Goal: Information Seeking & Learning: Find specific page/section

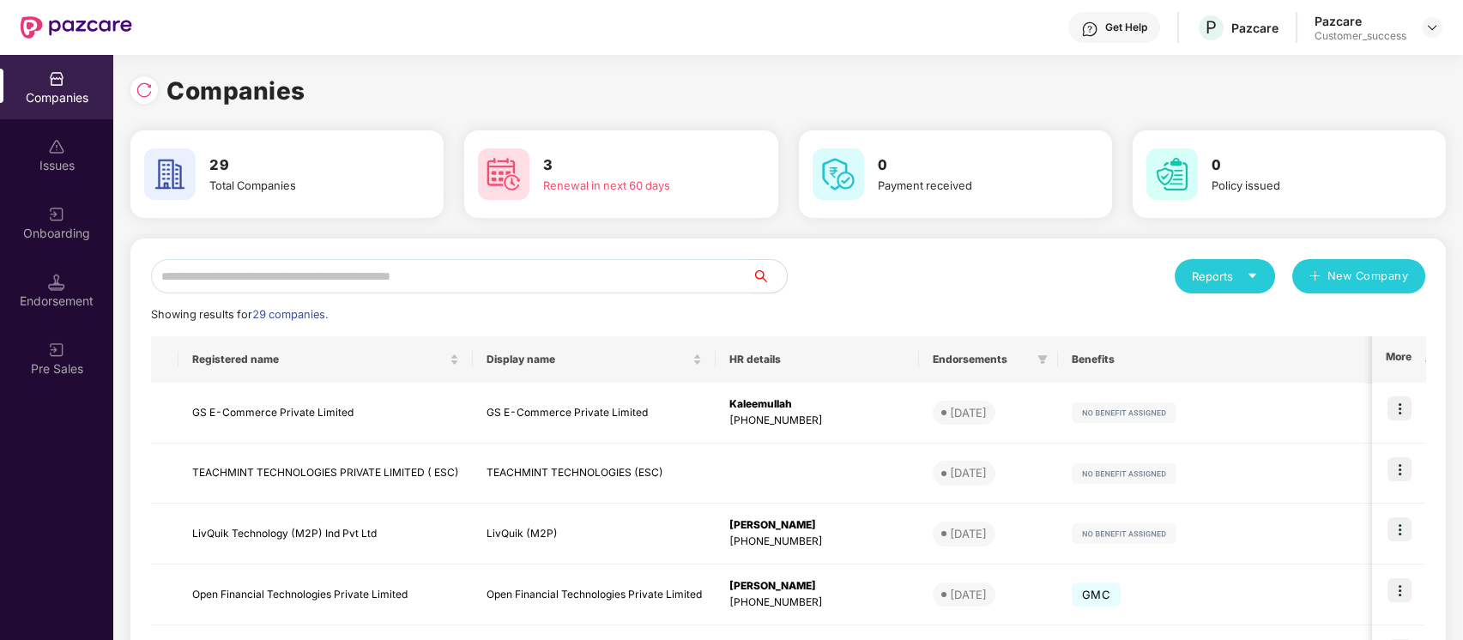
click at [541, 278] on input "text" at bounding box center [452, 276] width 602 height 34
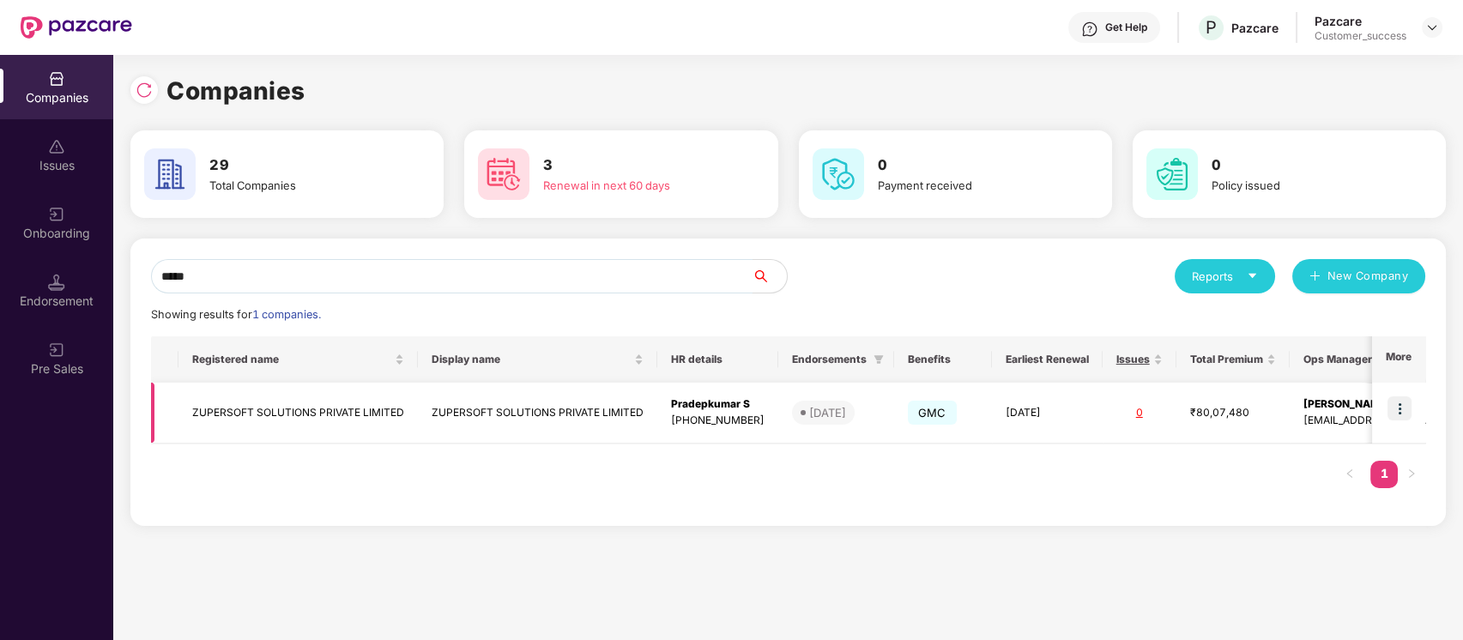
type input "*****"
click at [1394, 413] on img at bounding box center [1400, 408] width 24 height 24
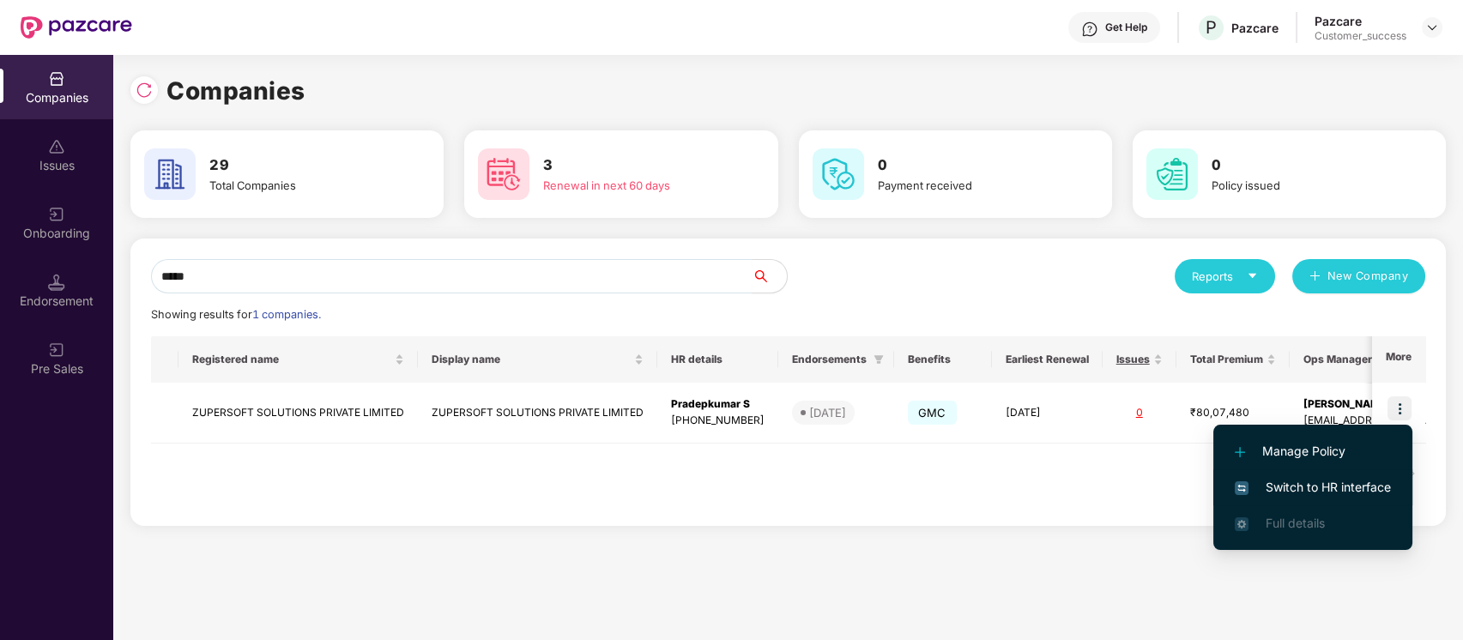
click at [1321, 475] on li "Switch to HR interface" at bounding box center [1312, 487] width 199 height 36
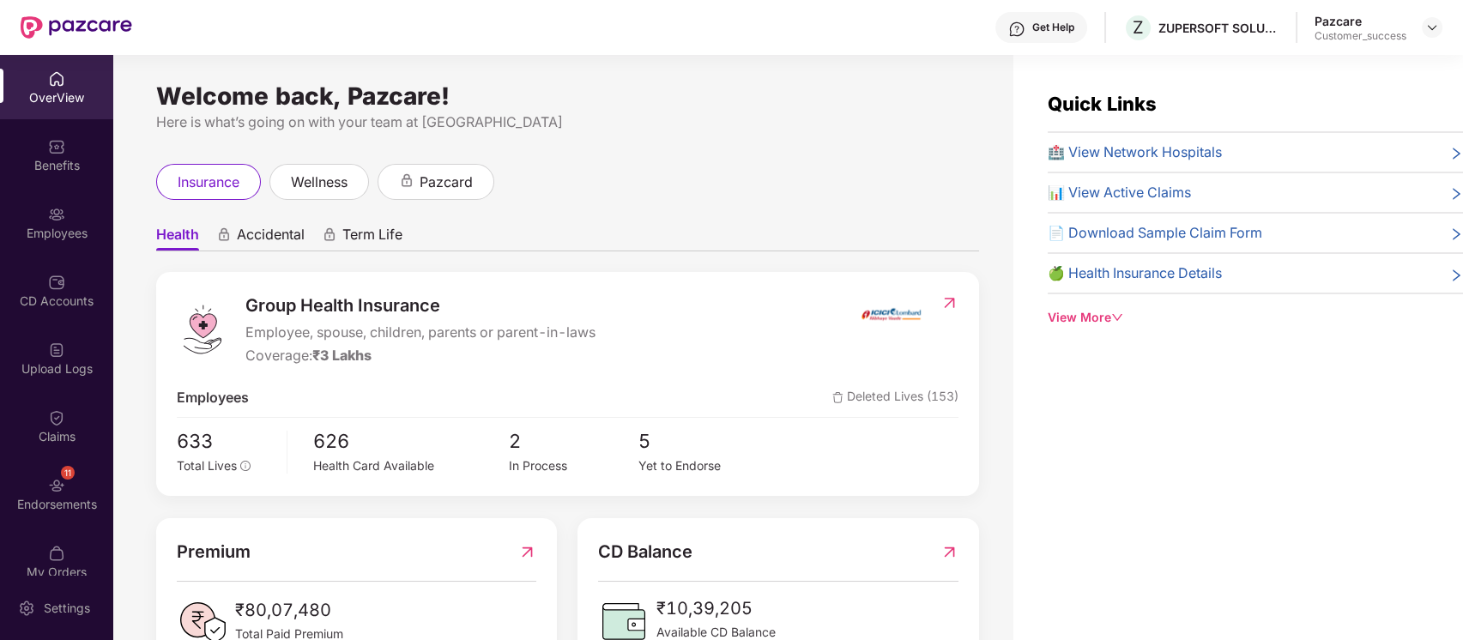
click at [42, 239] on div "Employees" at bounding box center [56, 233] width 113 height 17
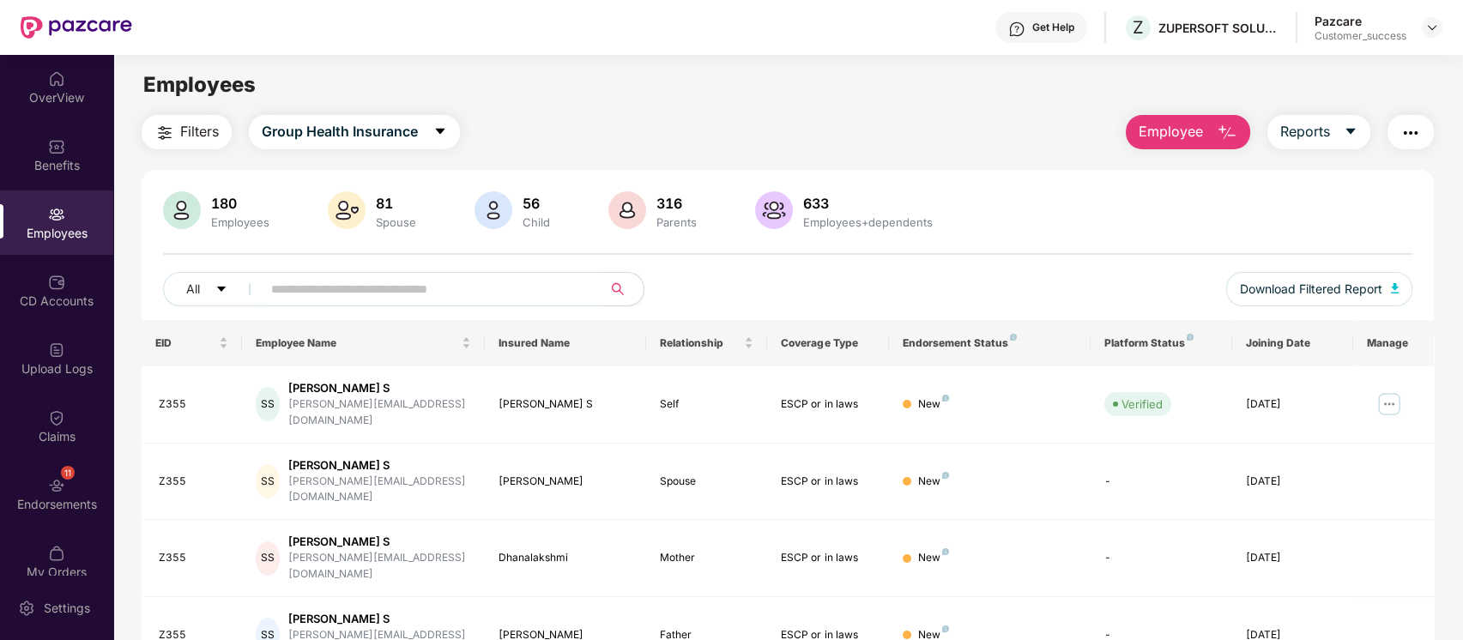
click at [475, 299] on input "text" at bounding box center [425, 289] width 308 height 26
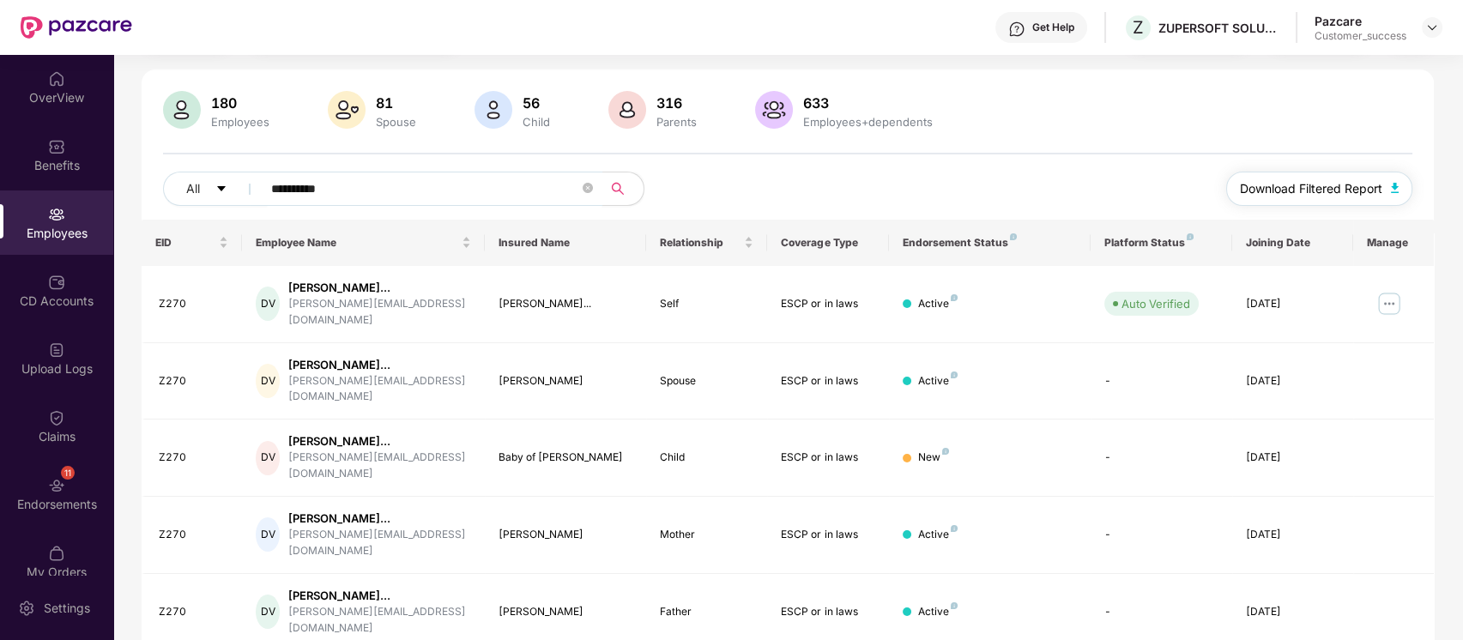
type input "**********"
click at [1361, 183] on span "Download Filtered Report" at bounding box center [1311, 188] width 142 height 19
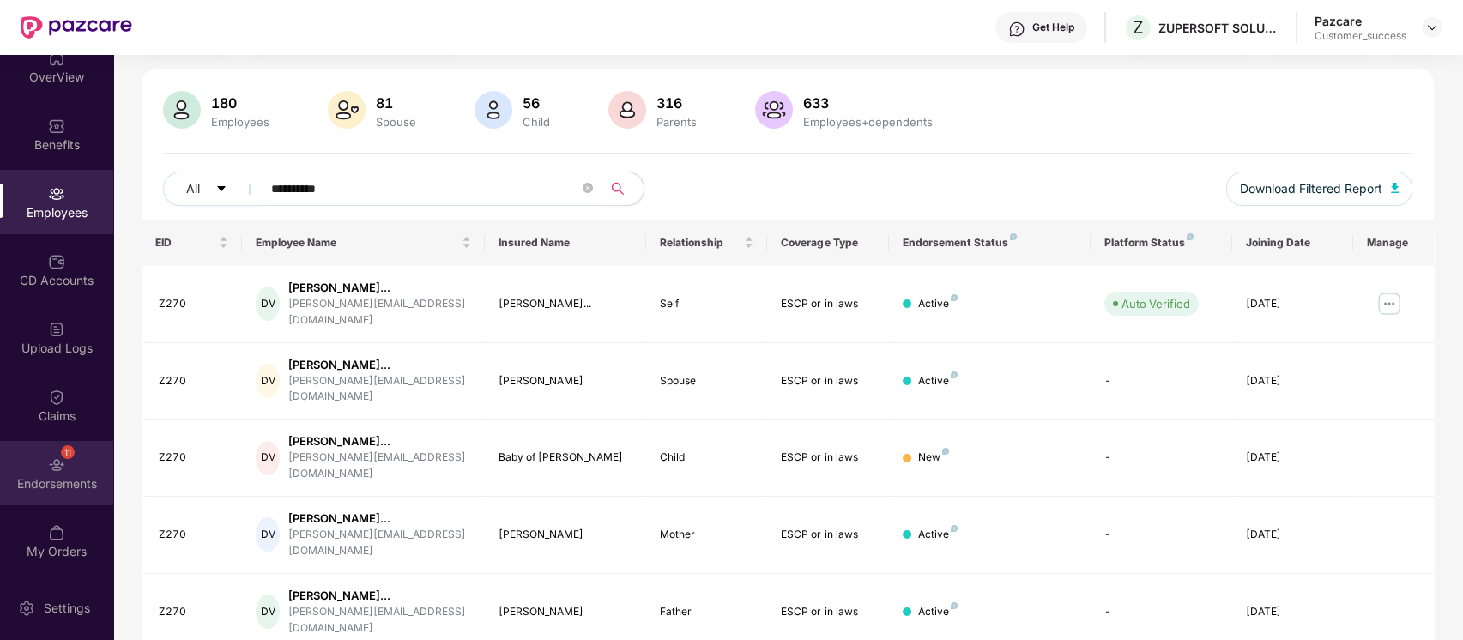
click at [55, 476] on div "Endorsements" at bounding box center [56, 483] width 113 height 17
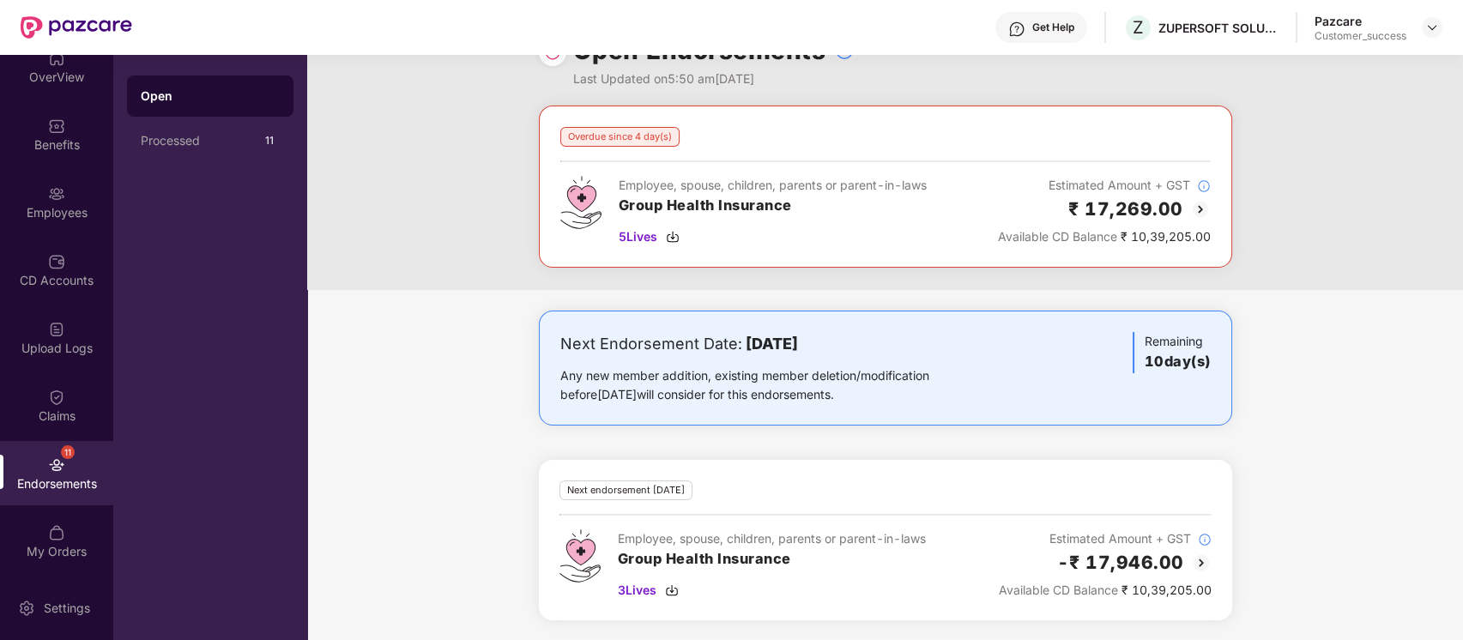
scroll to position [0, 0]
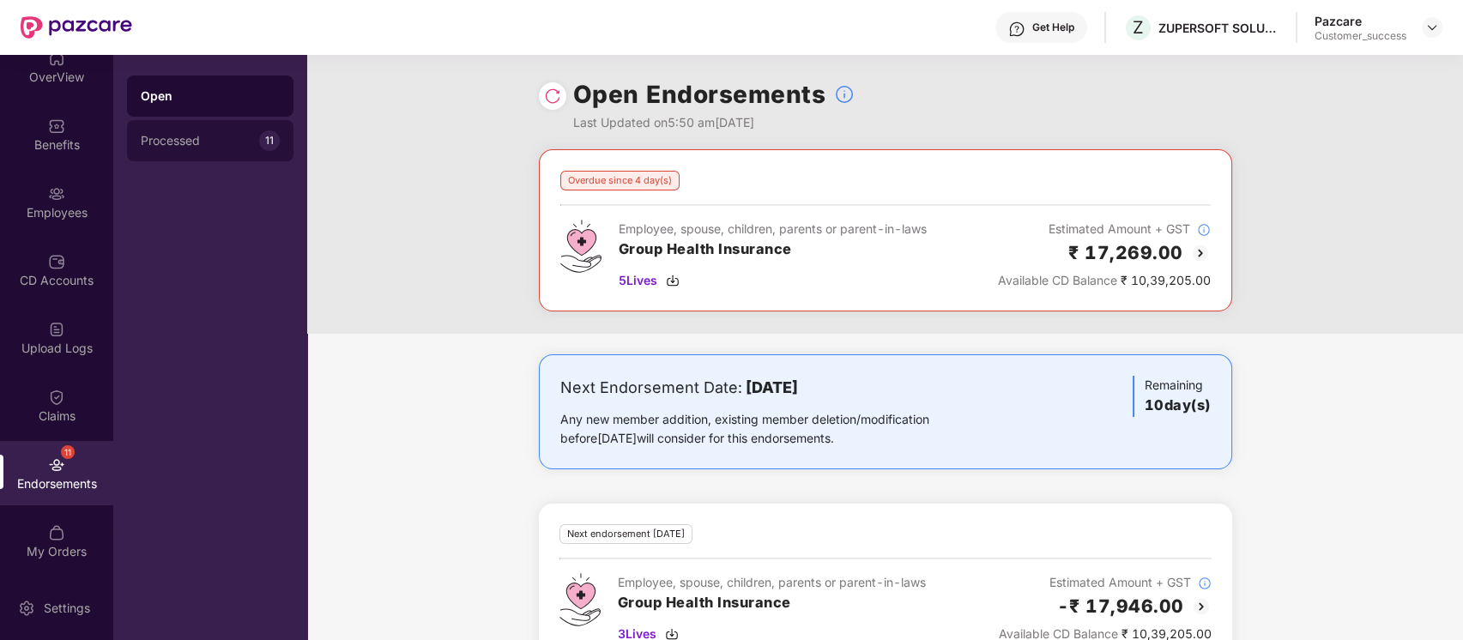
click at [236, 126] on div "Processed 11" at bounding box center [210, 140] width 166 height 41
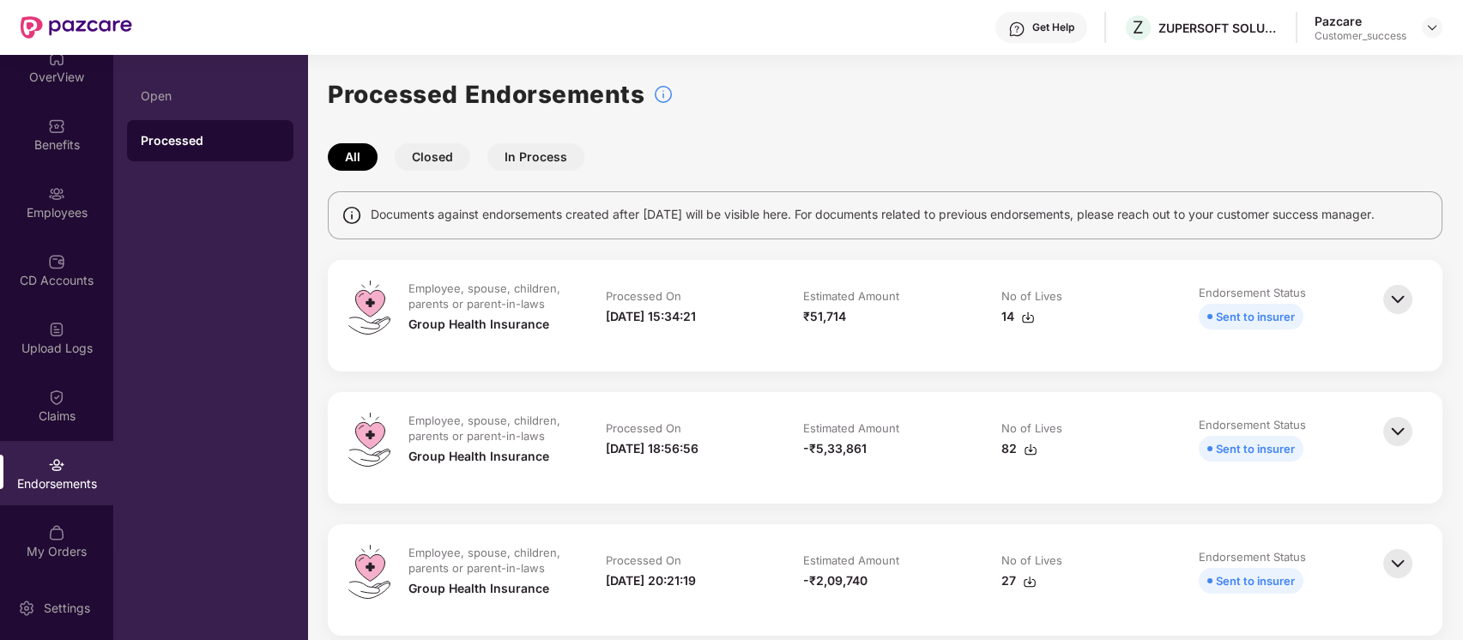
scroll to position [1, 0]
click at [163, 94] on div "Open" at bounding box center [210, 96] width 139 height 14
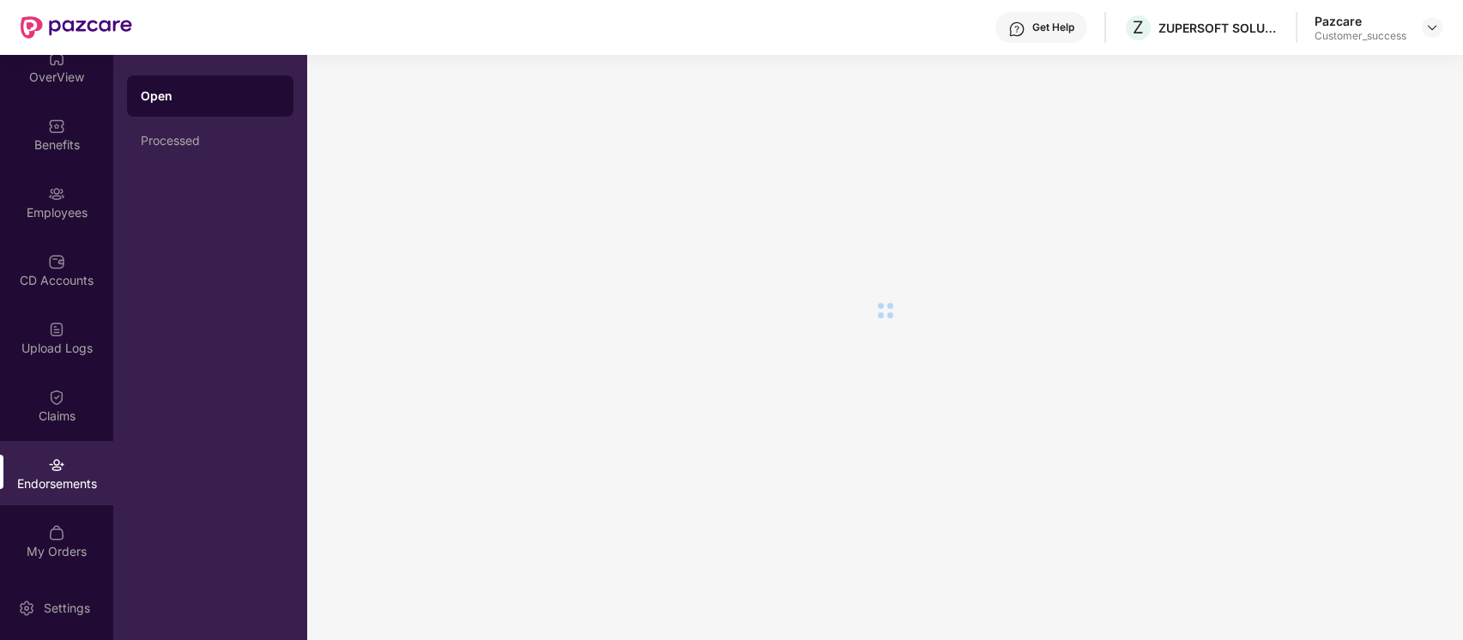
scroll to position [0, 0]
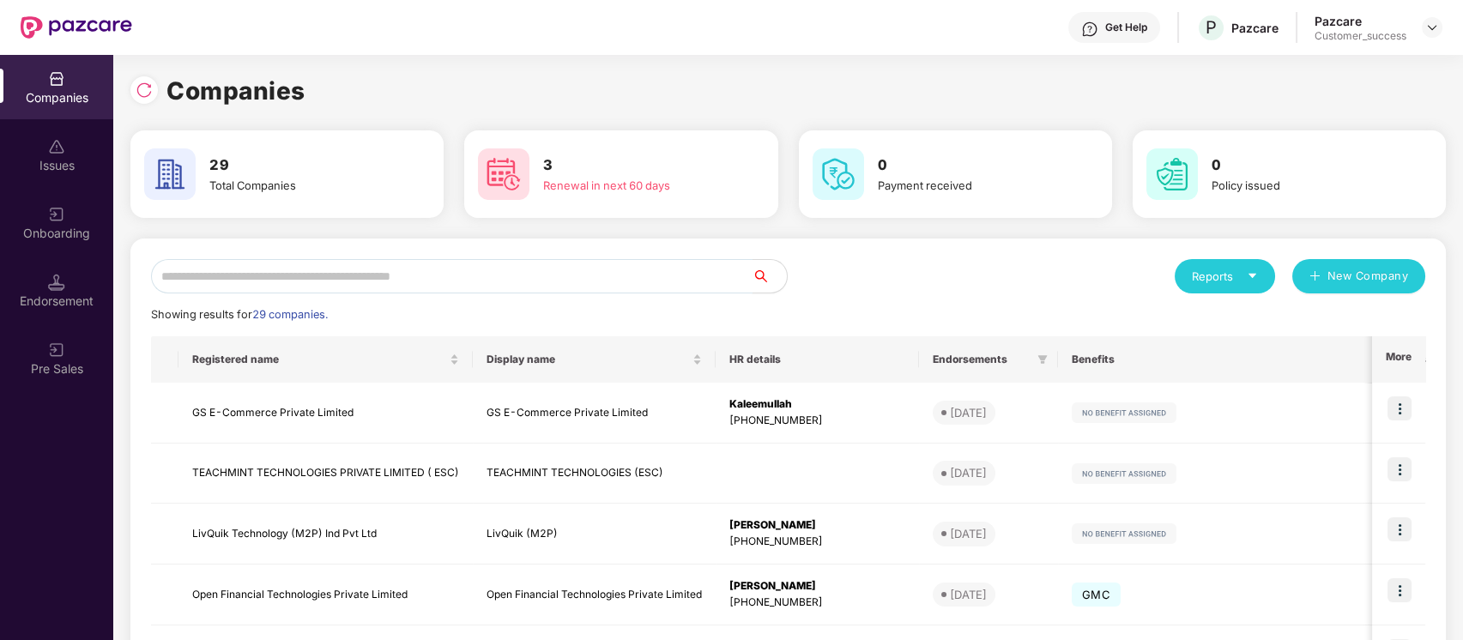
click at [420, 275] on input "text" at bounding box center [452, 276] width 602 height 34
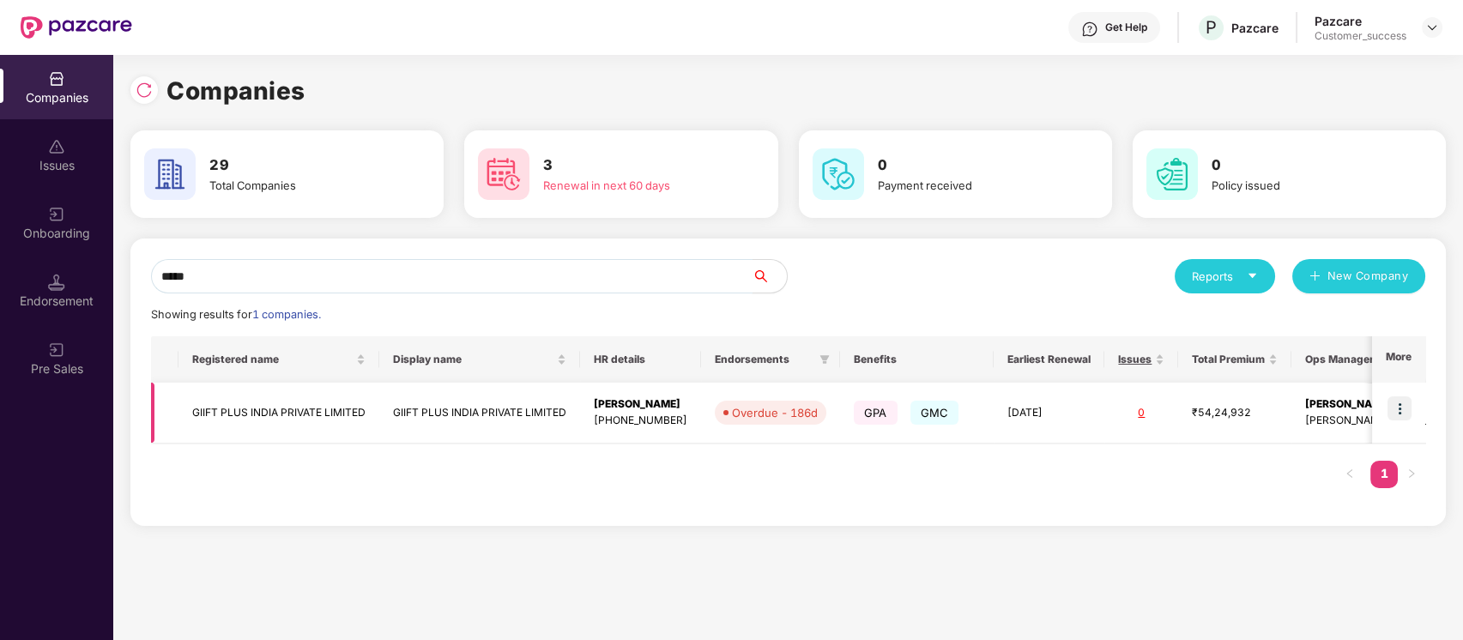
type input "*****"
click at [1400, 415] on img at bounding box center [1400, 408] width 24 height 24
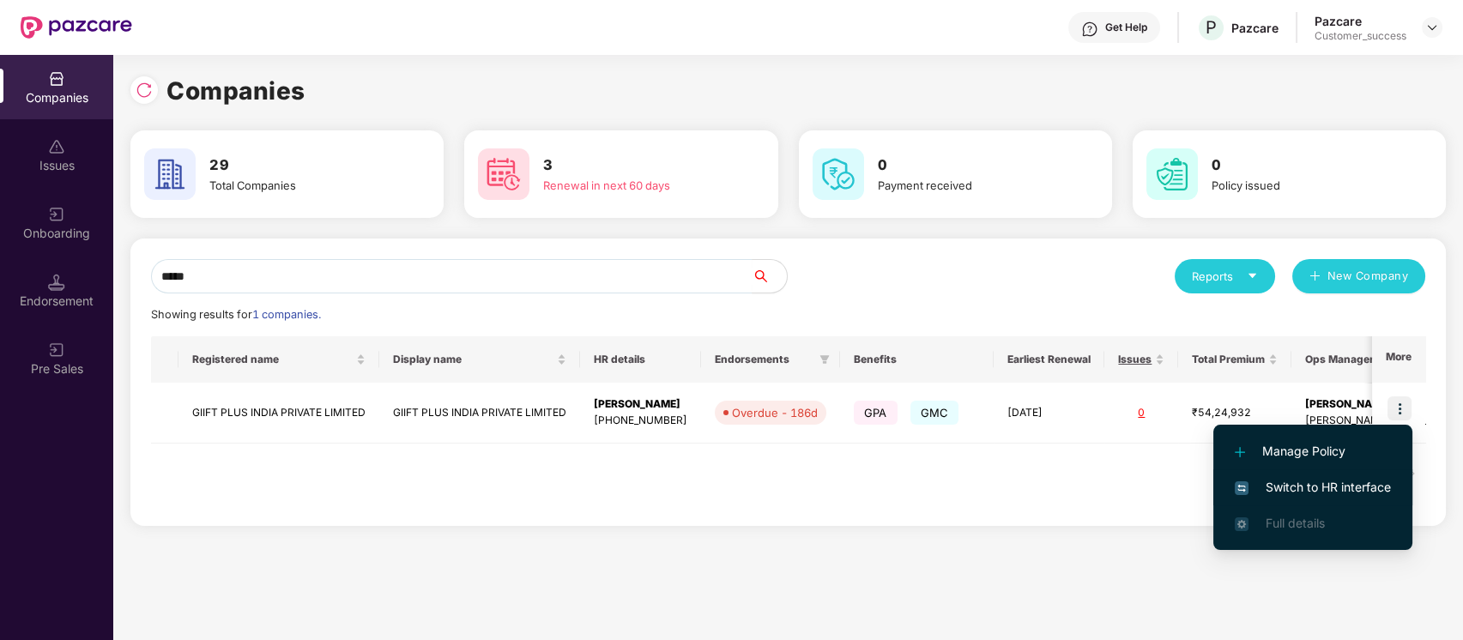
click at [1352, 481] on span "Switch to HR interface" at bounding box center [1313, 487] width 156 height 19
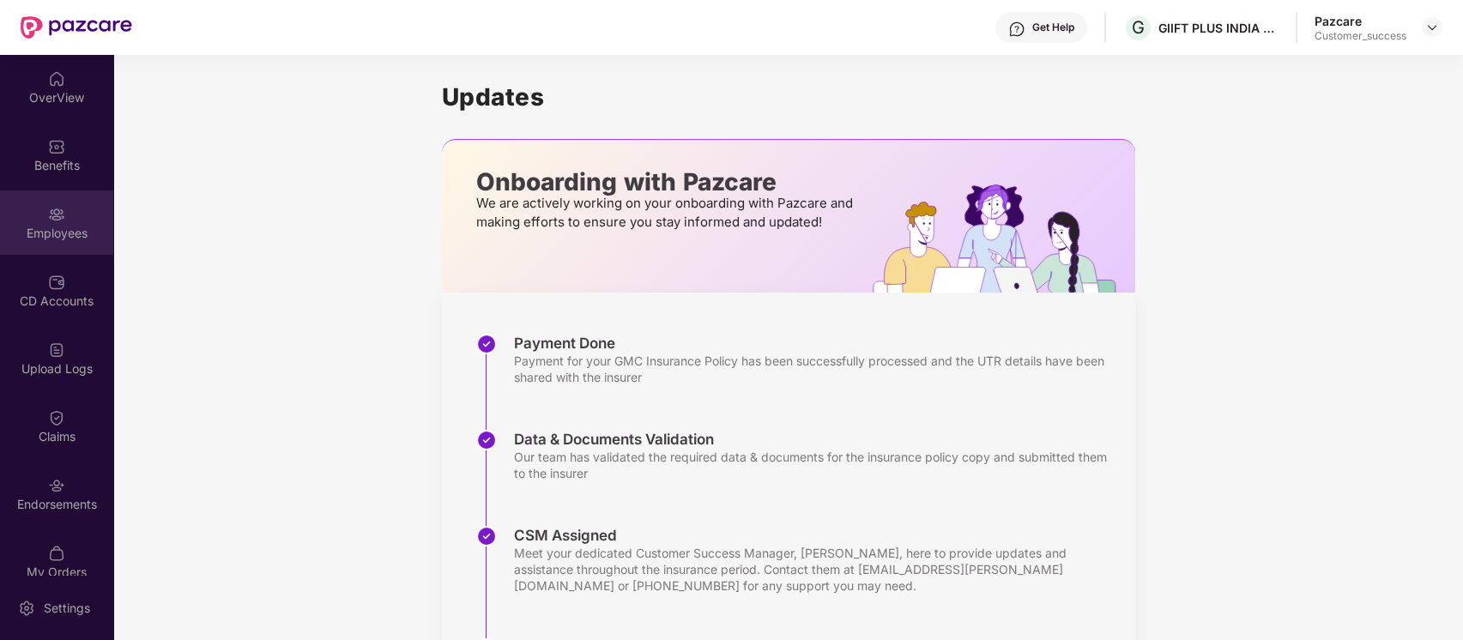
click at [80, 230] on div "Employees" at bounding box center [56, 233] width 113 height 17
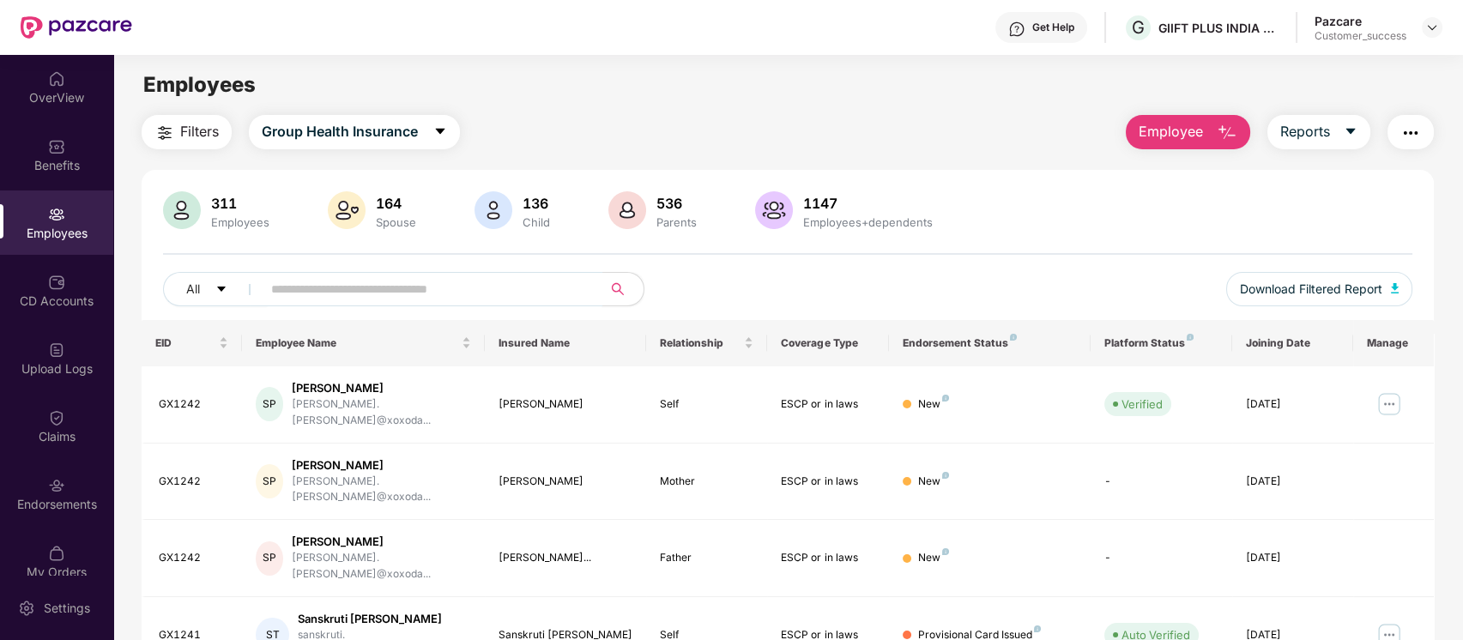
click at [494, 293] on input "text" at bounding box center [425, 289] width 308 height 26
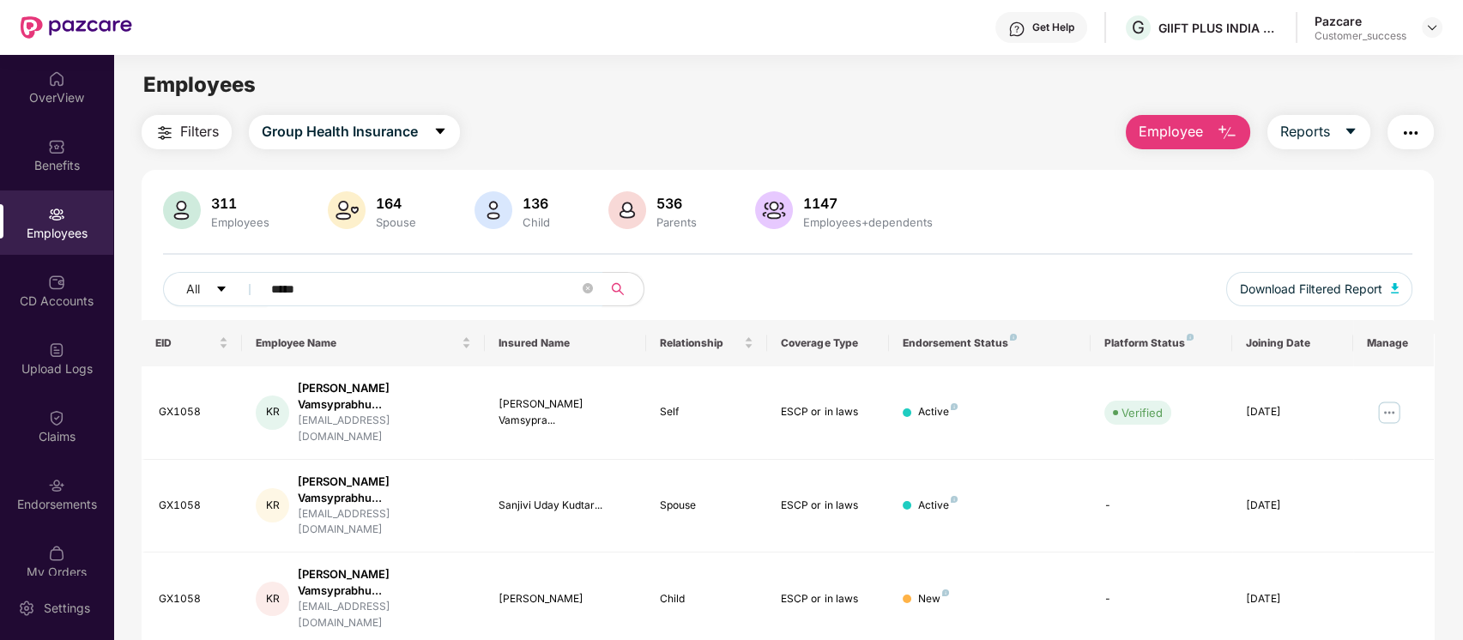
type input "*****"
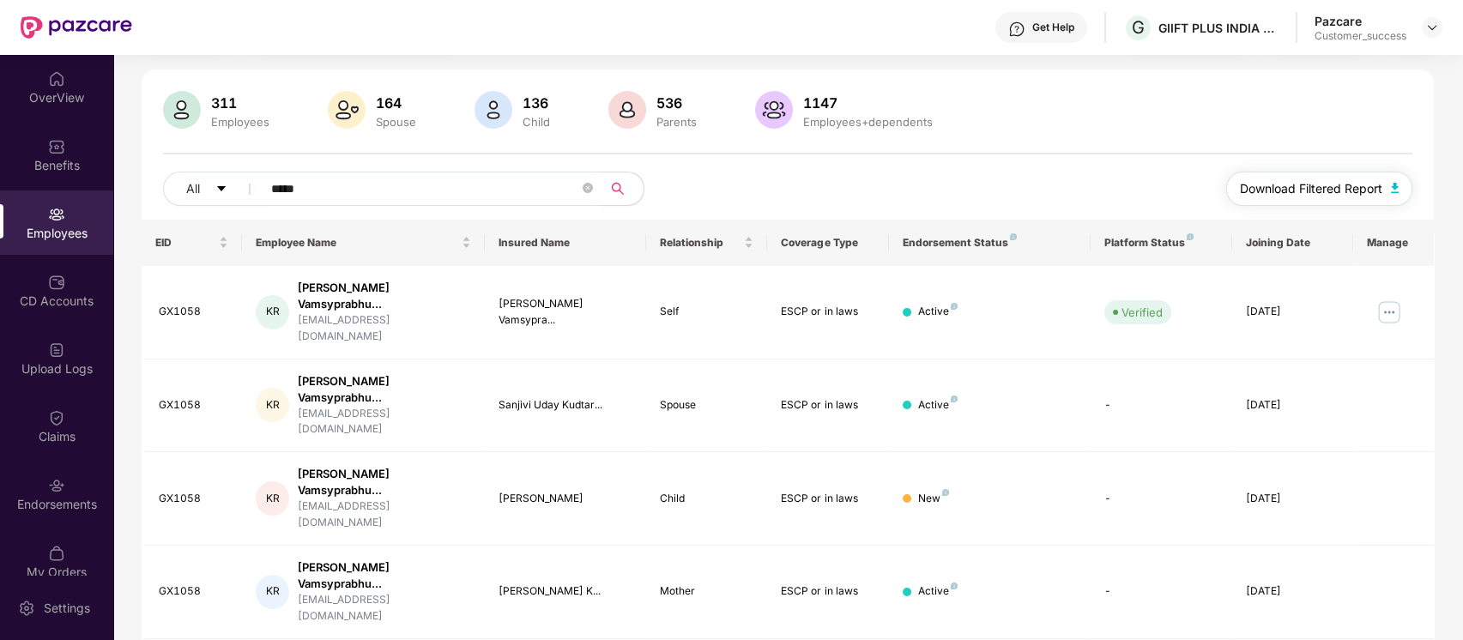
click at [1311, 182] on span "Download Filtered Report" at bounding box center [1311, 188] width 142 height 19
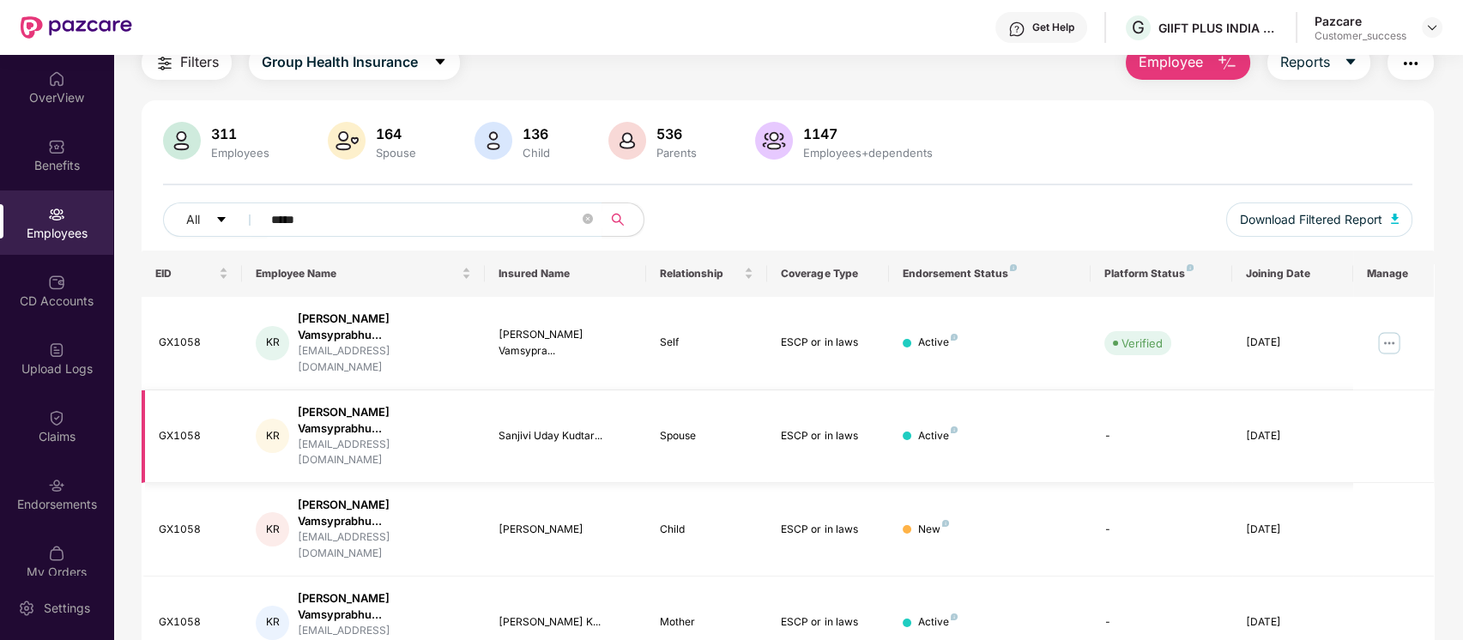
scroll to position [66, 0]
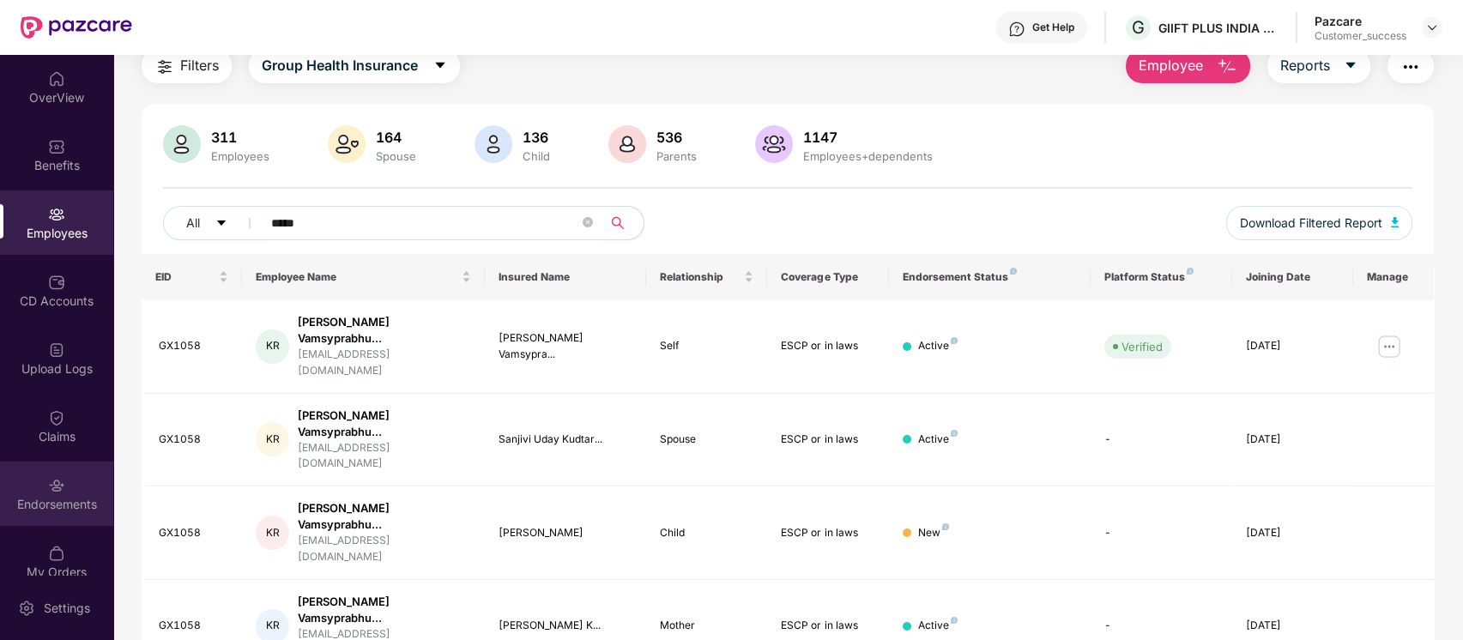
click at [70, 497] on div "Endorsements" at bounding box center [56, 504] width 113 height 17
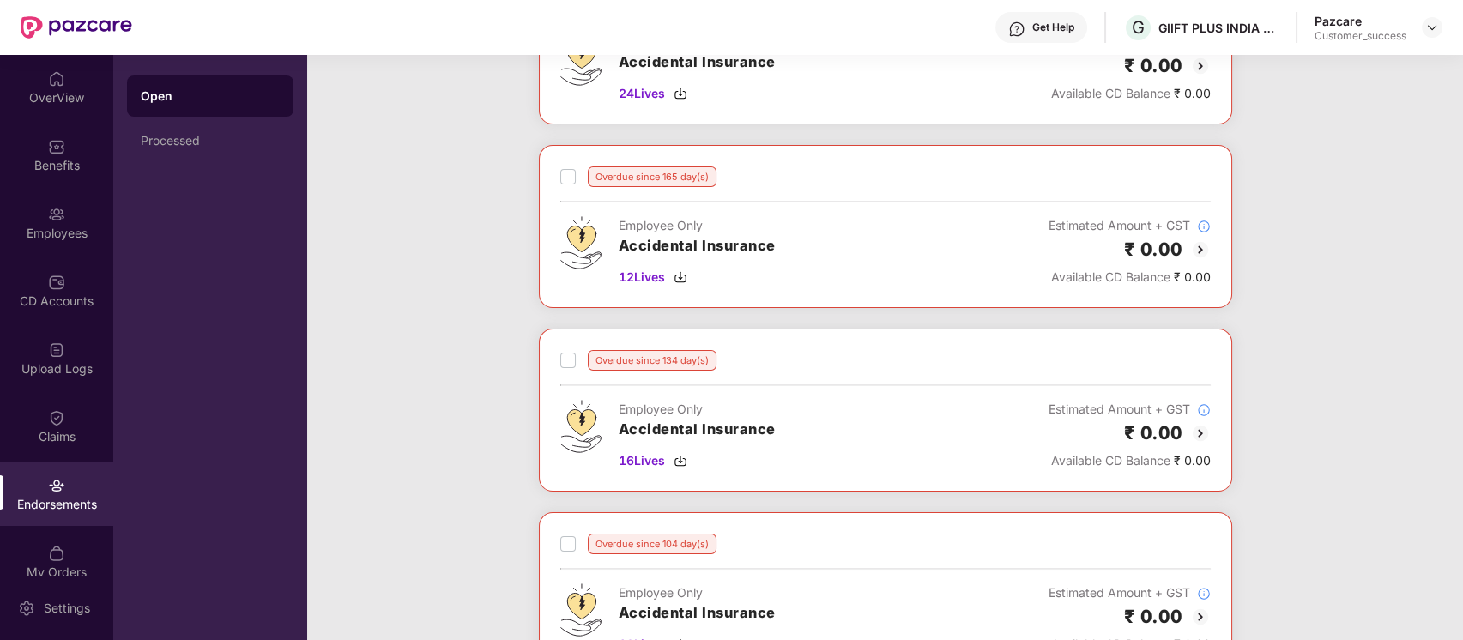
scroll to position [0, 0]
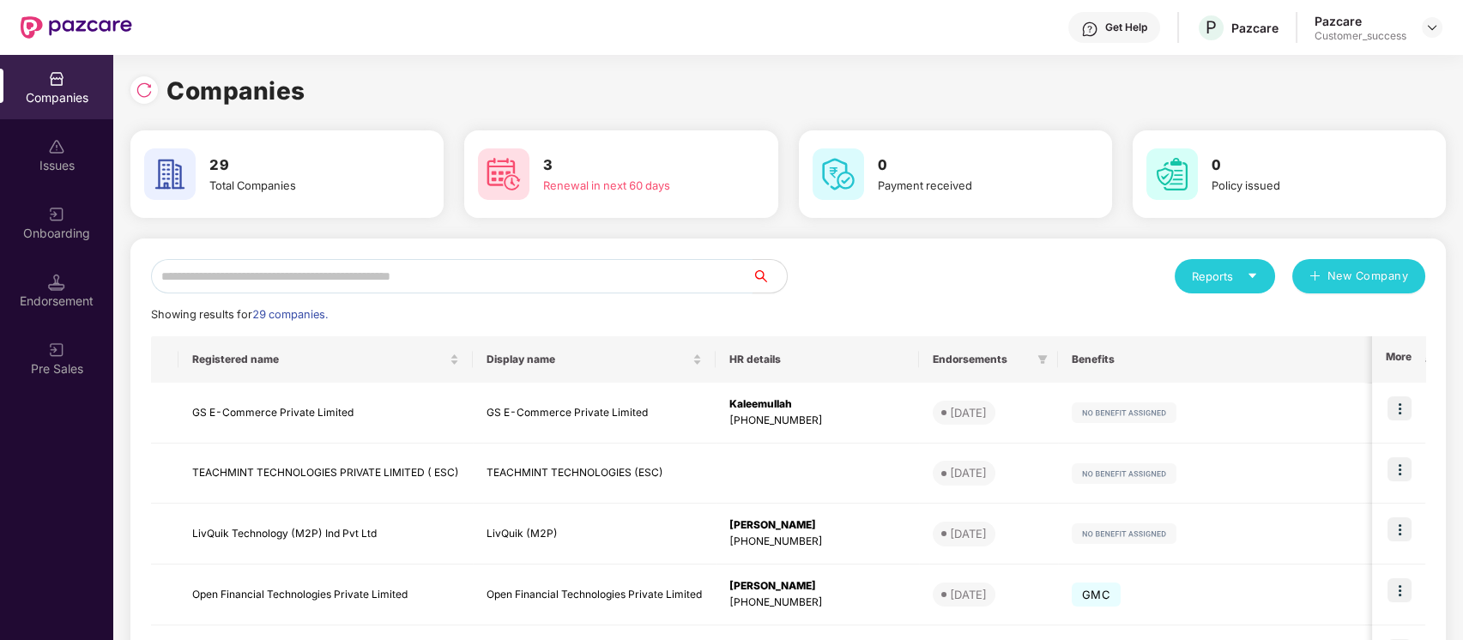
click at [528, 270] on input "text" at bounding box center [452, 276] width 602 height 34
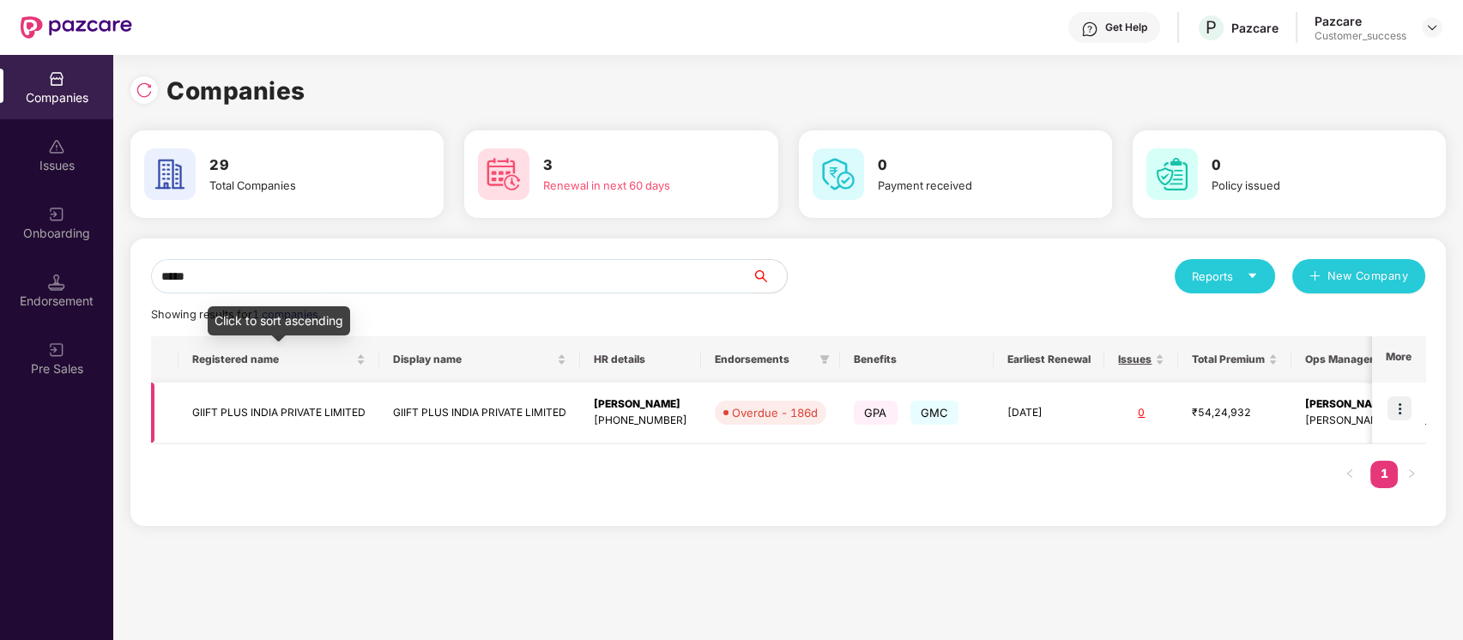
type input "*****"
click at [230, 440] on td "GIIFT PLUS INDIA PRIVATE LIMITED" at bounding box center [278, 413] width 201 height 61
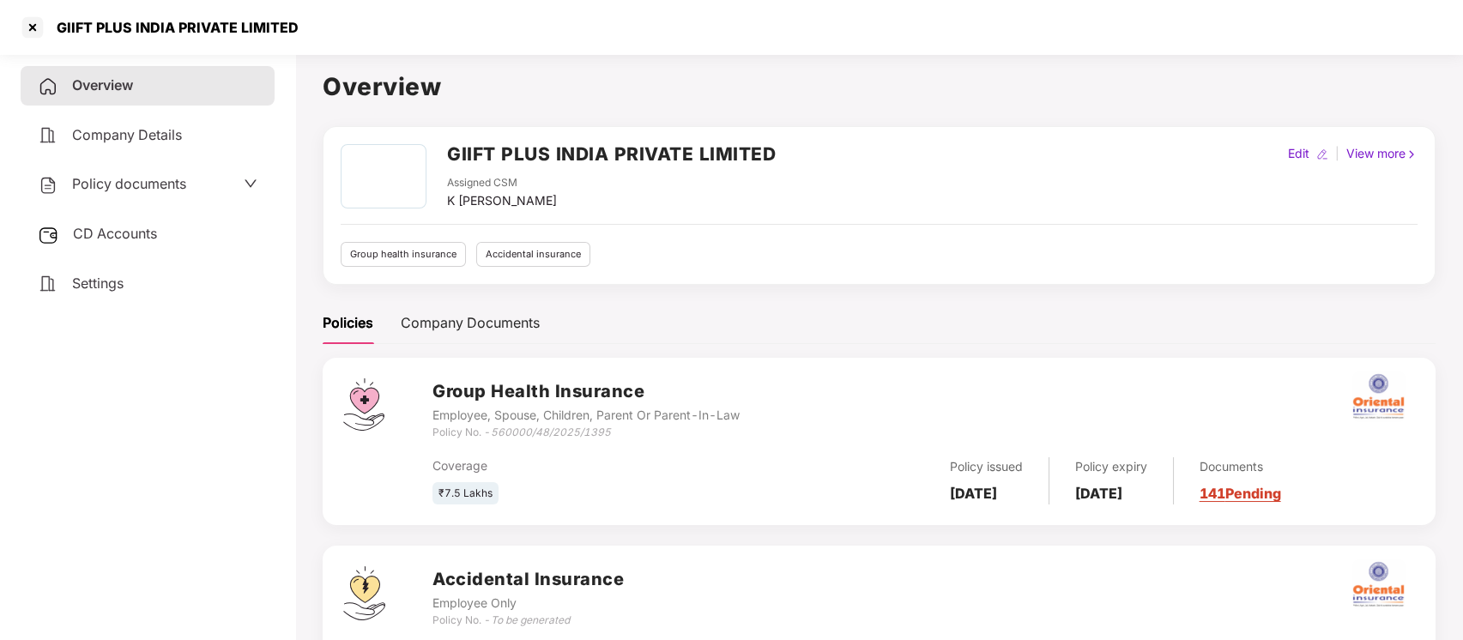
click at [136, 270] on div "Settings" at bounding box center [148, 283] width 254 height 39
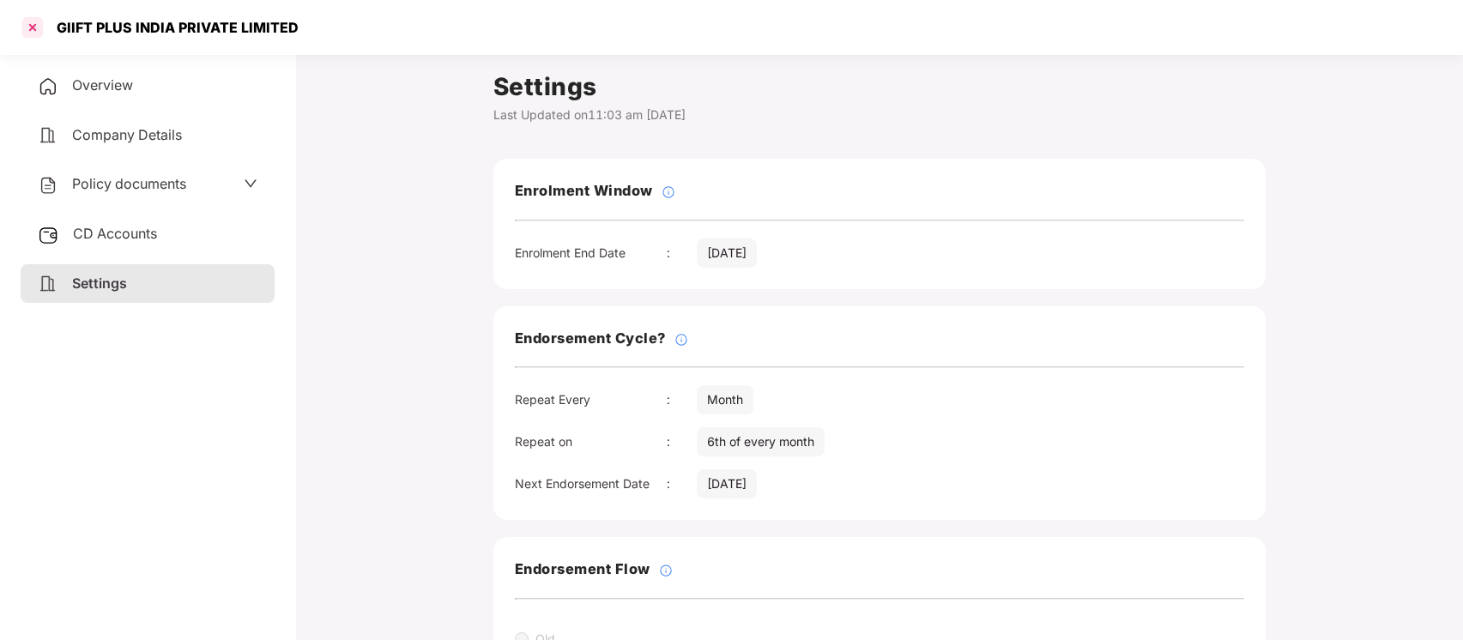
click at [39, 28] on div at bounding box center [32, 27] width 27 height 27
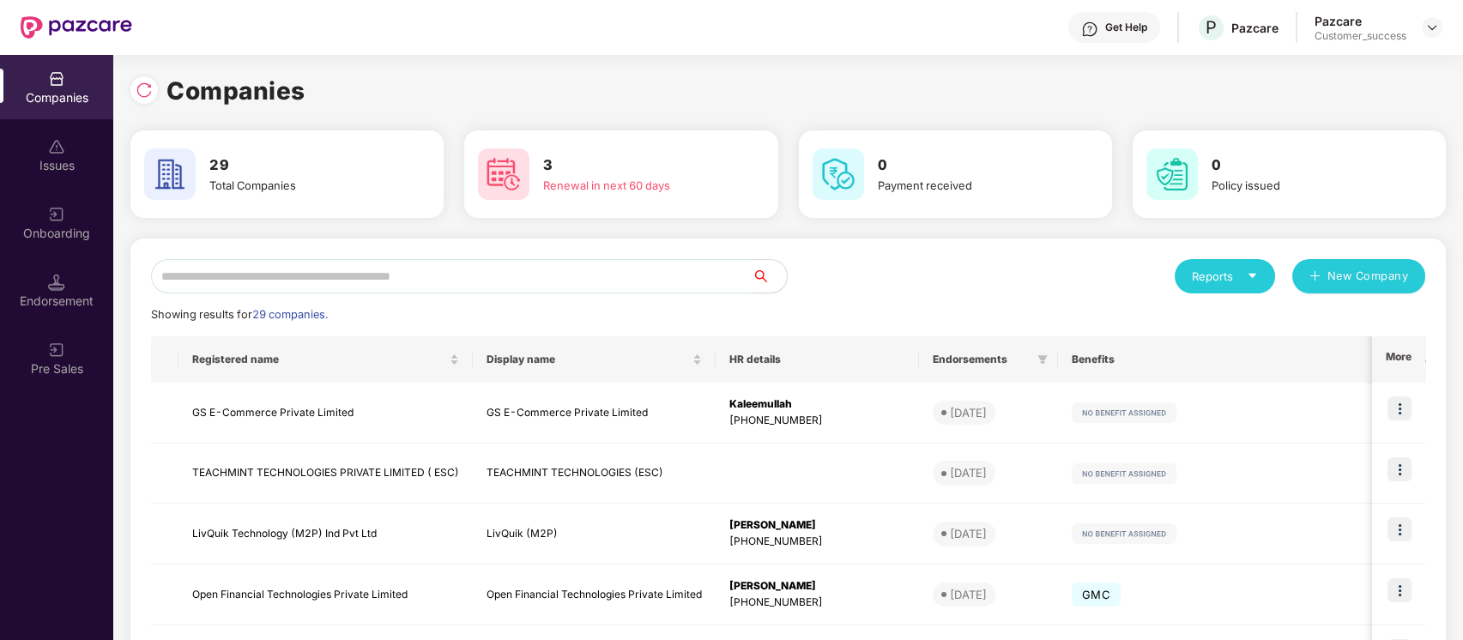
click at [420, 281] on input "text" at bounding box center [452, 276] width 602 height 34
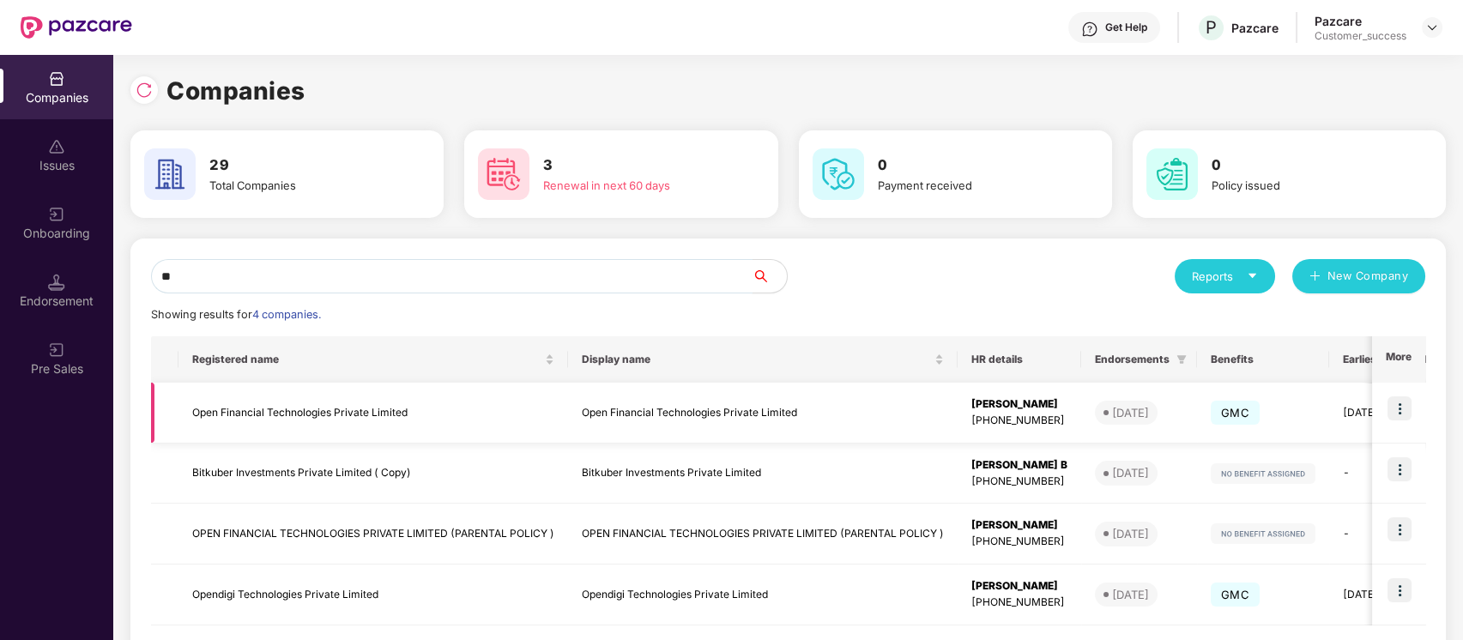
type input "**"
click at [254, 420] on td "Open Financial Technologies Private Limited" at bounding box center [373, 413] width 390 height 61
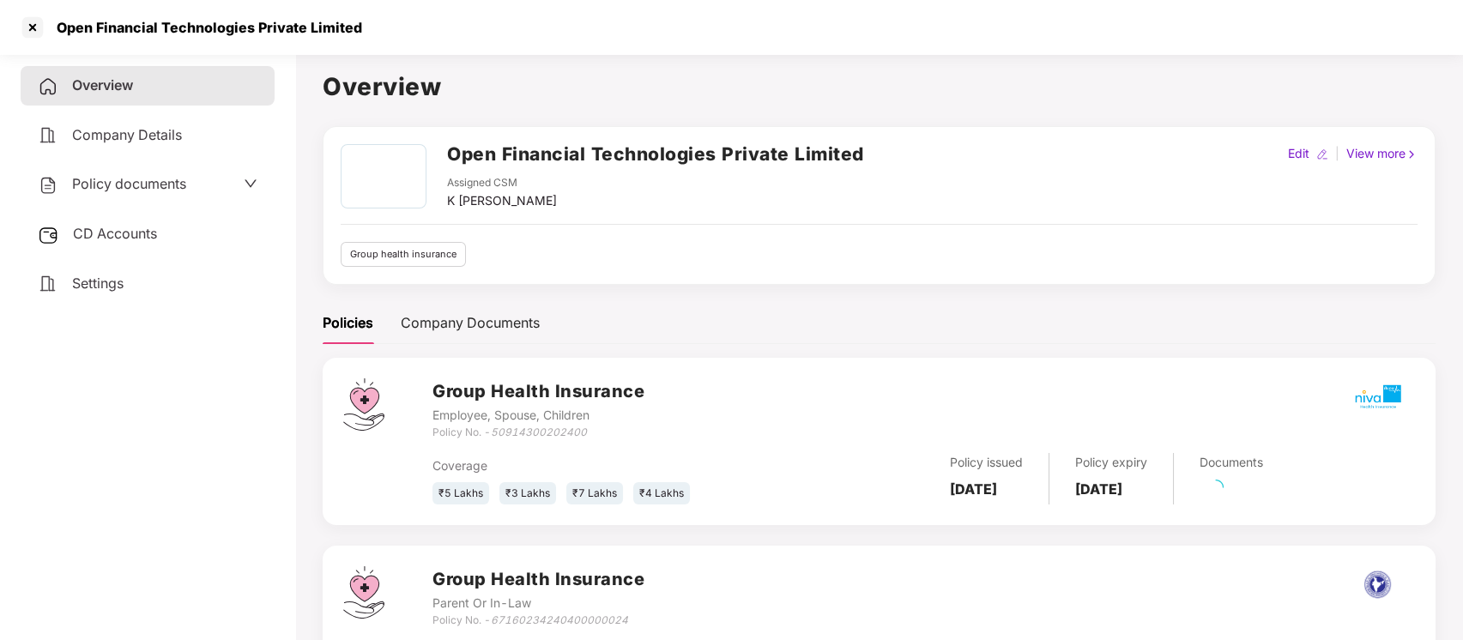
click at [185, 191] on div "Policy documents" at bounding box center [112, 184] width 148 height 22
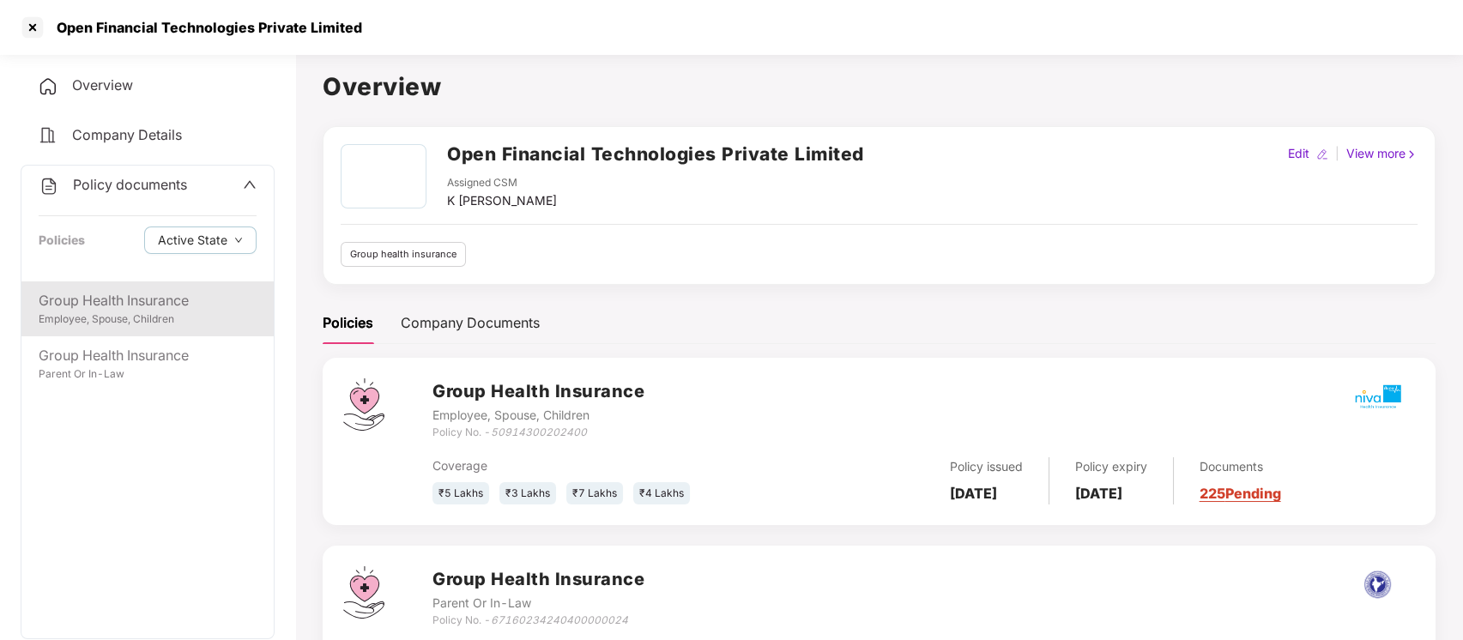
click at [154, 296] on div "Group Health Insurance" at bounding box center [148, 300] width 218 height 21
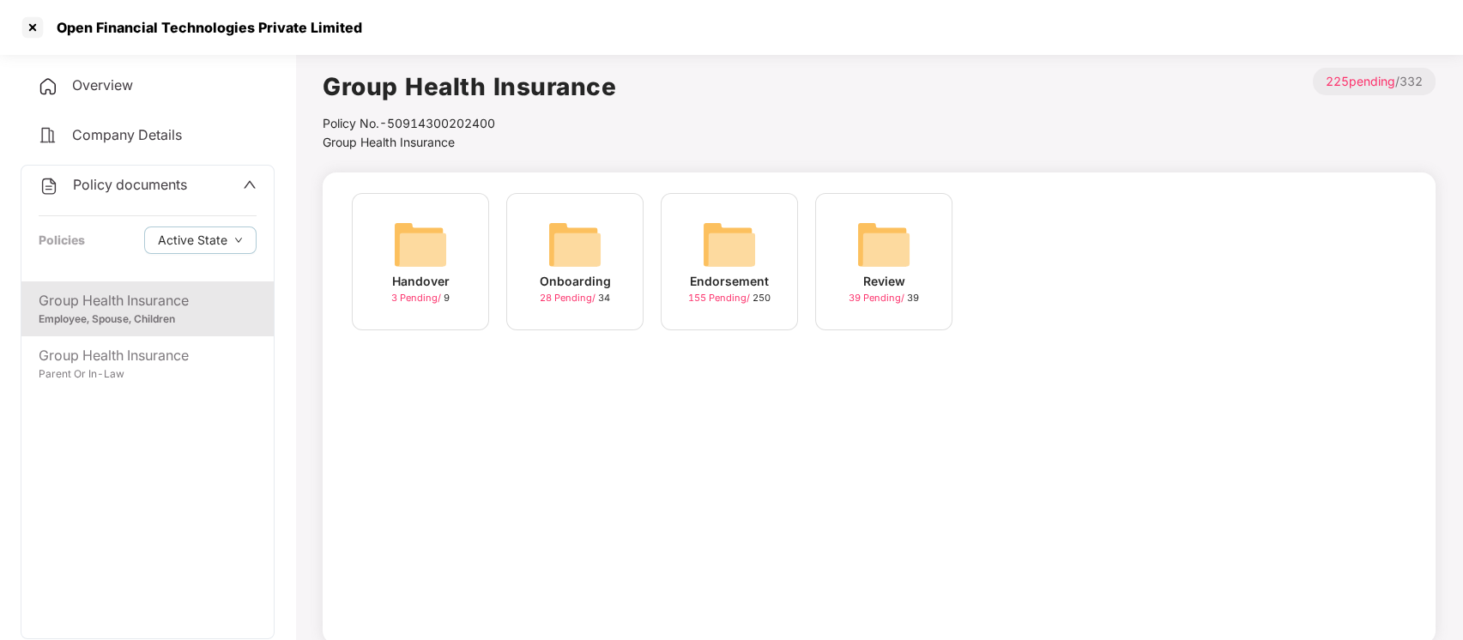
click at [694, 283] on div "Endorsement" at bounding box center [729, 281] width 79 height 19
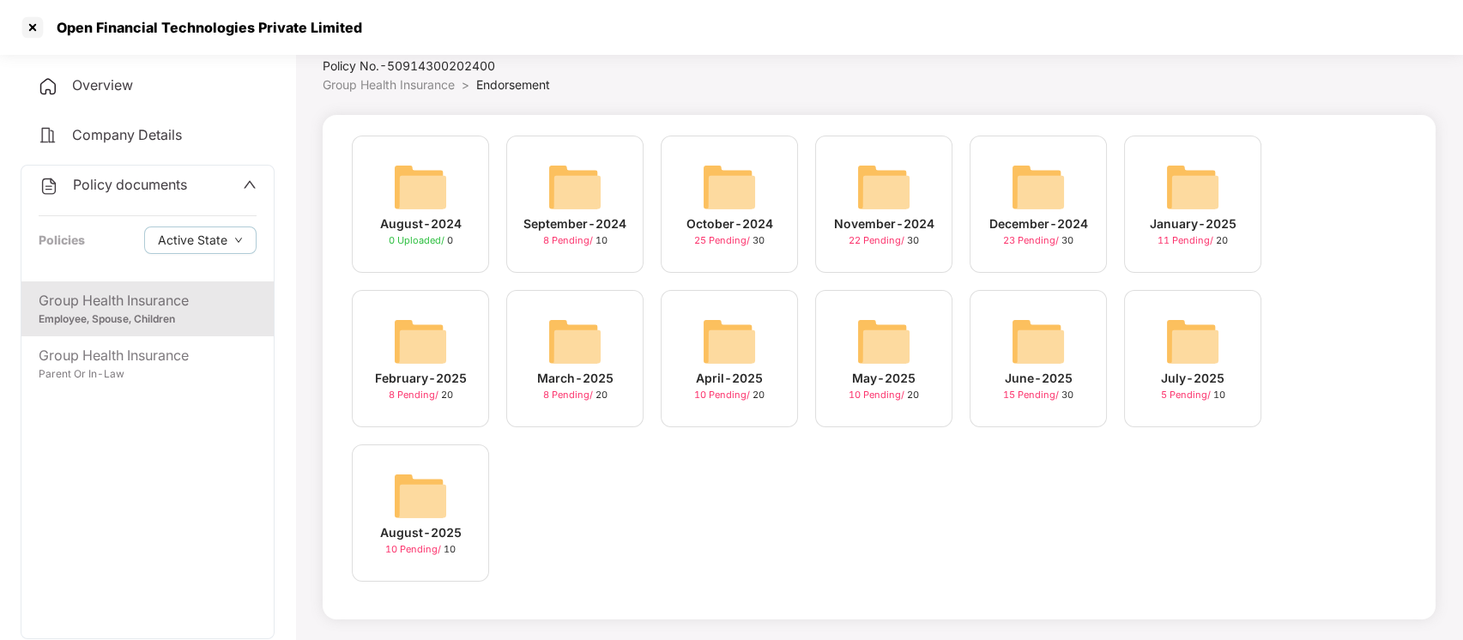
click at [478, 455] on div "August-2025 10 Pending / 10" at bounding box center [420, 513] width 137 height 137
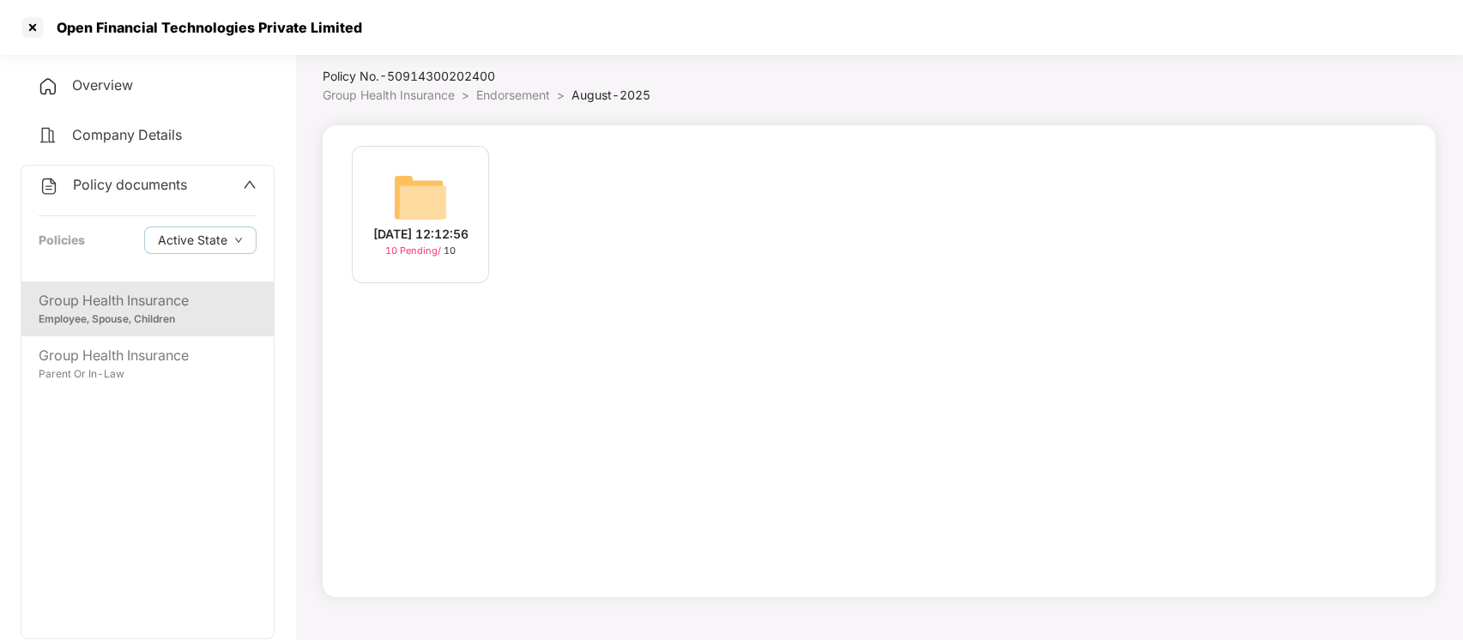
scroll to position [47, 0]
click at [460, 241] on div "[DATE] 12:12:56" at bounding box center [420, 234] width 95 height 19
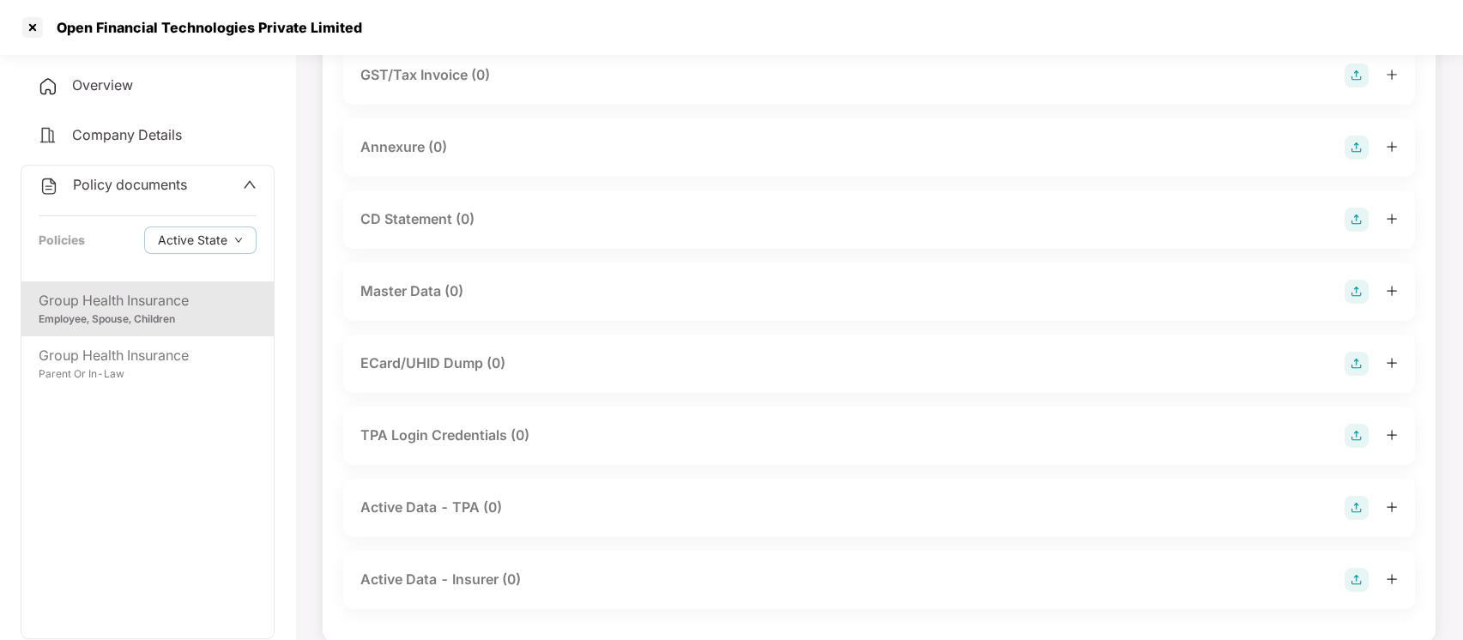
scroll to position [315, 0]
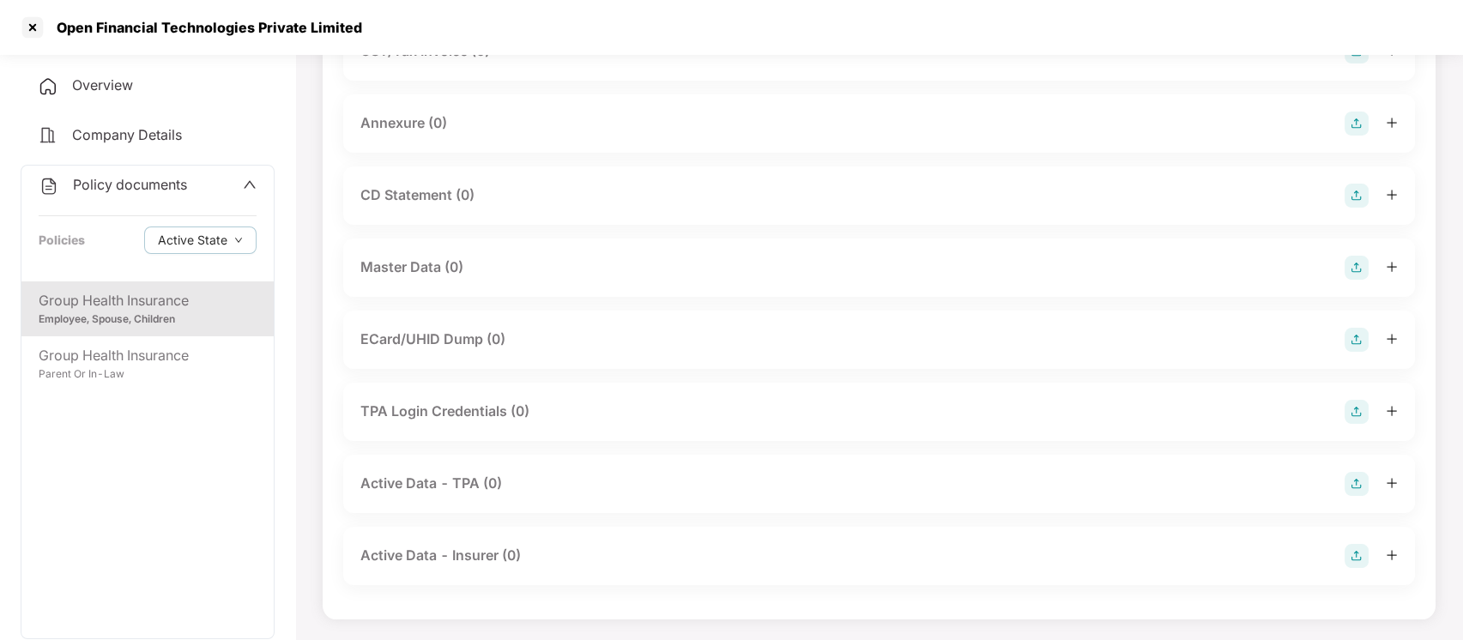
drag, startPoint x: 193, startPoint y: 347, endPoint x: 233, endPoint y: 302, distance: 60.1
click at [233, 302] on div "Group Health Insurance Employee, Spouse, Children Group Health Insurance Parent…" at bounding box center [147, 459] width 252 height 357
click at [233, 302] on div "Group Health Insurance" at bounding box center [148, 300] width 218 height 21
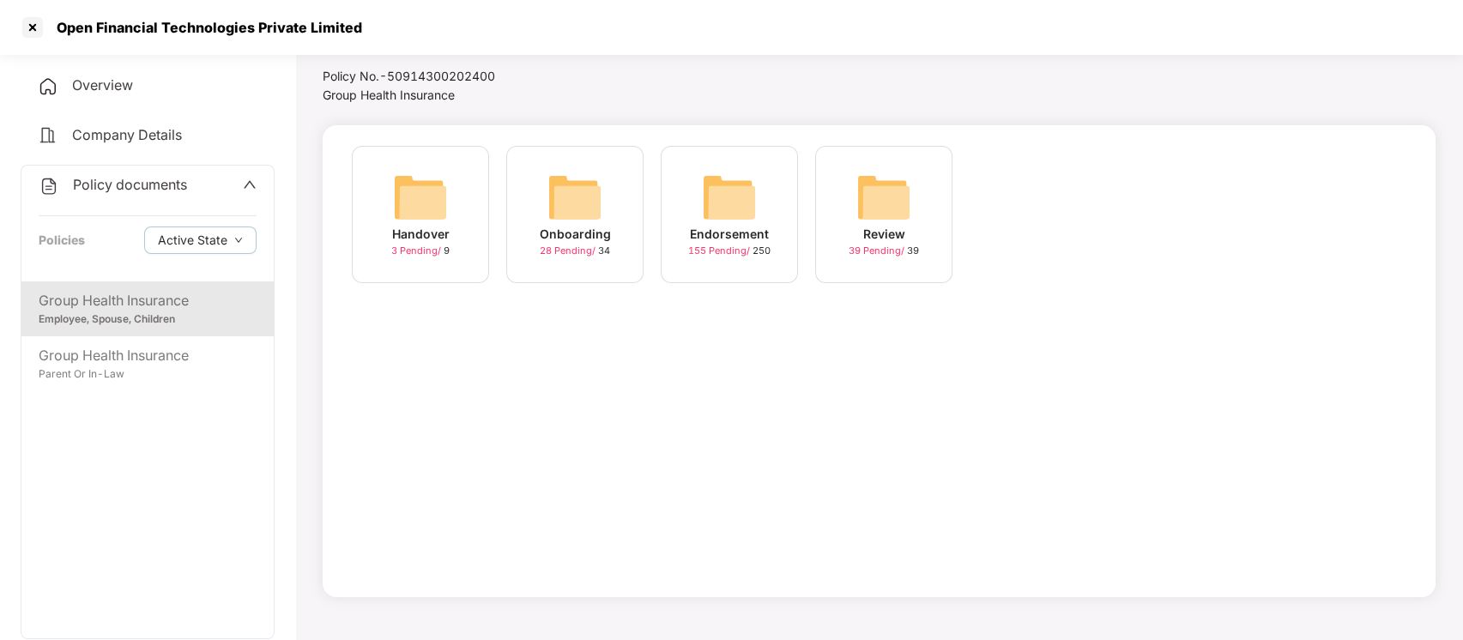
click at [789, 235] on div "Endorsement 155 Pending / 250" at bounding box center [729, 214] width 137 height 137
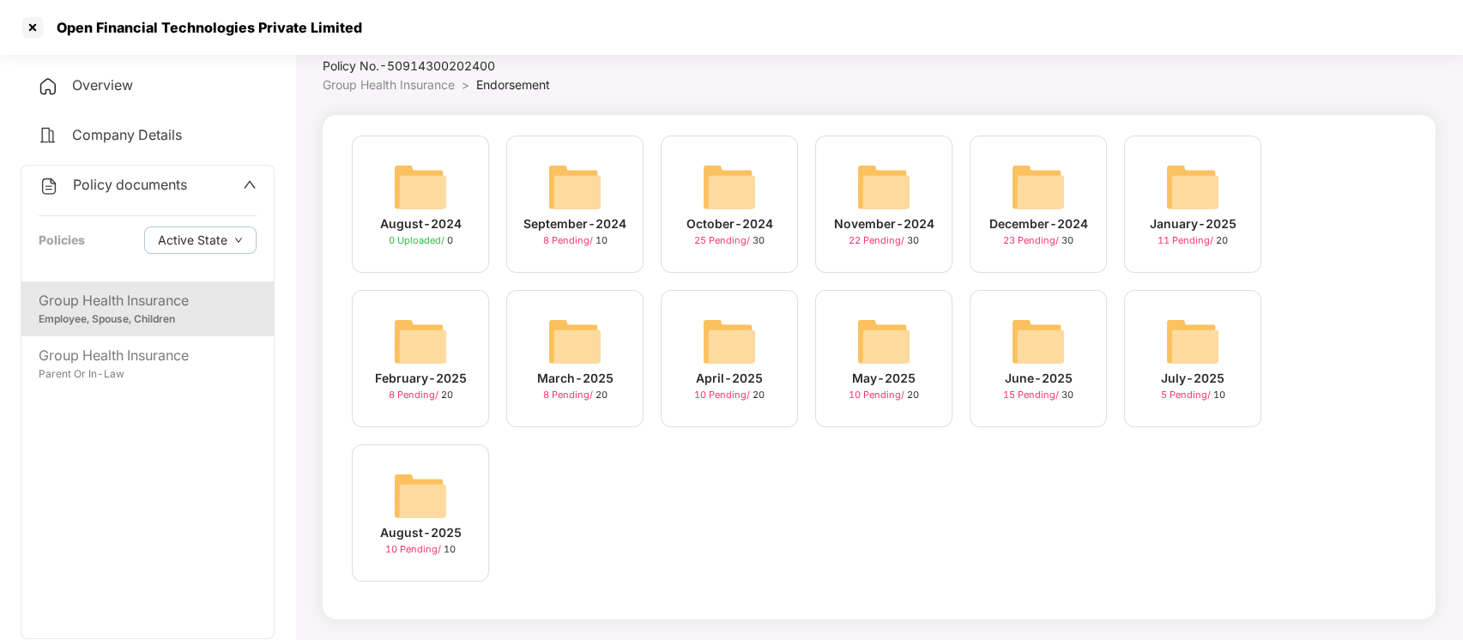
click at [789, 235] on div "October-2024 25 Pending / 30" at bounding box center [729, 204] width 137 height 137
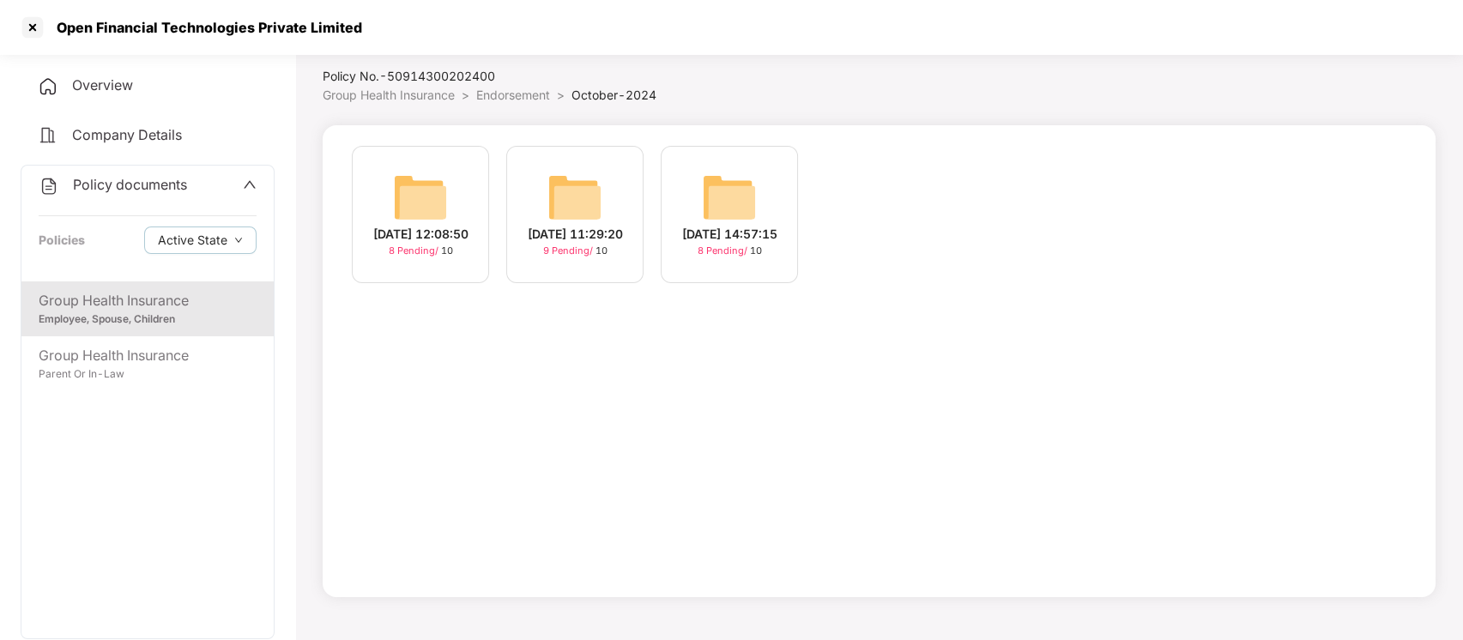
click at [509, 94] on span "Endorsement" at bounding box center [513, 95] width 74 height 15
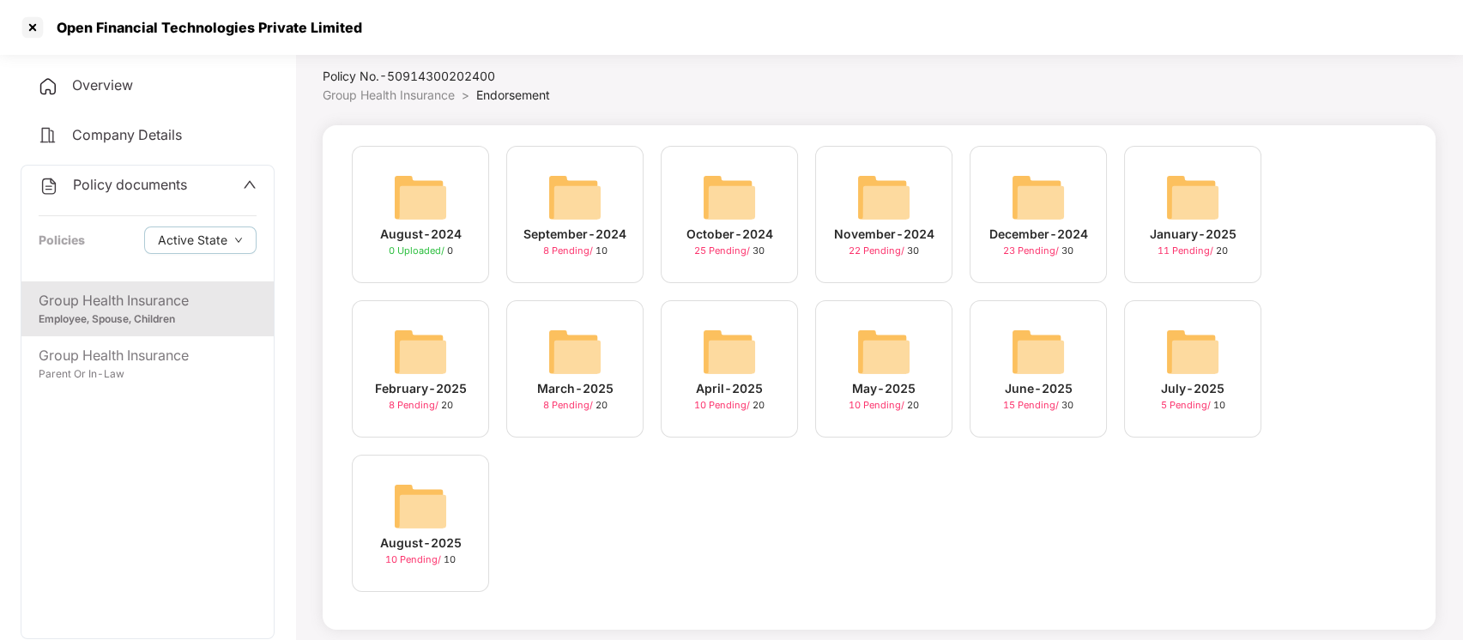
scroll to position [57, 0]
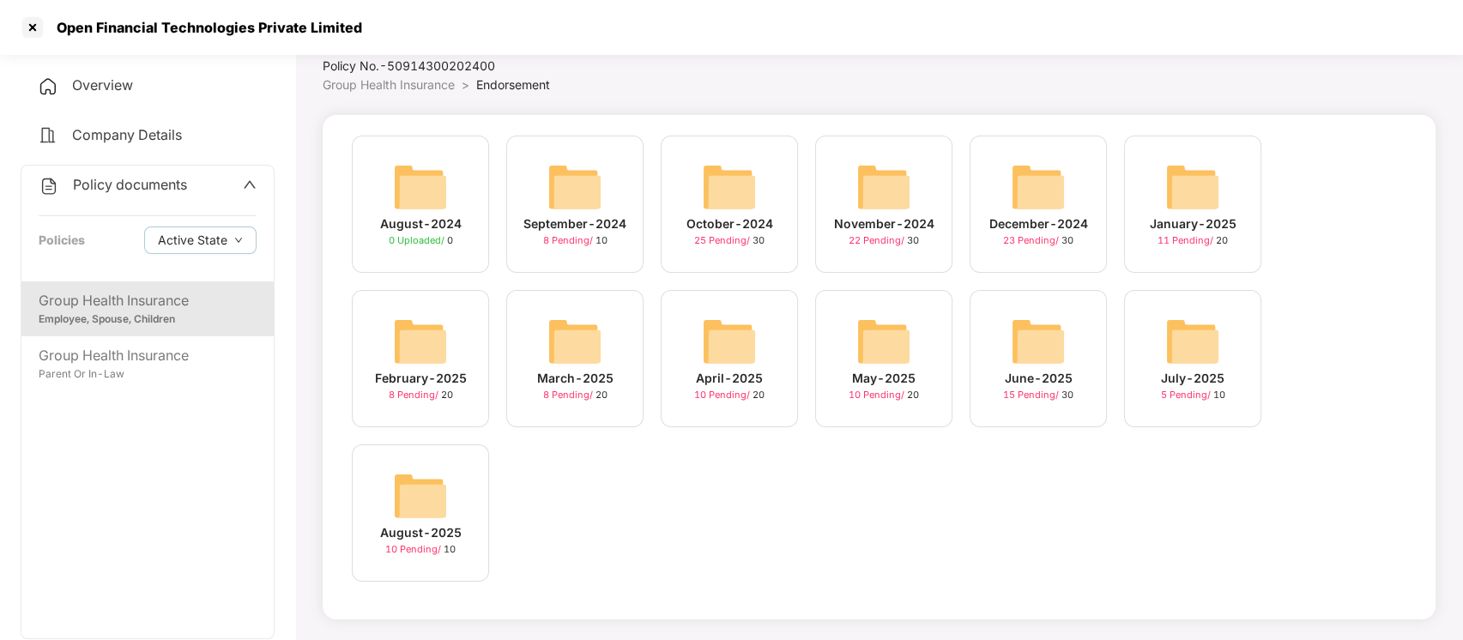
click at [1192, 345] on img at bounding box center [1192, 341] width 55 height 55
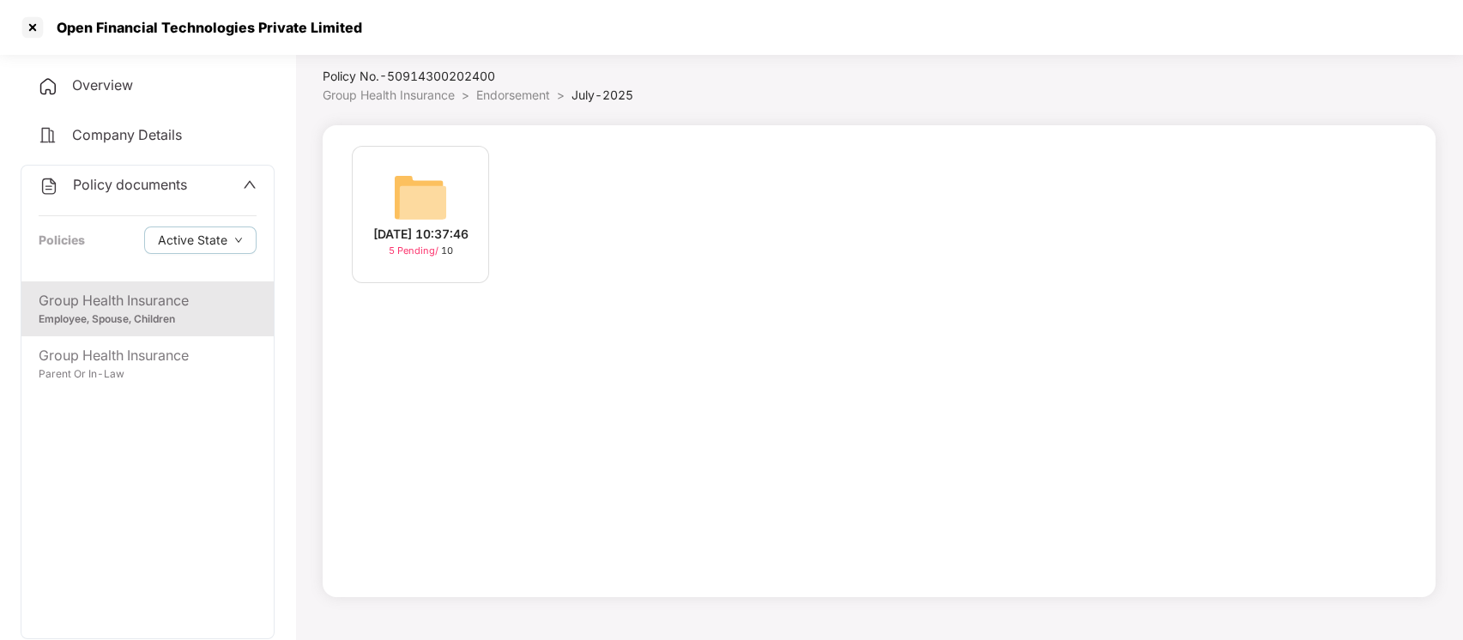
scroll to position [47, 0]
click at [403, 170] on img at bounding box center [420, 197] width 55 height 55
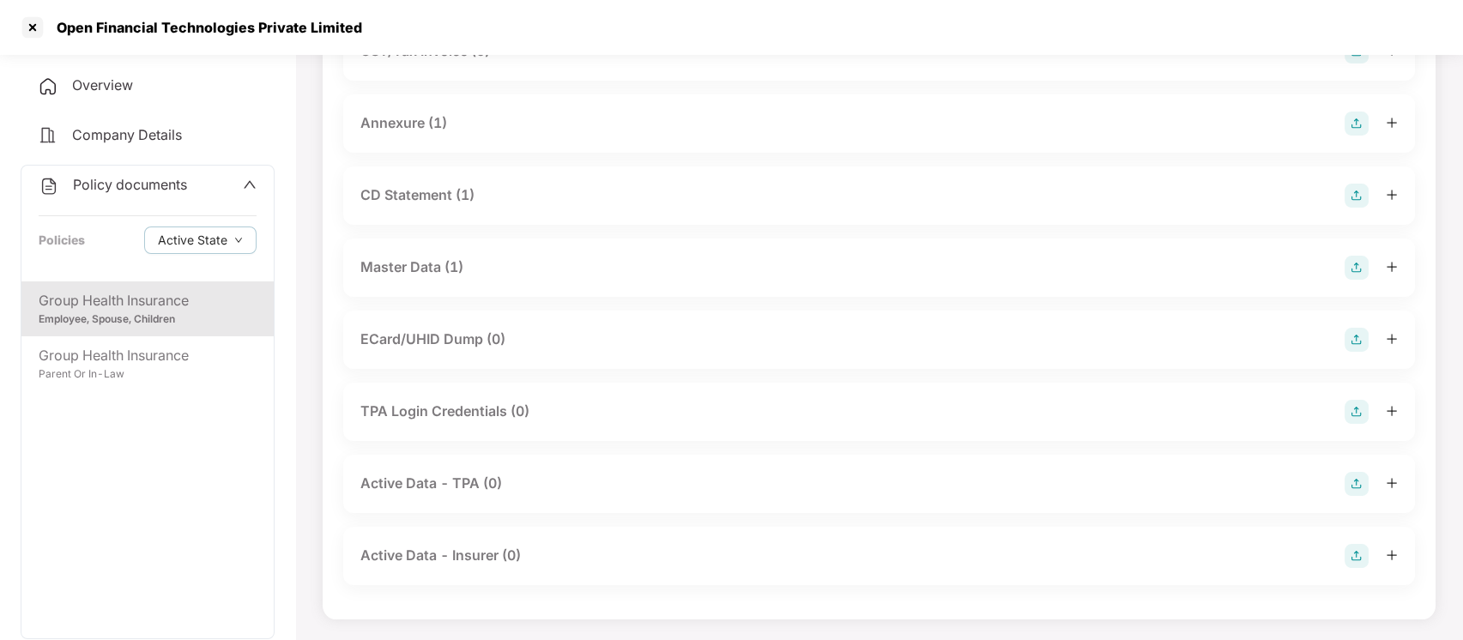
scroll to position [0, 0]
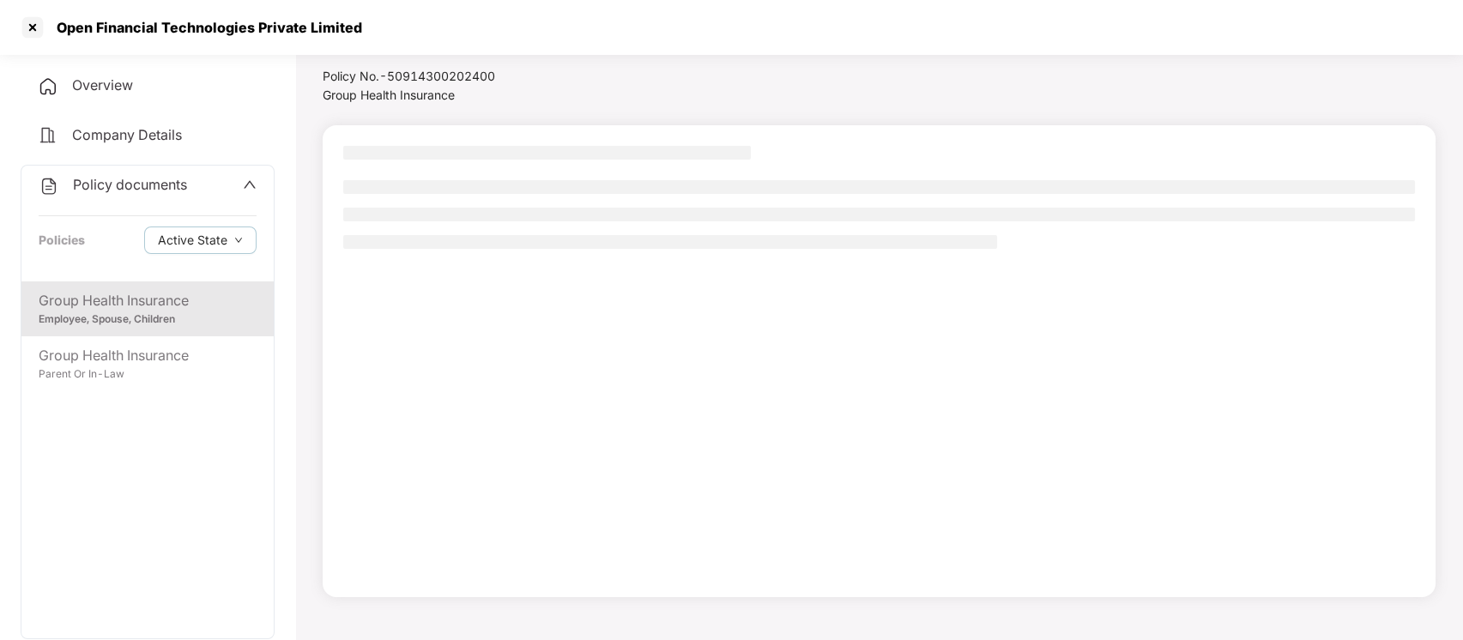
scroll to position [47, 0]
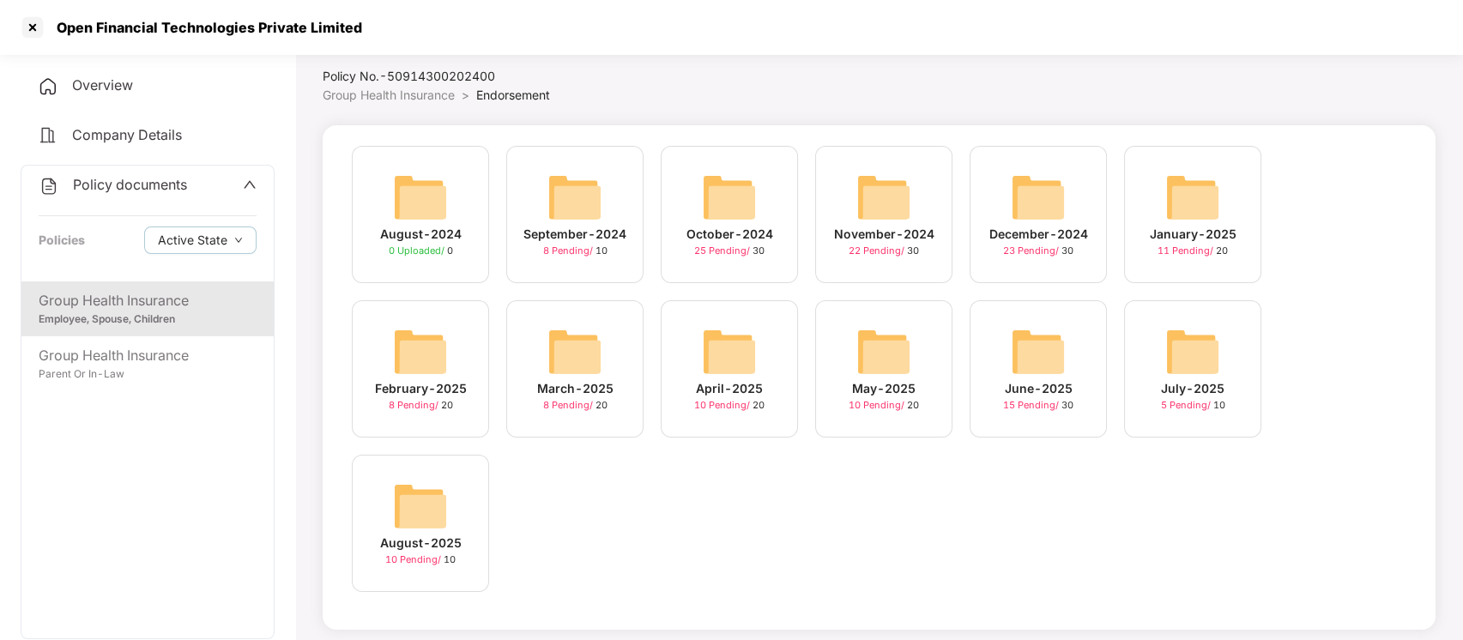
scroll to position [57, 0]
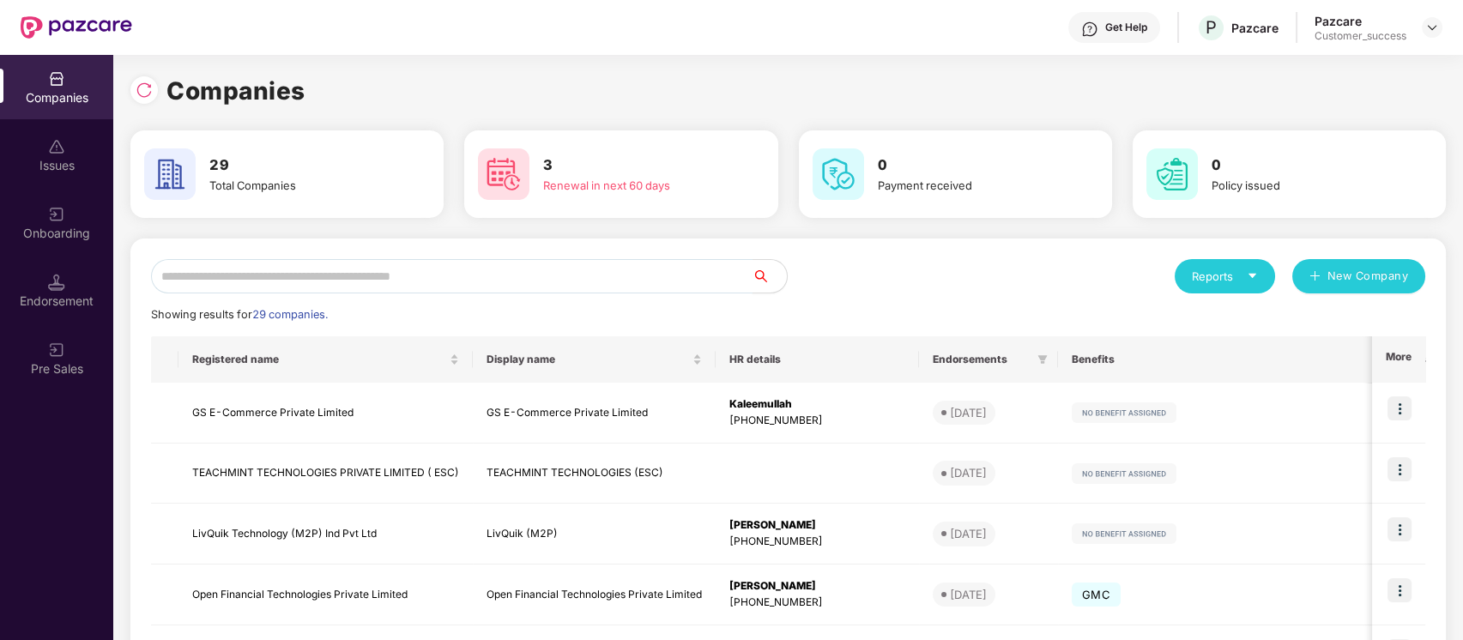
click at [513, 271] on input "text" at bounding box center [452, 276] width 602 height 34
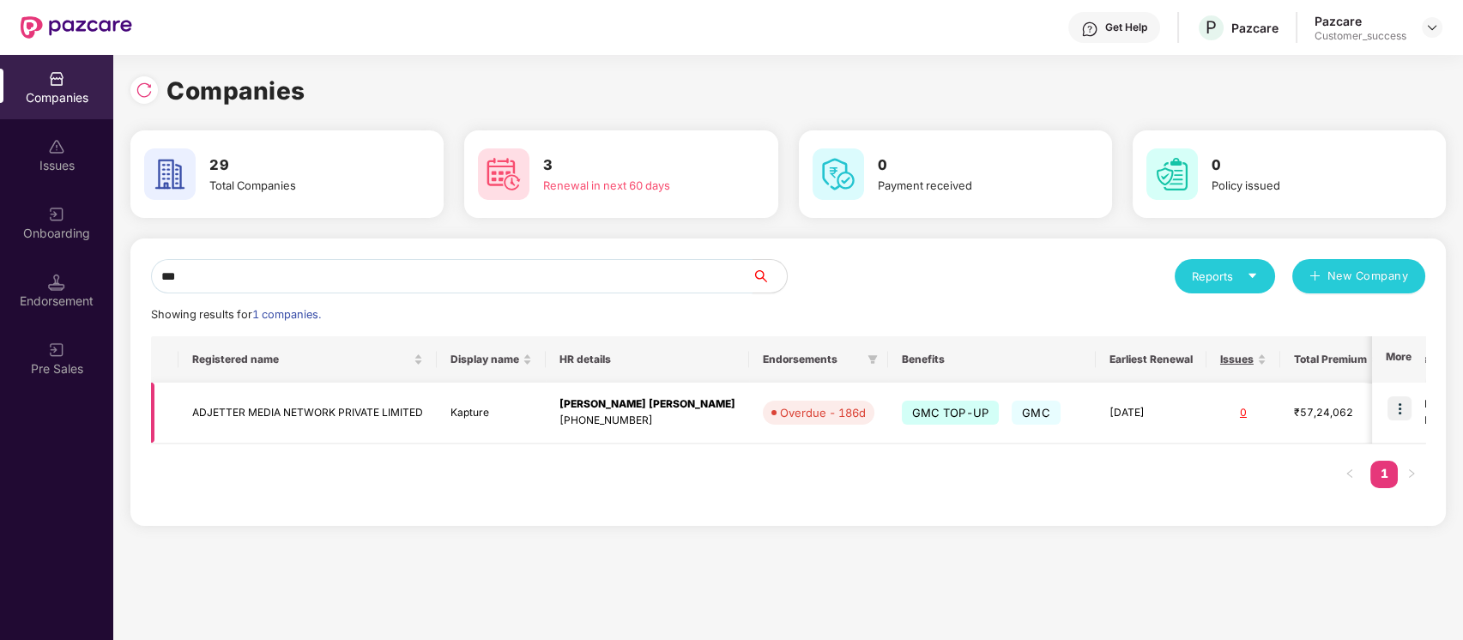
type input "***"
click at [326, 420] on td "ADJETTER MEDIA NETWORK PRIVATE LIMITED" at bounding box center [307, 413] width 258 height 61
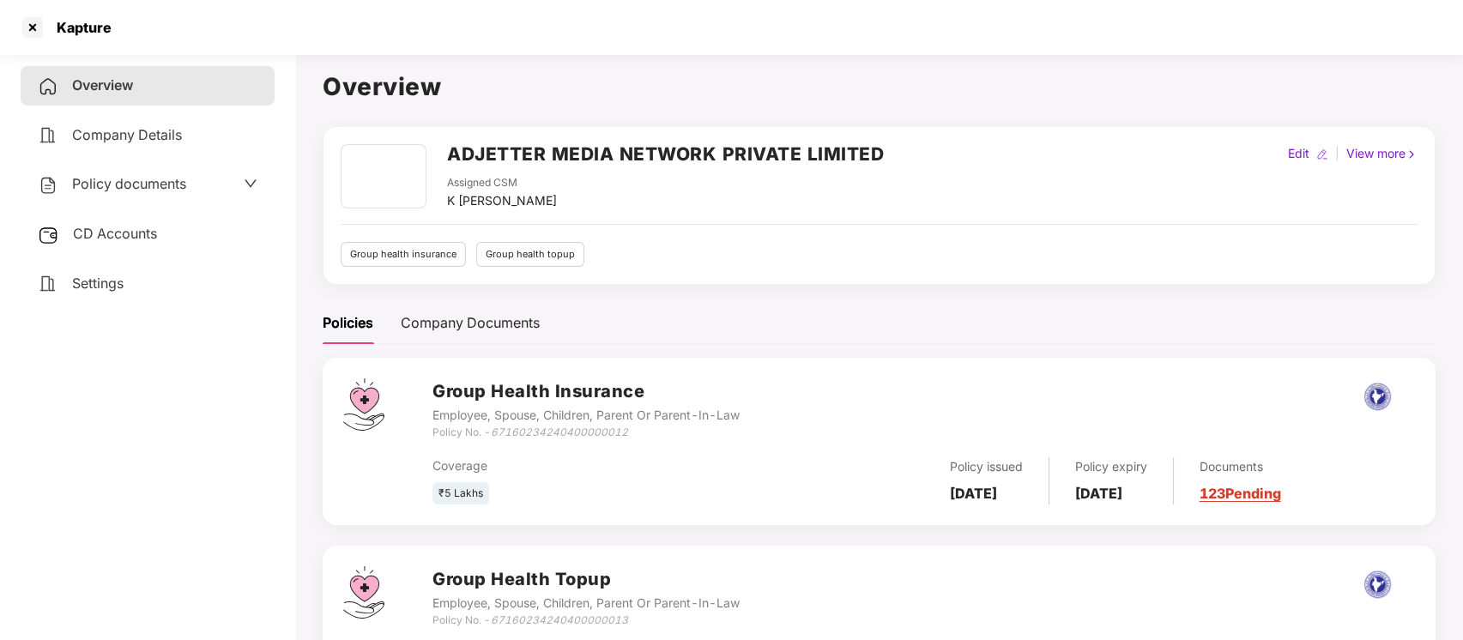
scroll to position [144, 0]
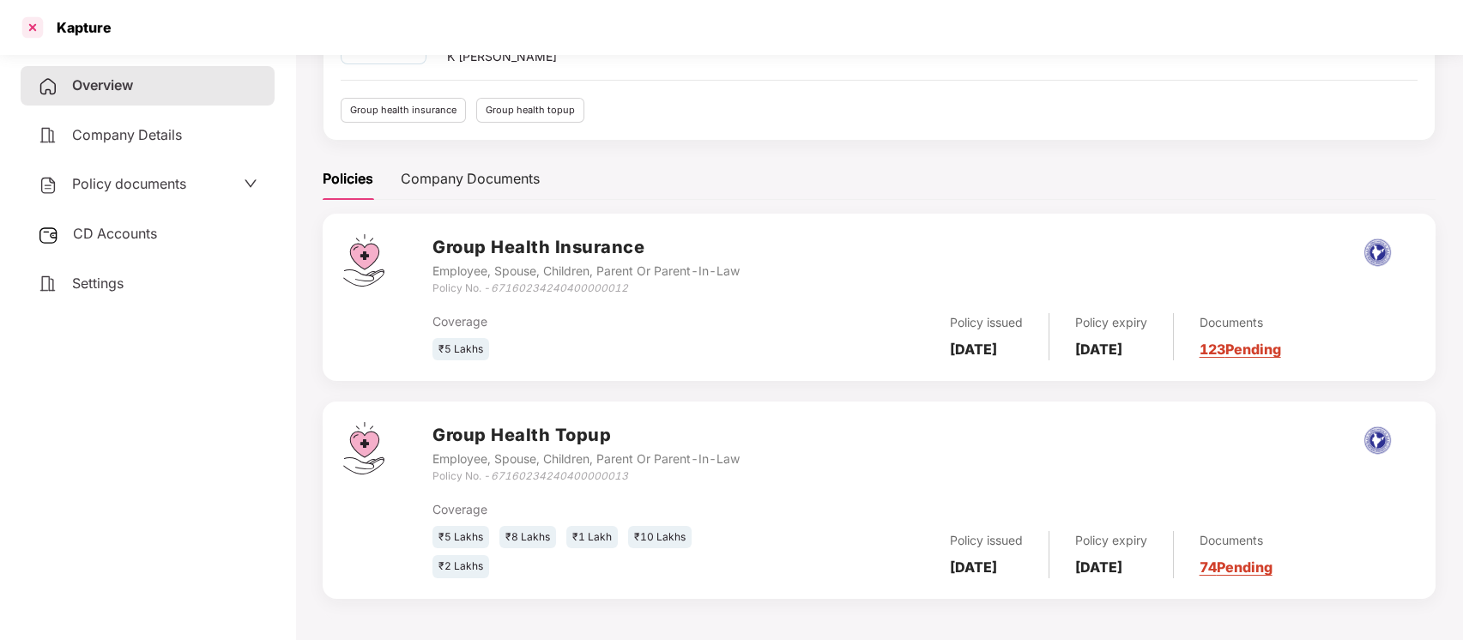
click at [36, 25] on div at bounding box center [32, 27] width 27 height 27
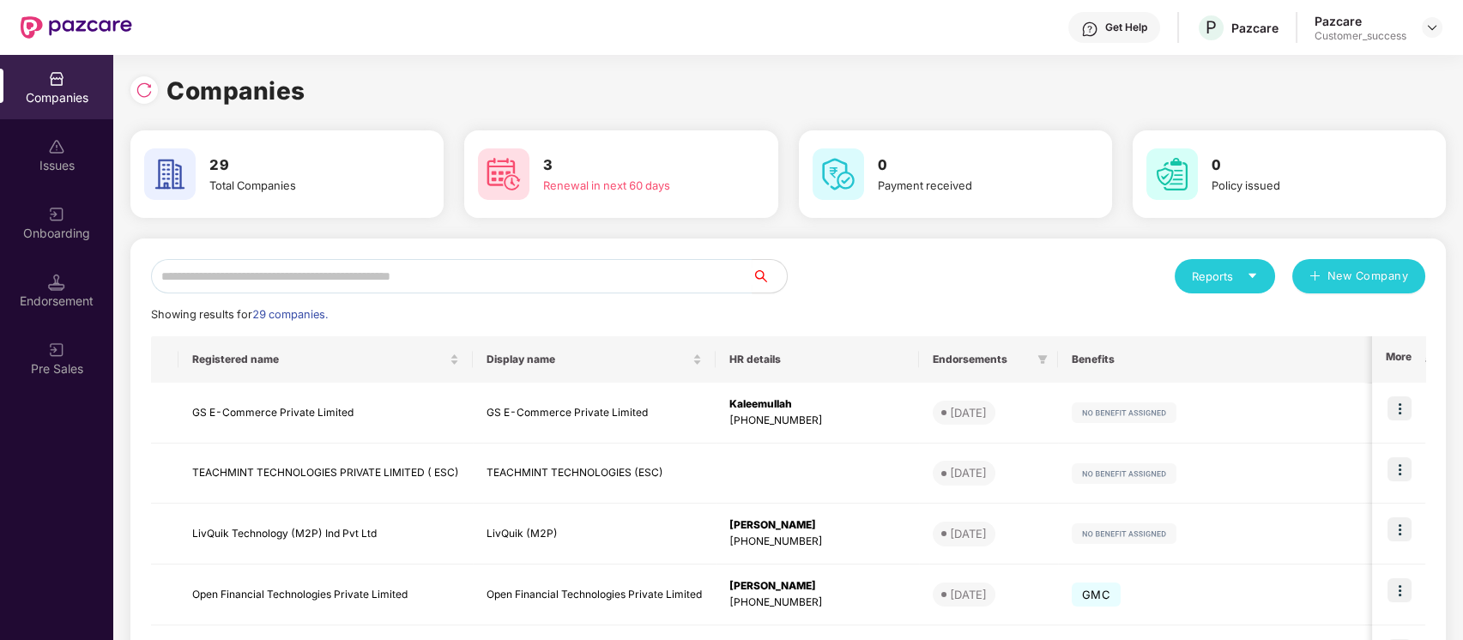
scroll to position [0, 0]
click at [431, 271] on input "text" at bounding box center [452, 276] width 602 height 34
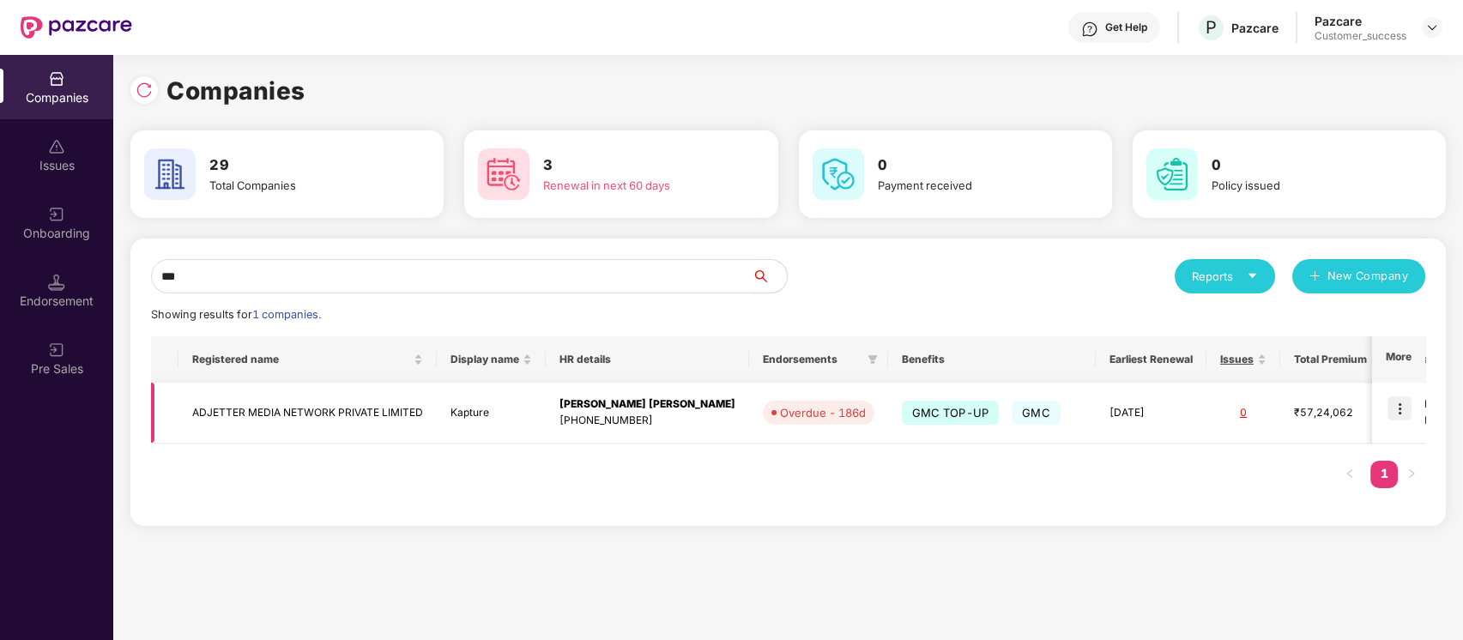
type input "***"
click at [1394, 406] on img at bounding box center [1400, 408] width 24 height 24
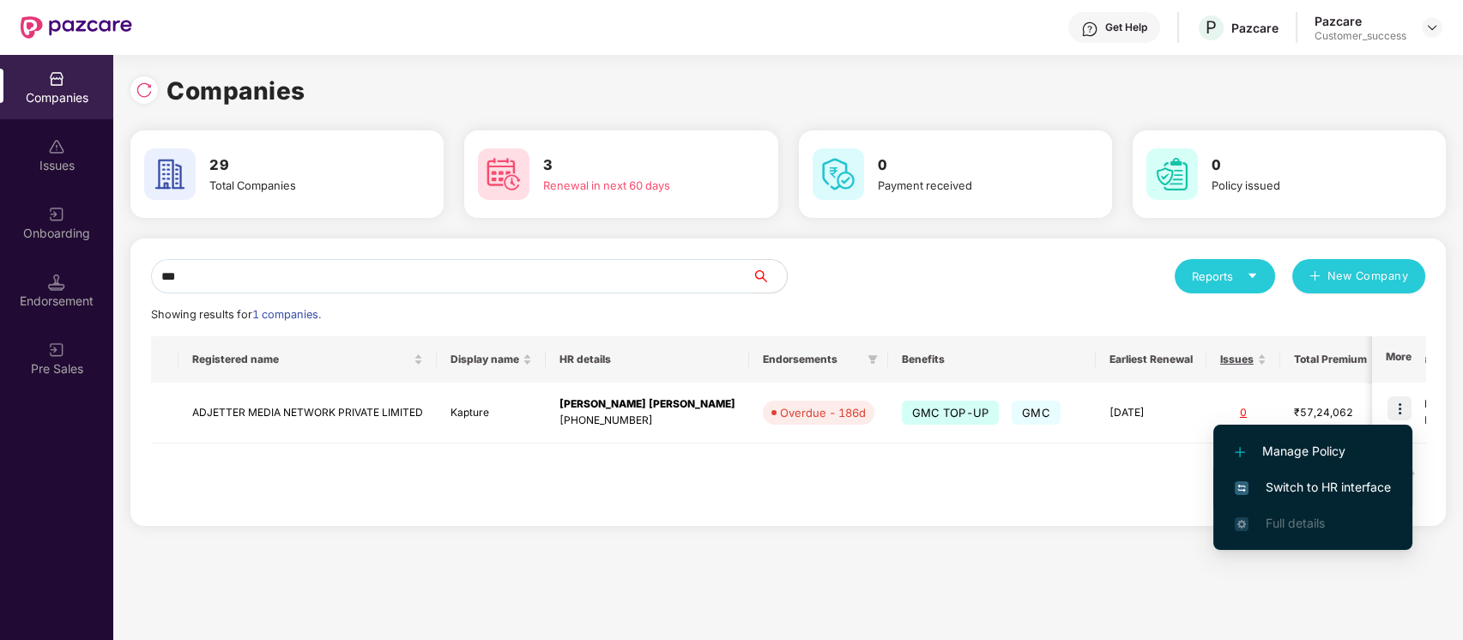
click at [1322, 484] on span "Switch to HR interface" at bounding box center [1313, 487] width 156 height 19
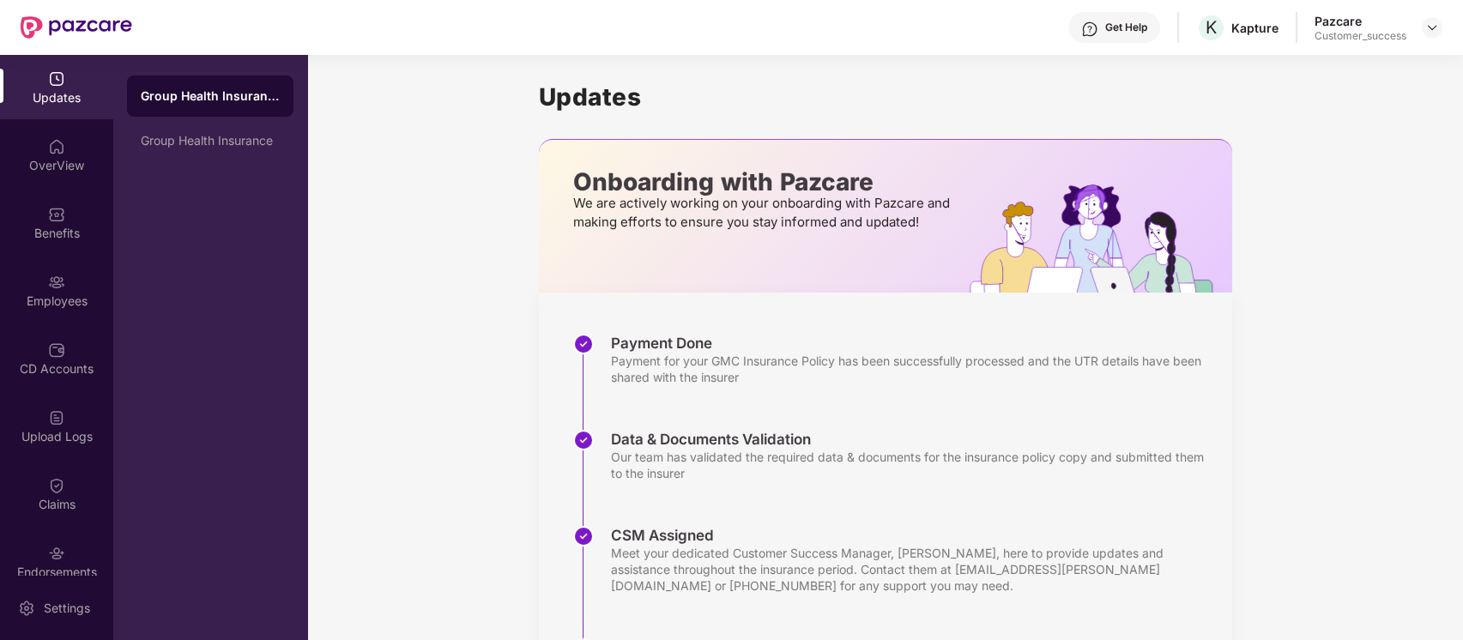
click at [55, 294] on div "Employees" at bounding box center [56, 301] width 113 height 17
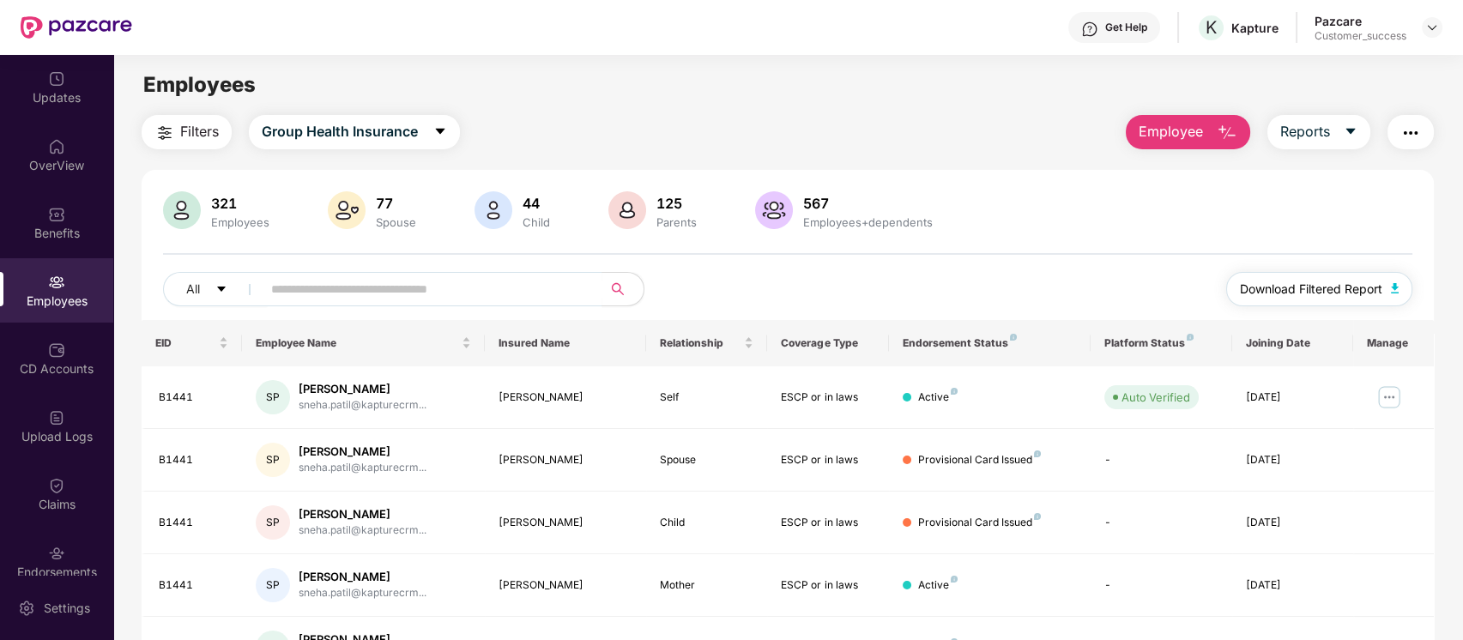
click at [1289, 283] on span "Download Filtered Report" at bounding box center [1311, 289] width 142 height 19
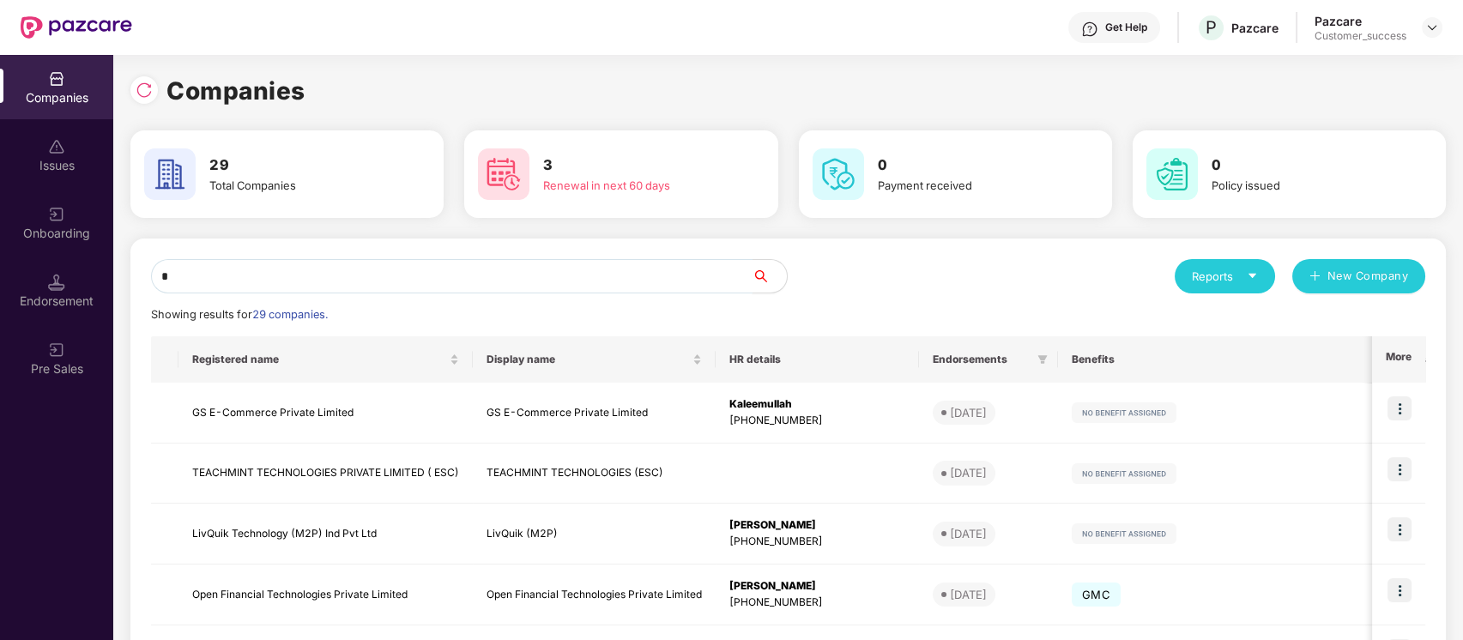
click at [463, 285] on input "*" at bounding box center [452, 276] width 602 height 34
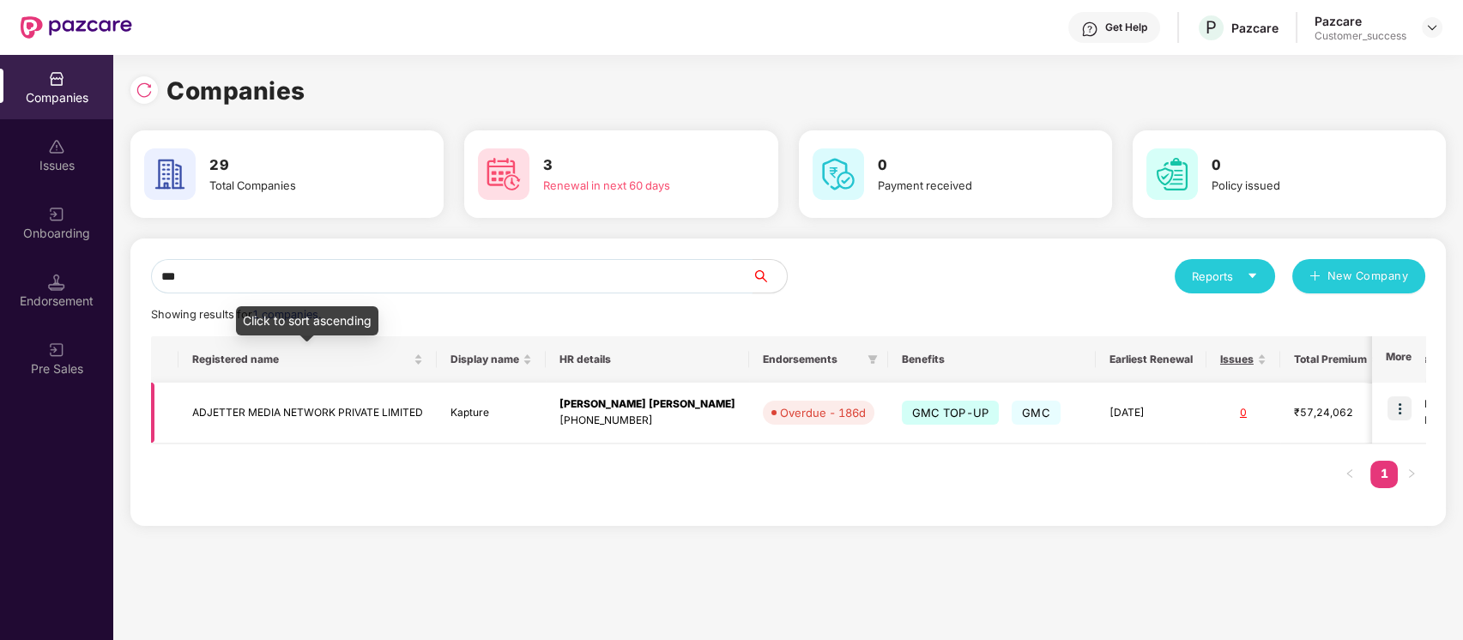
type input "***"
click at [300, 418] on td "ADJETTER MEDIA NETWORK PRIVATE LIMITED" at bounding box center [307, 413] width 258 height 61
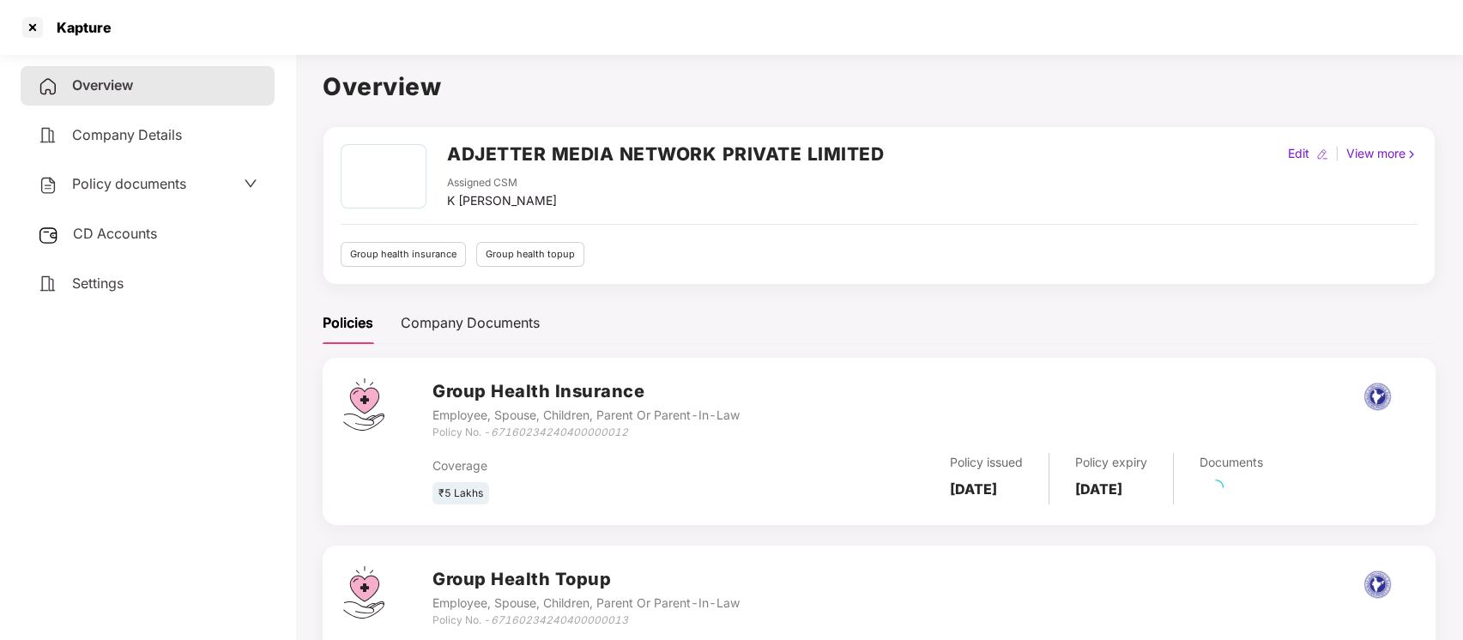
click at [93, 183] on span "Policy documents" at bounding box center [129, 183] width 114 height 17
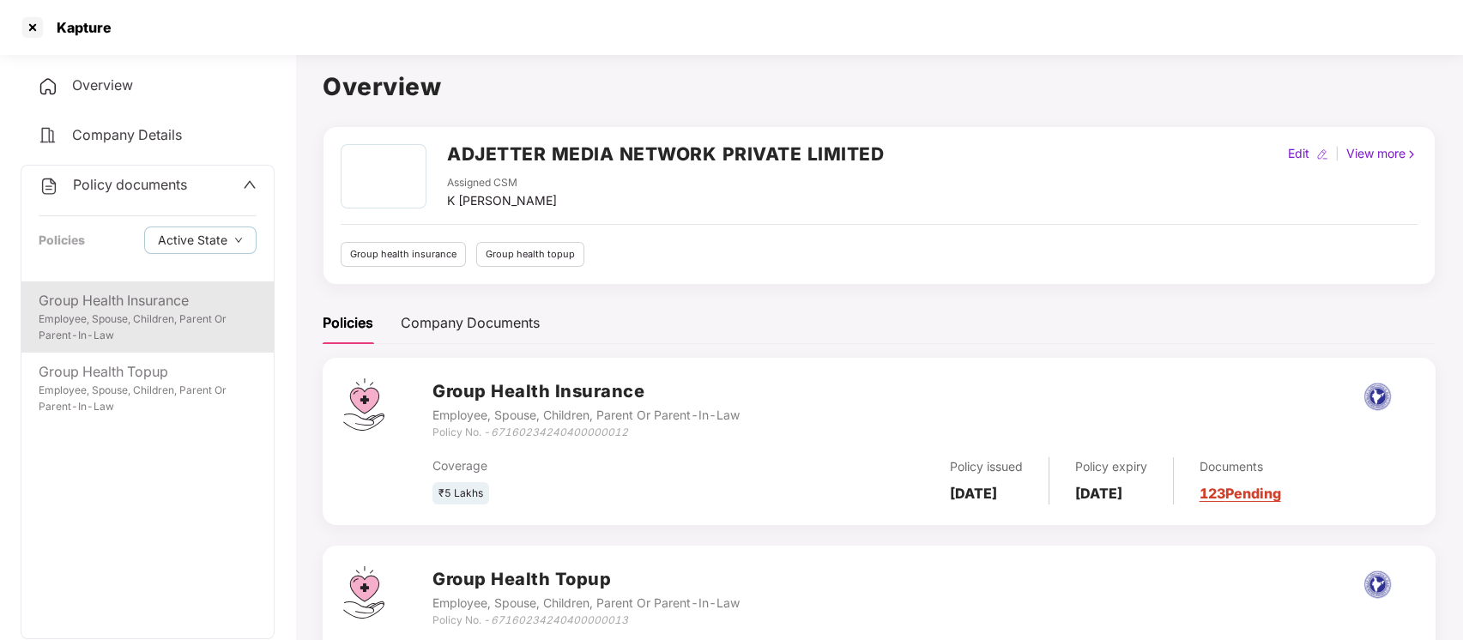
click at [156, 329] on div "Employee, Spouse, Children, Parent Or Parent-In-Law" at bounding box center [148, 327] width 218 height 33
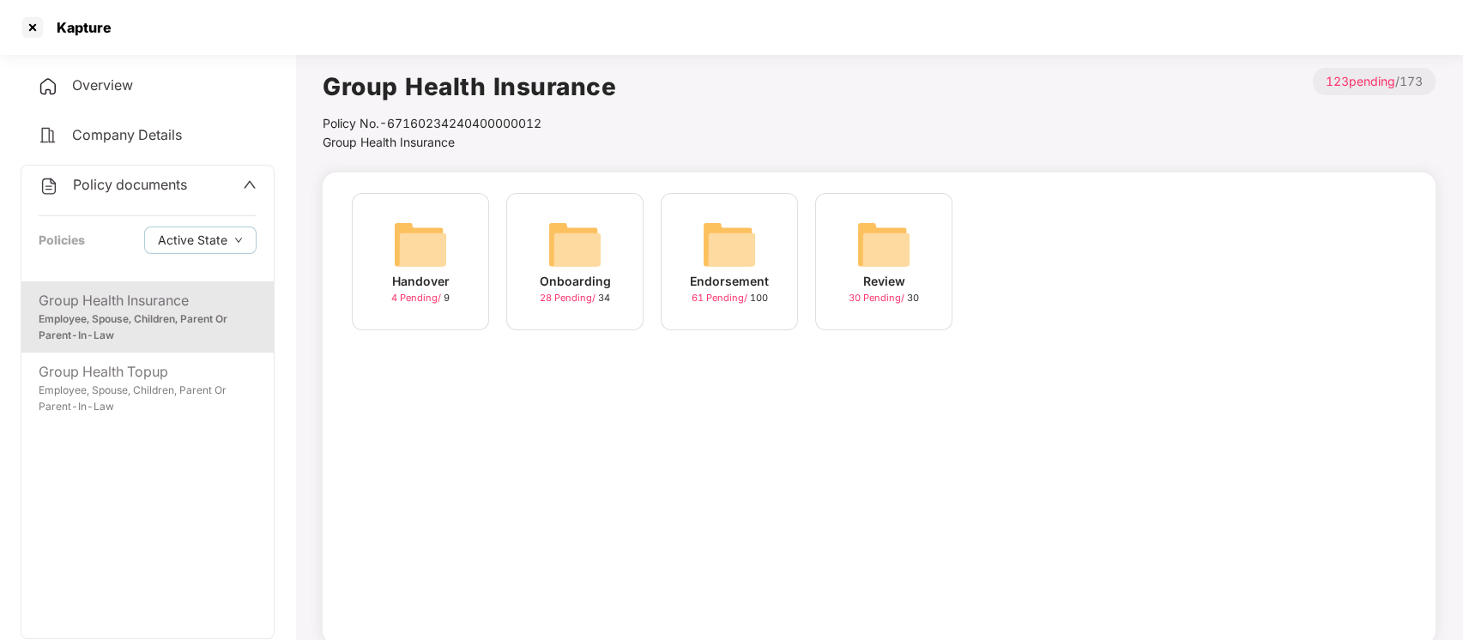
click at [569, 248] on img at bounding box center [574, 244] width 55 height 55
click at [408, 235] on img at bounding box center [420, 244] width 55 height 55
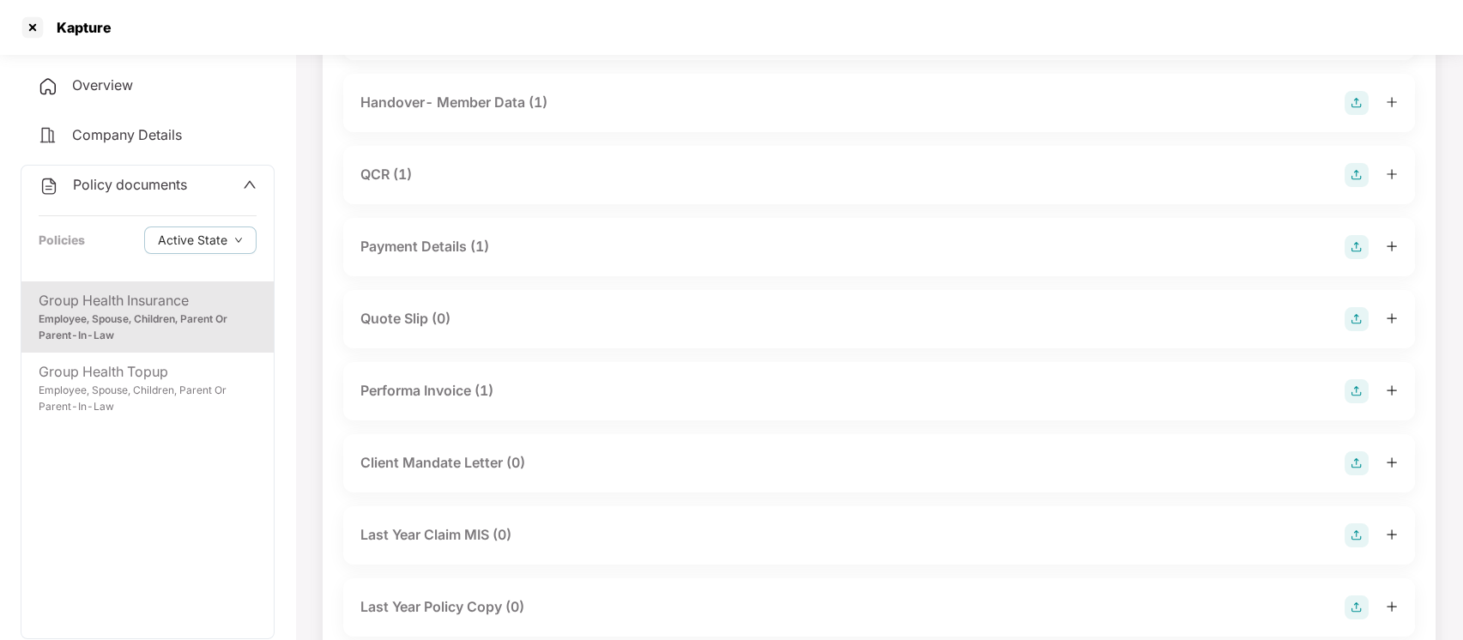
scroll to position [192, 0]
click at [693, 95] on div "Handover- Member Data (1)" at bounding box center [878, 102] width 1037 height 24
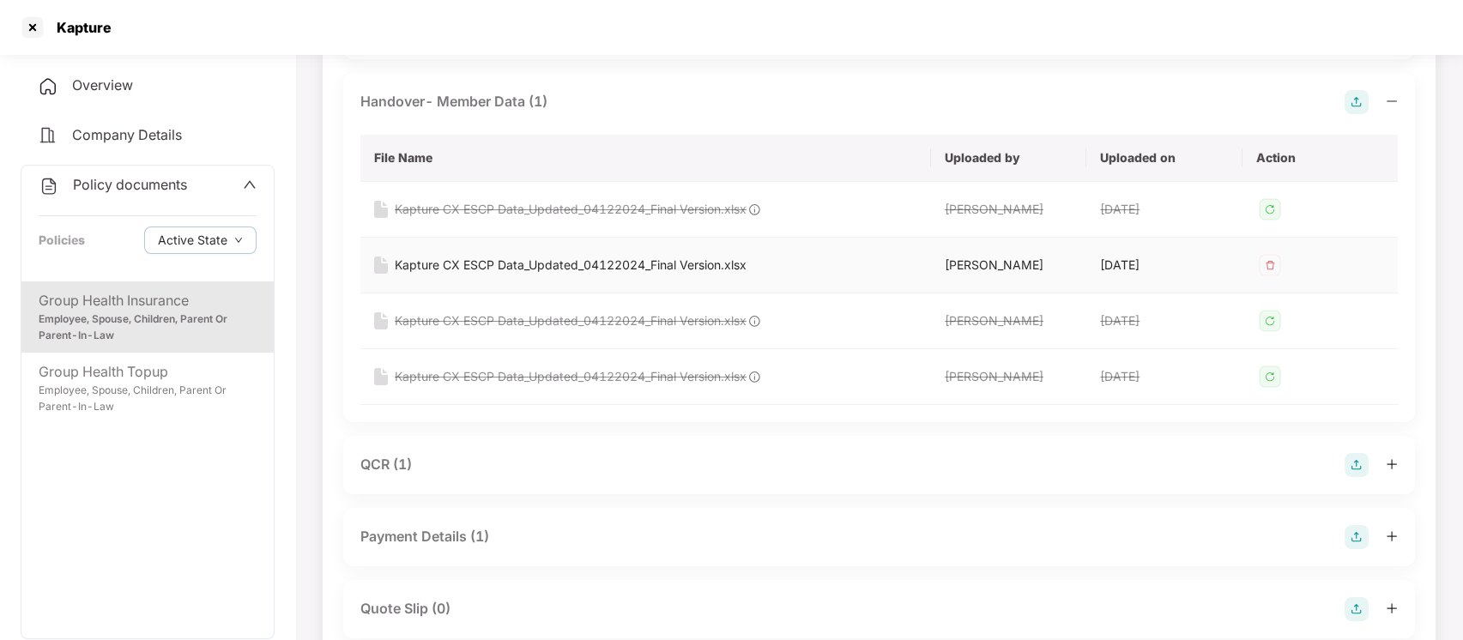
click at [563, 262] on div "Kapture CX ESCP Data_Updated_04122024_Final Version.xlsx" at bounding box center [571, 265] width 352 height 19
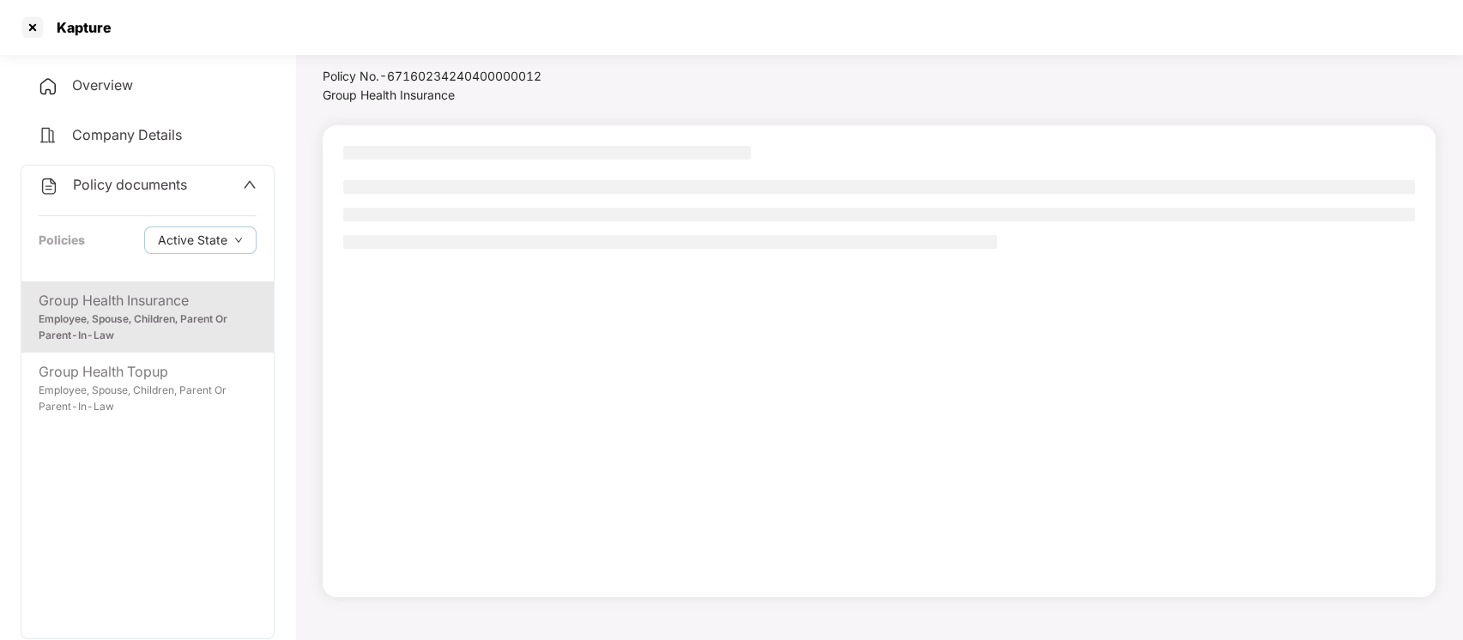
scroll to position [0, 0]
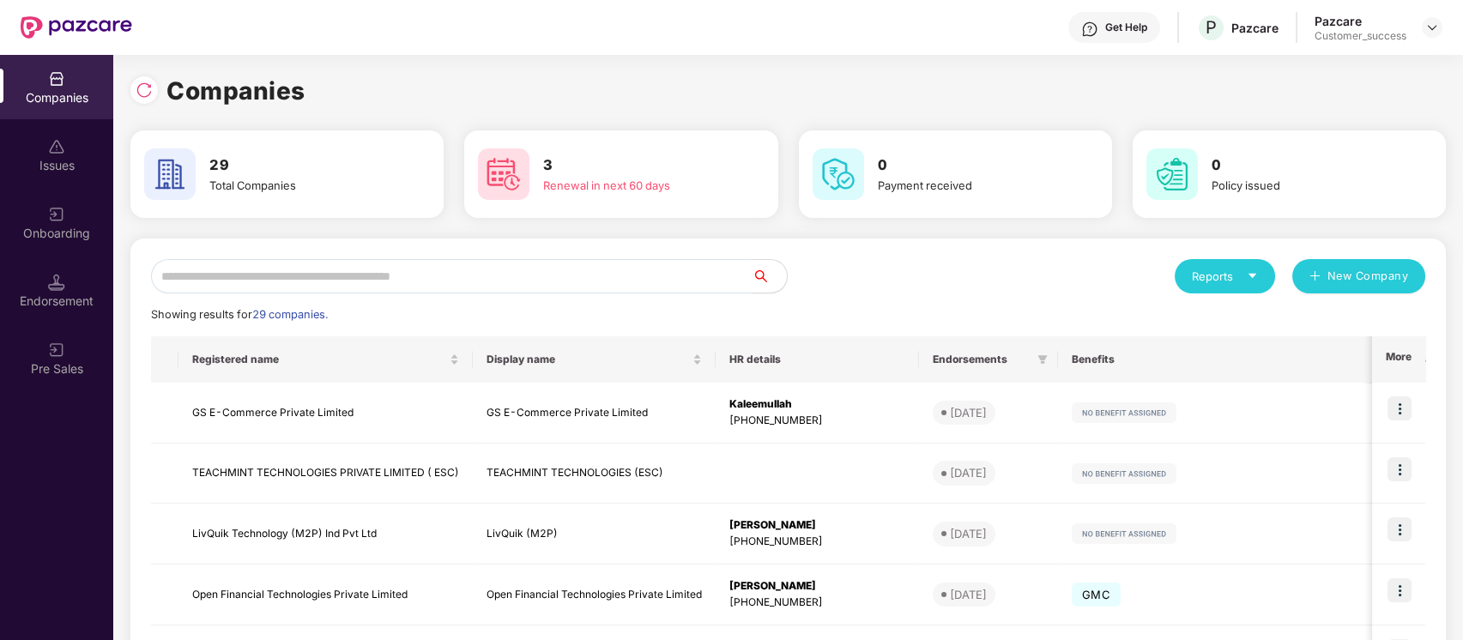
click at [519, 277] on input "text" at bounding box center [452, 276] width 602 height 34
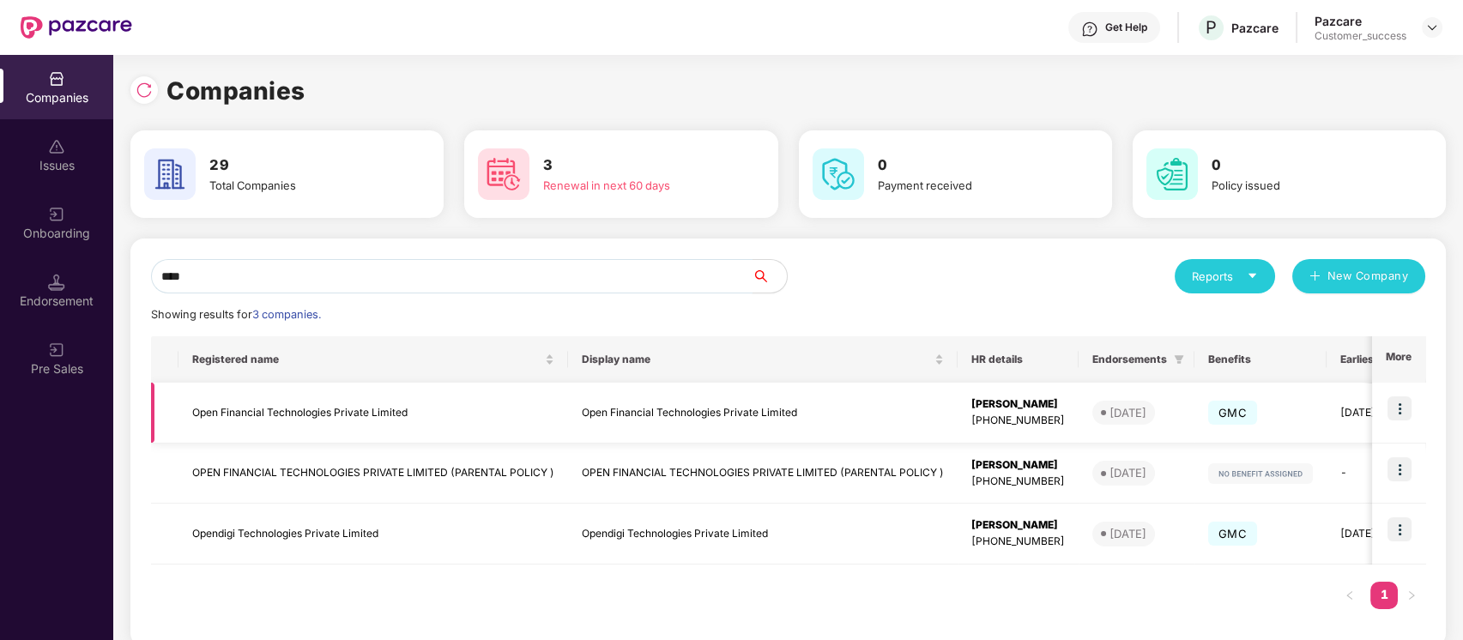
type input "****"
click at [358, 409] on td "Open Financial Technologies Private Limited" at bounding box center [373, 413] width 390 height 61
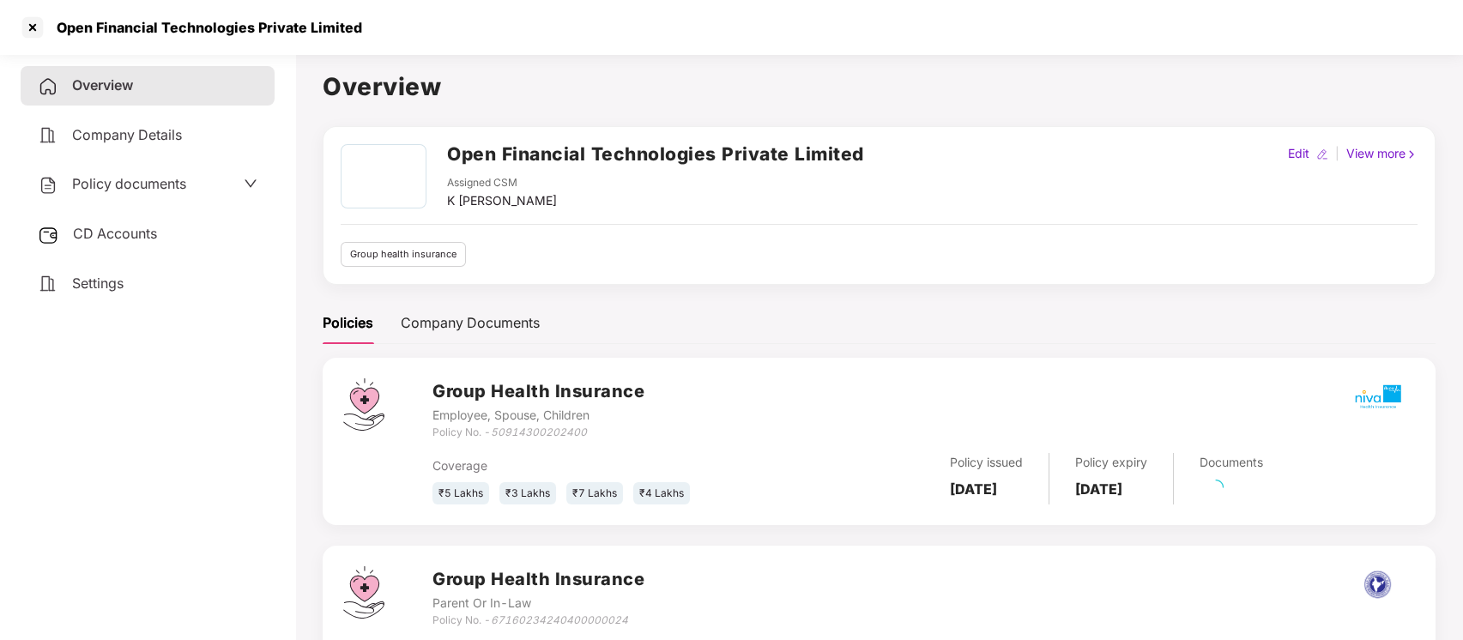
click at [142, 201] on div "Policy documents" at bounding box center [148, 184] width 254 height 39
click at [161, 176] on span "Policy documents" at bounding box center [129, 183] width 114 height 17
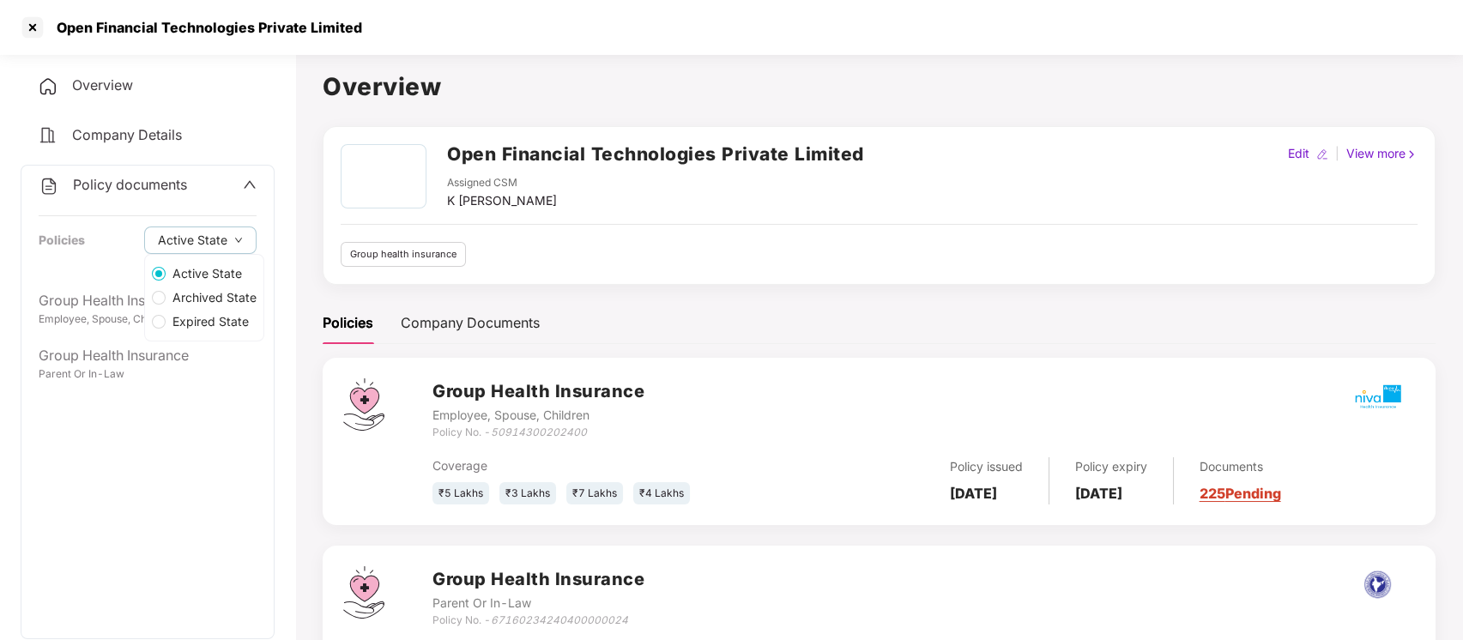
click at [154, 309] on label "Archived State" at bounding box center [204, 298] width 118 height 24
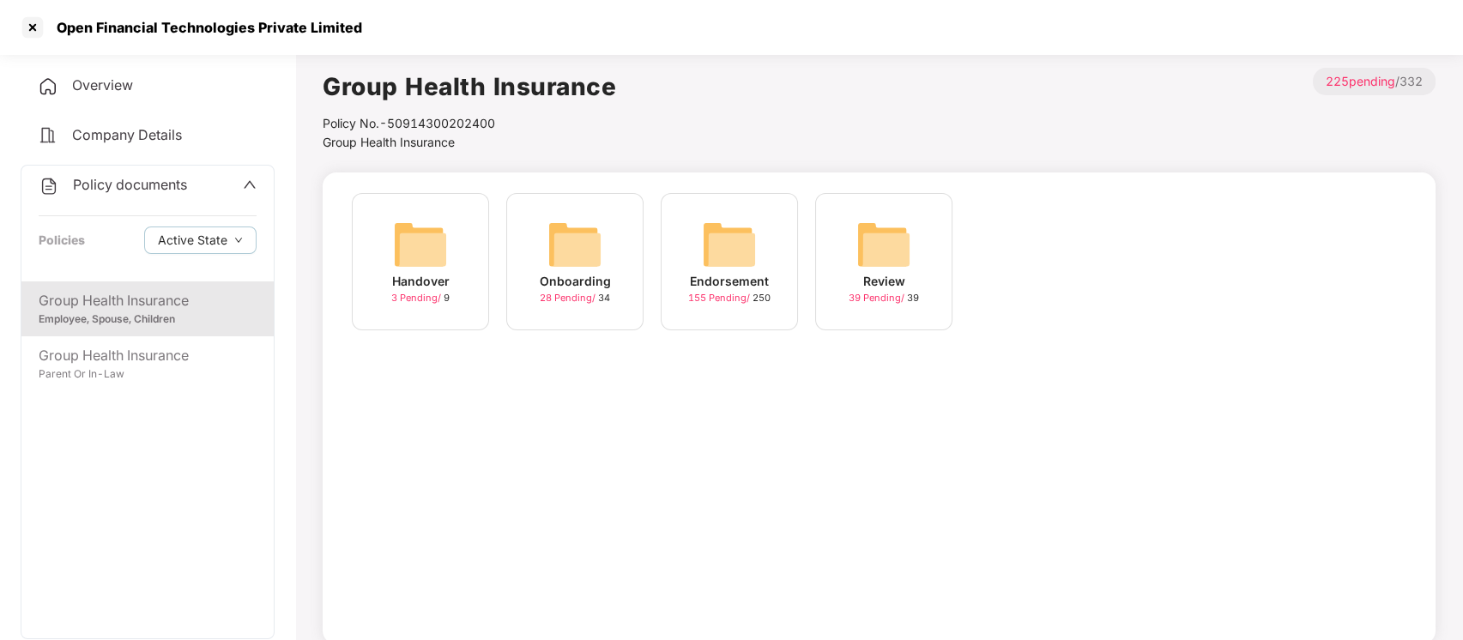
click at [105, 300] on div "Group Health Insurance" at bounding box center [148, 300] width 218 height 21
click at [707, 237] on img at bounding box center [729, 244] width 55 height 55
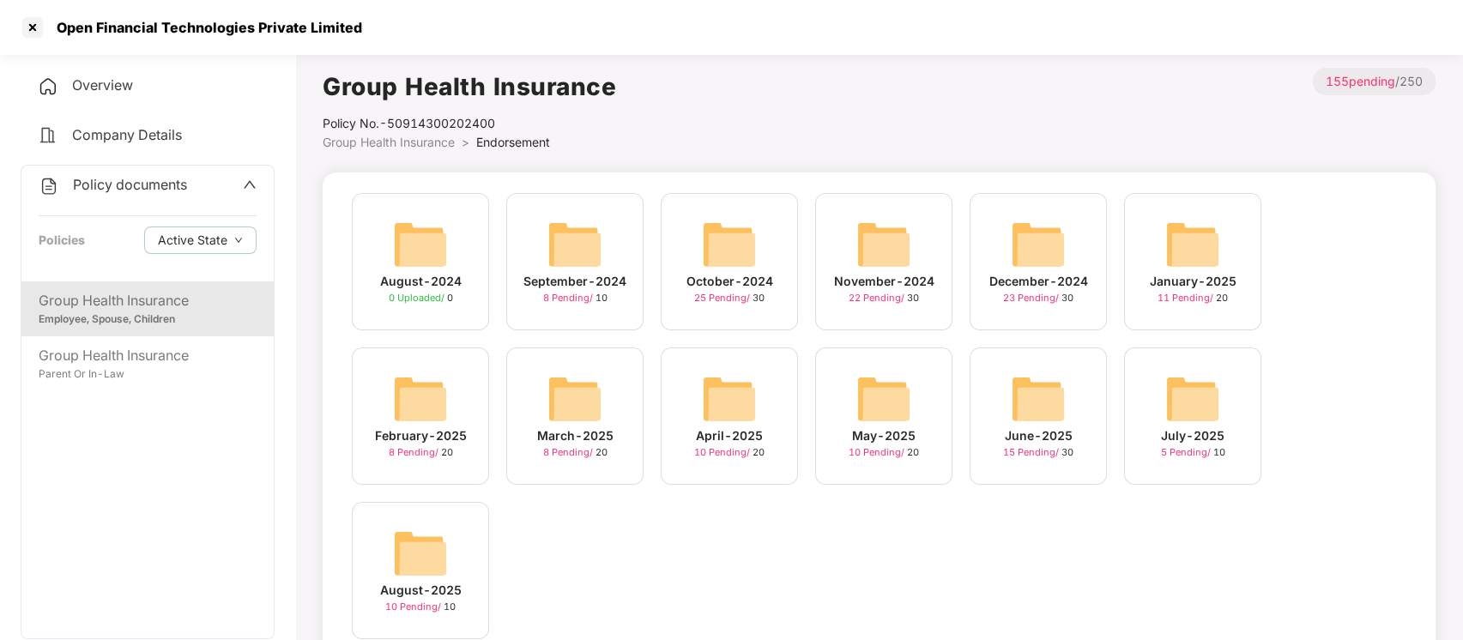
click at [1170, 442] on div "July-2025" at bounding box center [1193, 435] width 64 height 19
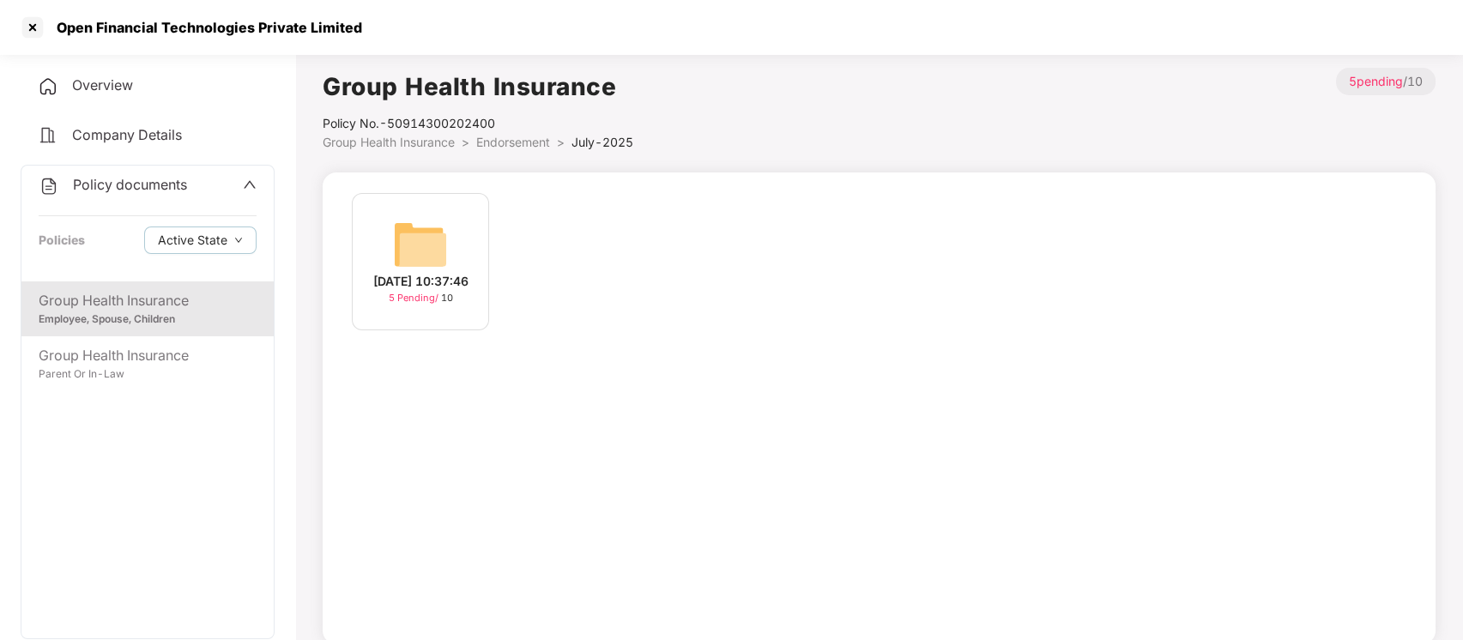
click at [391, 271] on div "[DATE] 10:37:46 5 Pending / 10" at bounding box center [420, 261] width 137 height 137
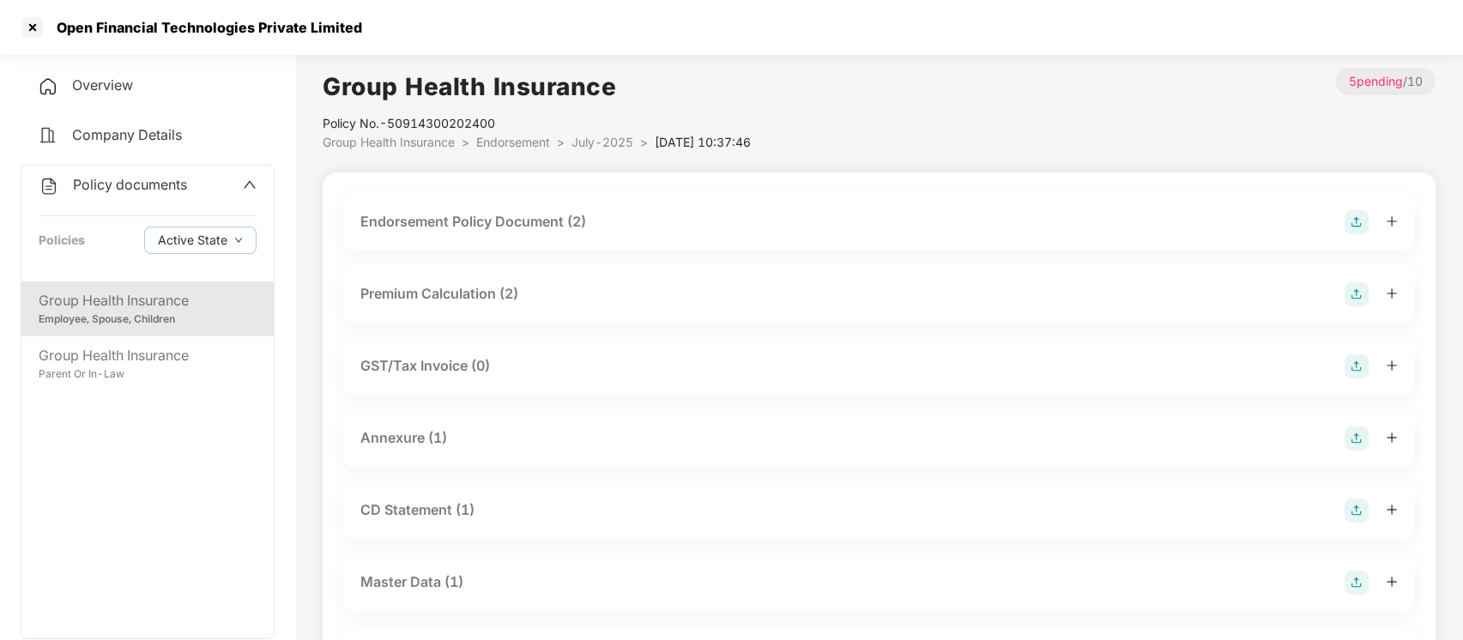
scroll to position [151, 0]
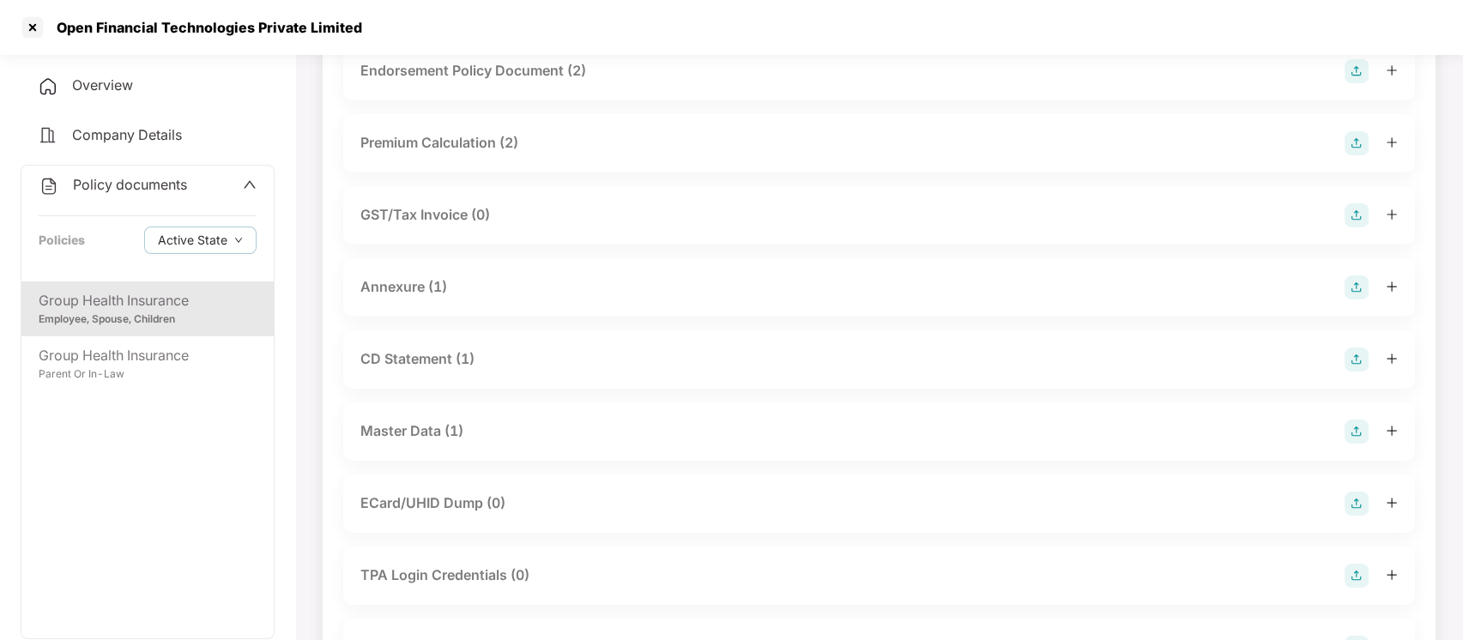
click at [433, 432] on div "Master Data (1)" at bounding box center [411, 430] width 103 height 21
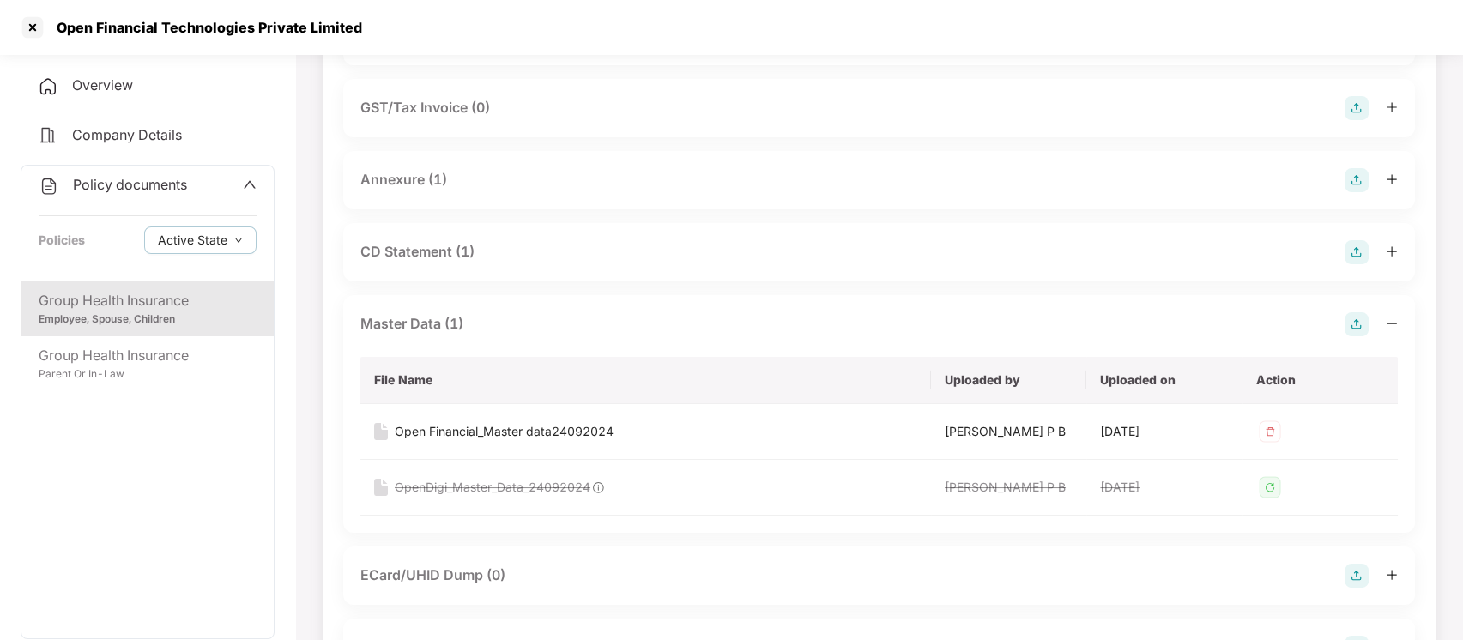
scroll to position [269, 0]
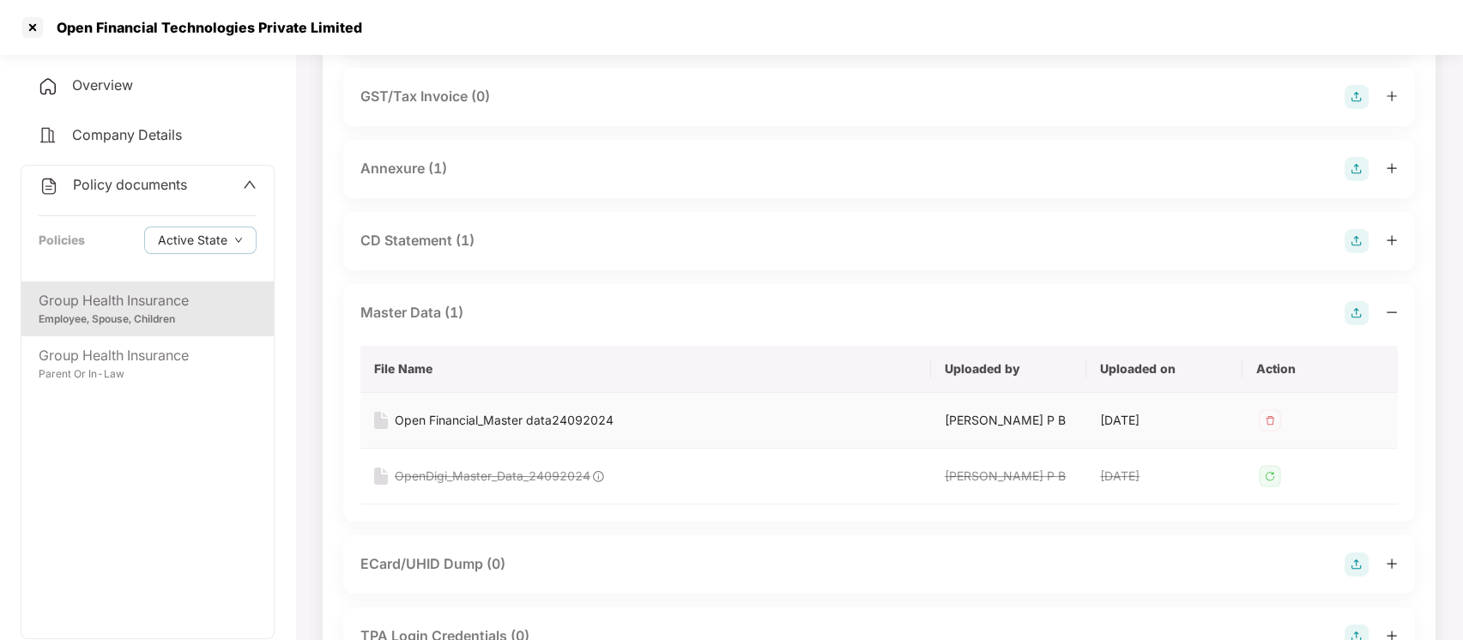
click at [501, 420] on div "Open Financial_Master data24092024" at bounding box center [504, 420] width 219 height 19
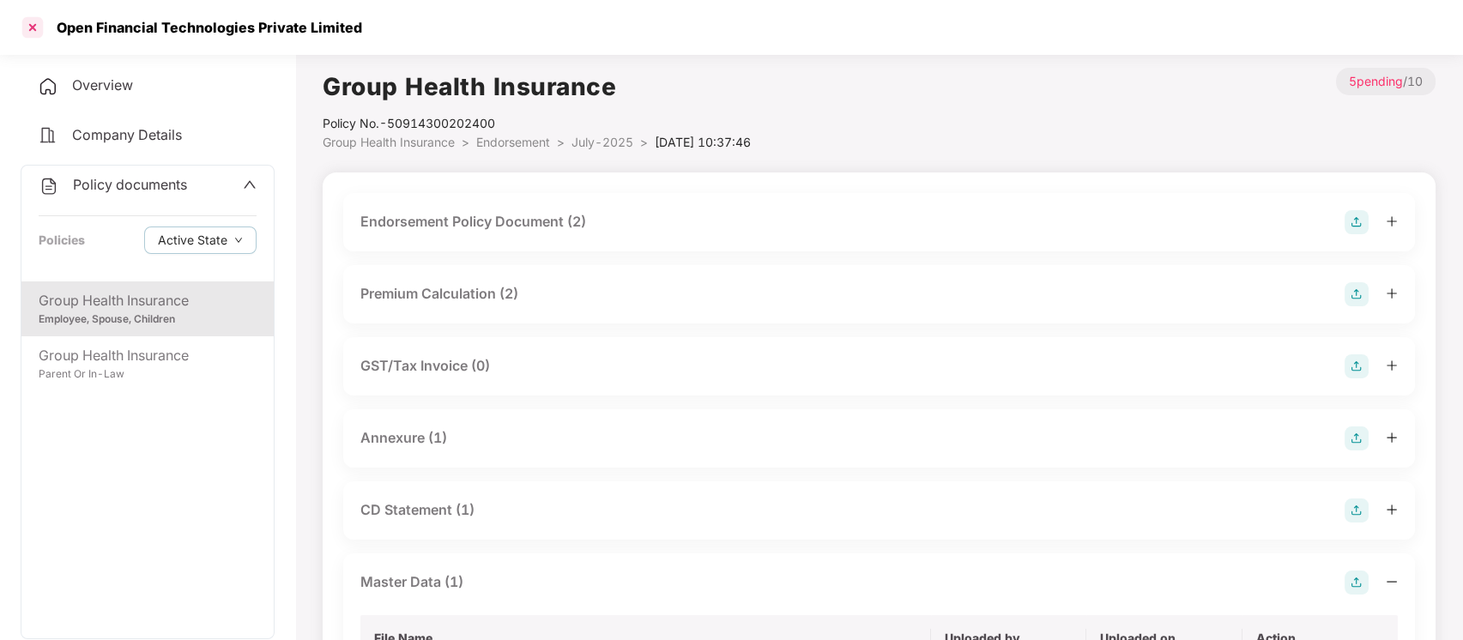
click at [43, 21] on div at bounding box center [32, 27] width 27 height 27
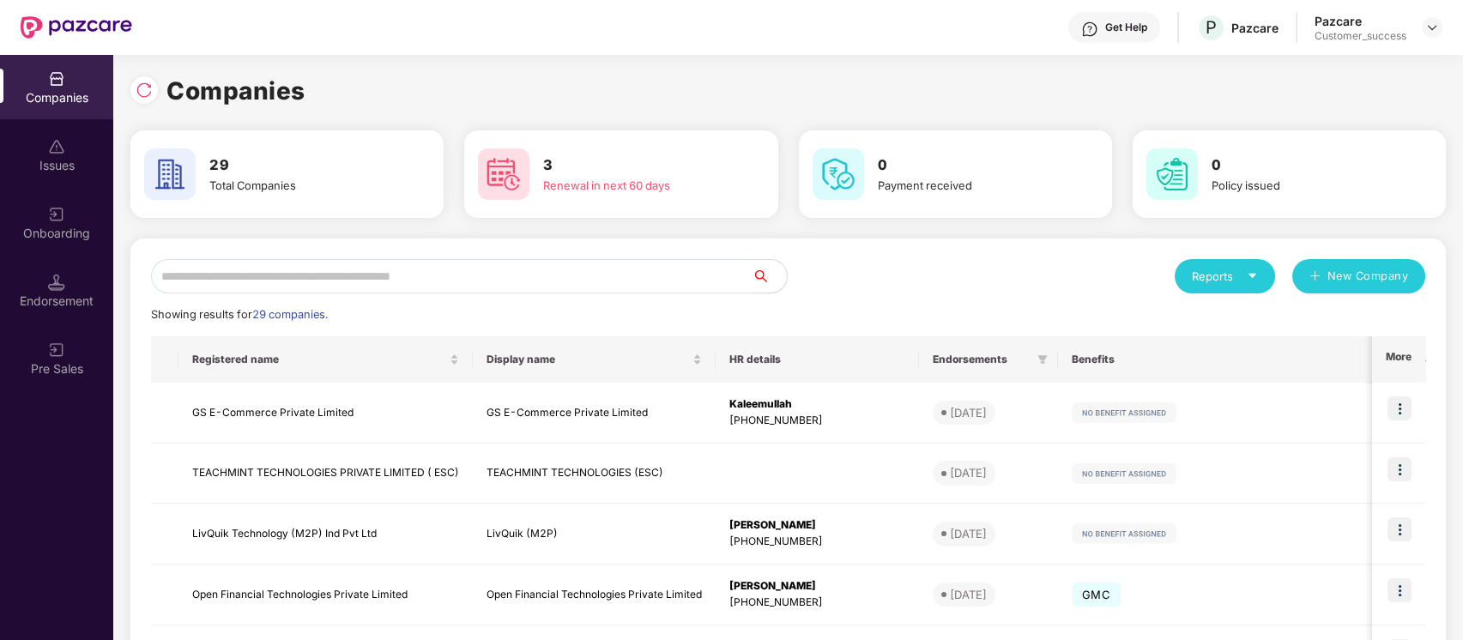
click at [505, 281] on input "text" at bounding box center [452, 276] width 602 height 34
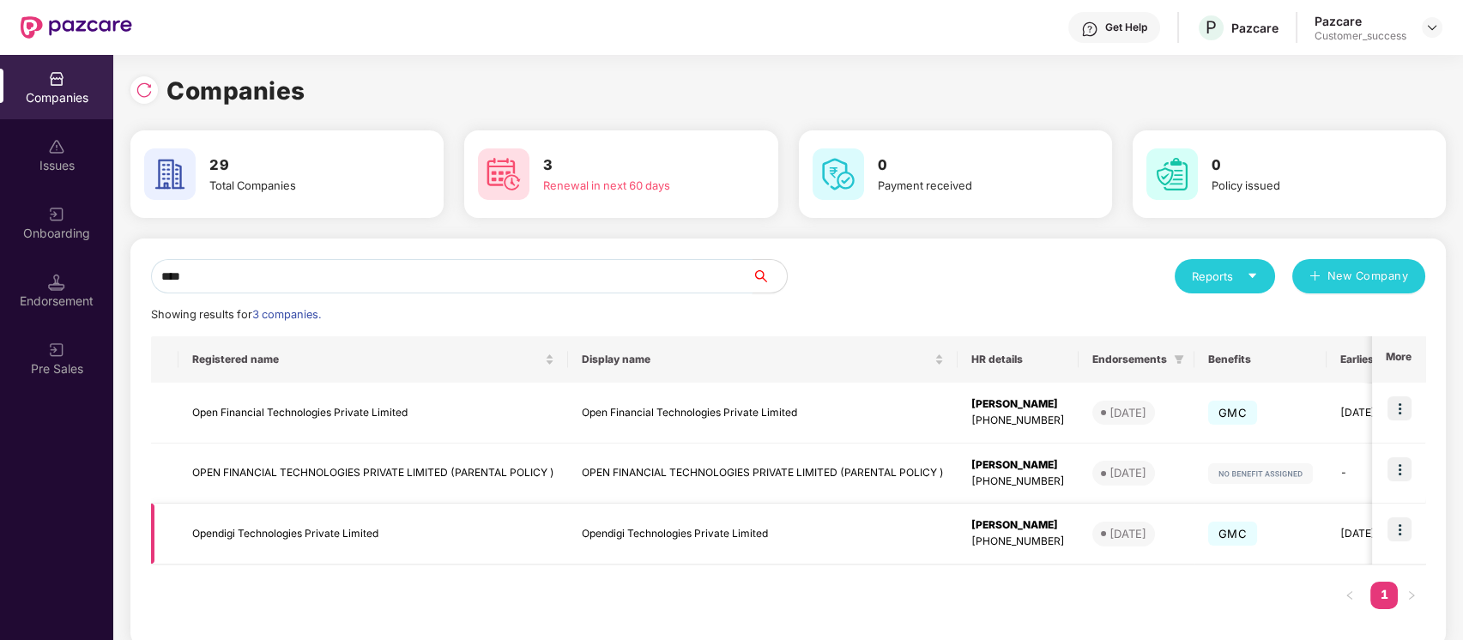
type input "****"
click at [295, 547] on td "Opendigi Technologies Private Limited" at bounding box center [373, 534] width 390 height 61
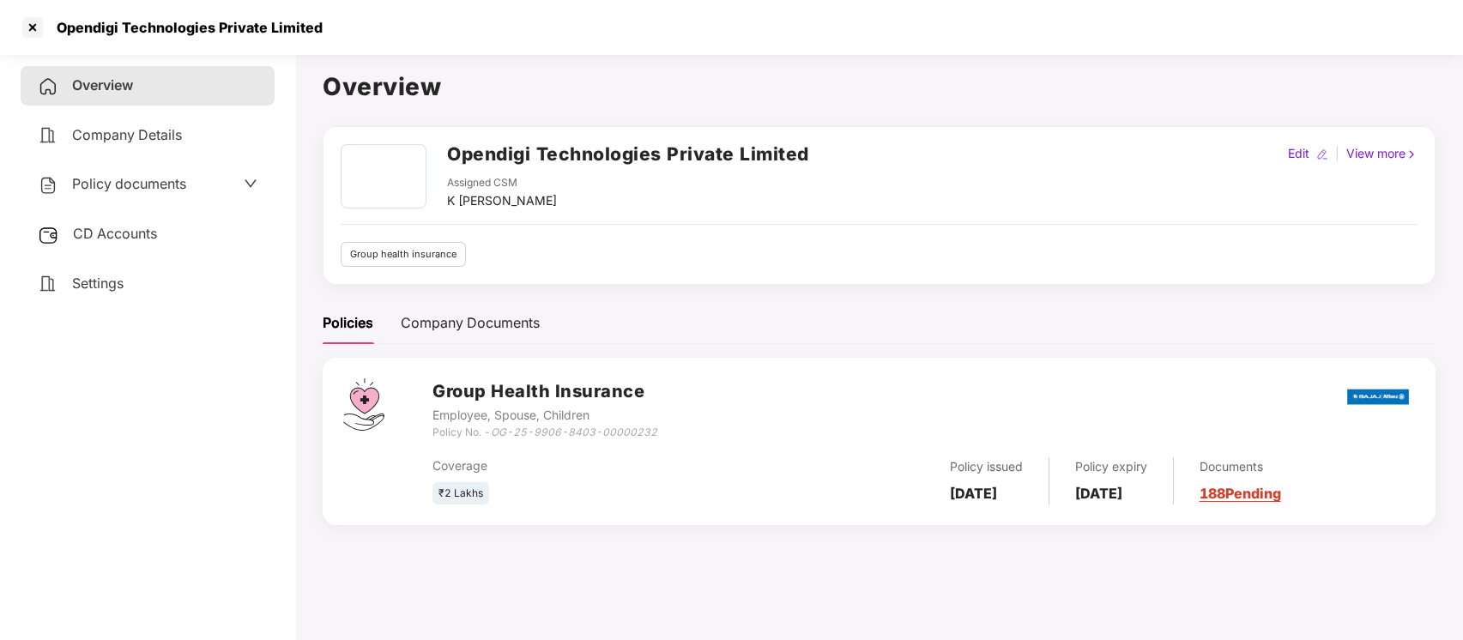
click at [107, 190] on span "Policy documents" at bounding box center [129, 183] width 114 height 17
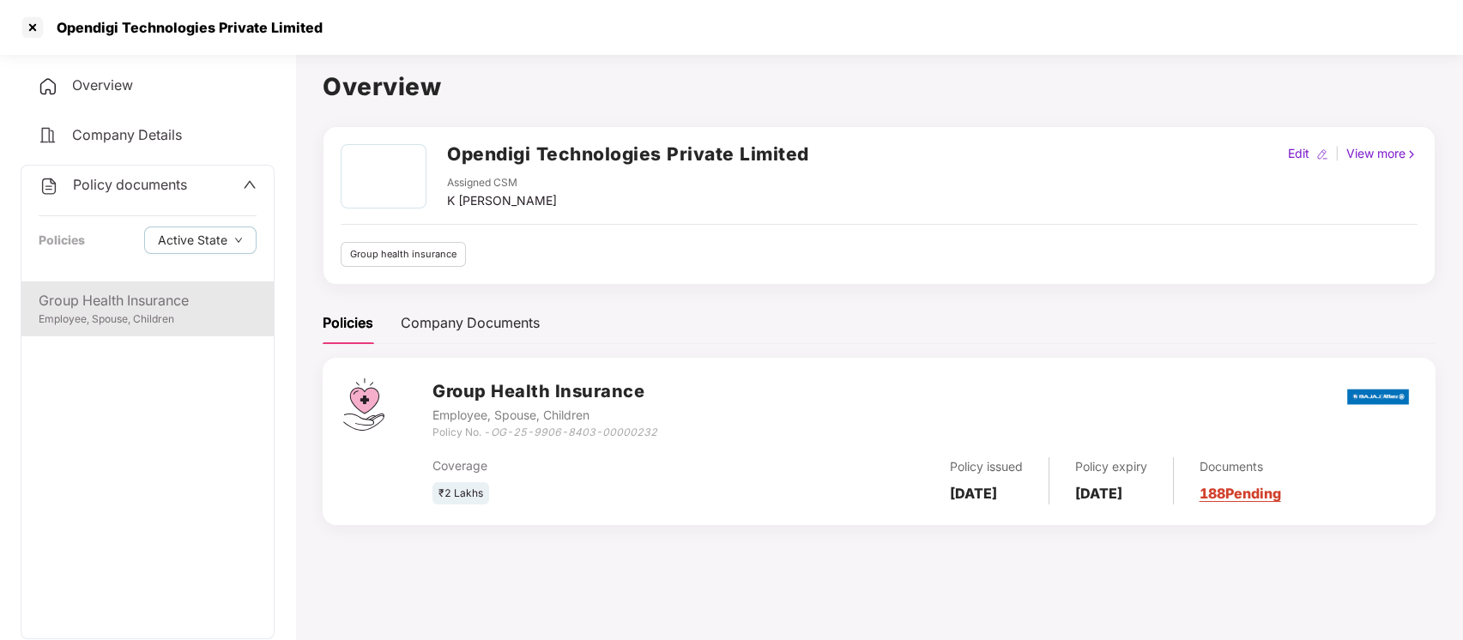
click at [212, 304] on div "Group Health Insurance" at bounding box center [148, 300] width 218 height 21
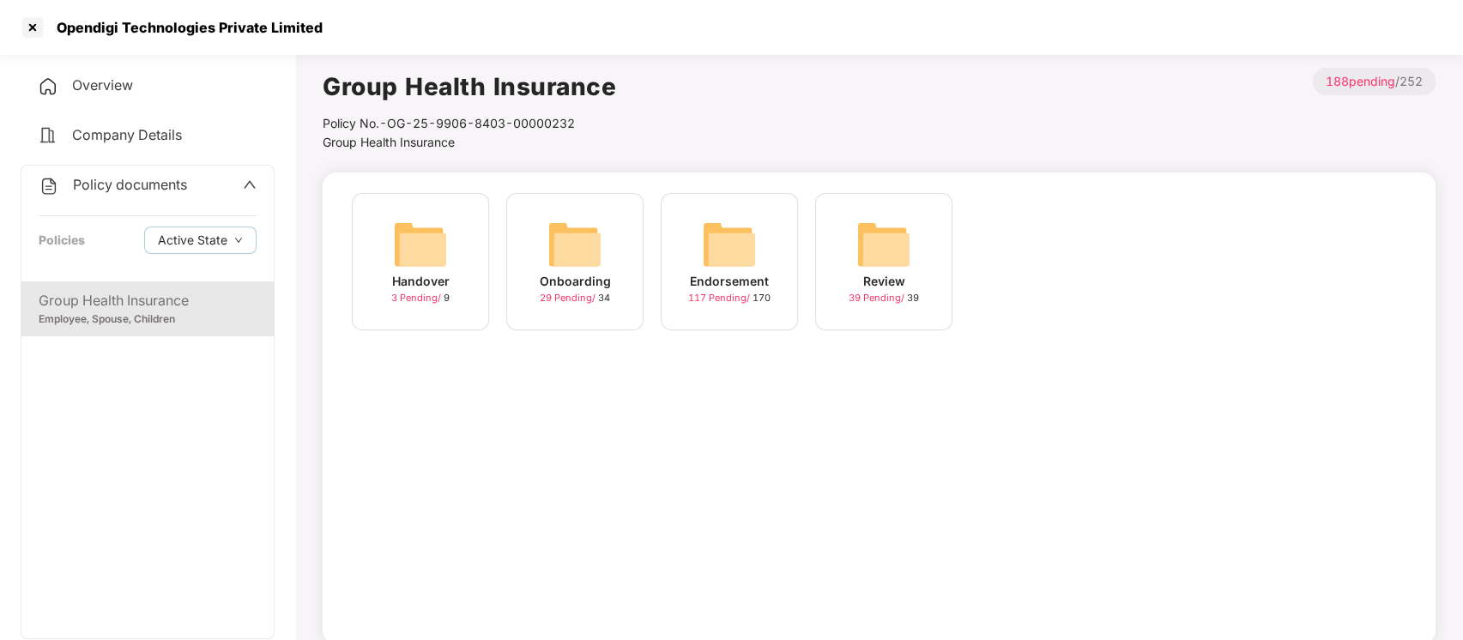
click at [699, 233] on div "Endorsement 117 Pending / 170" at bounding box center [729, 261] width 137 height 137
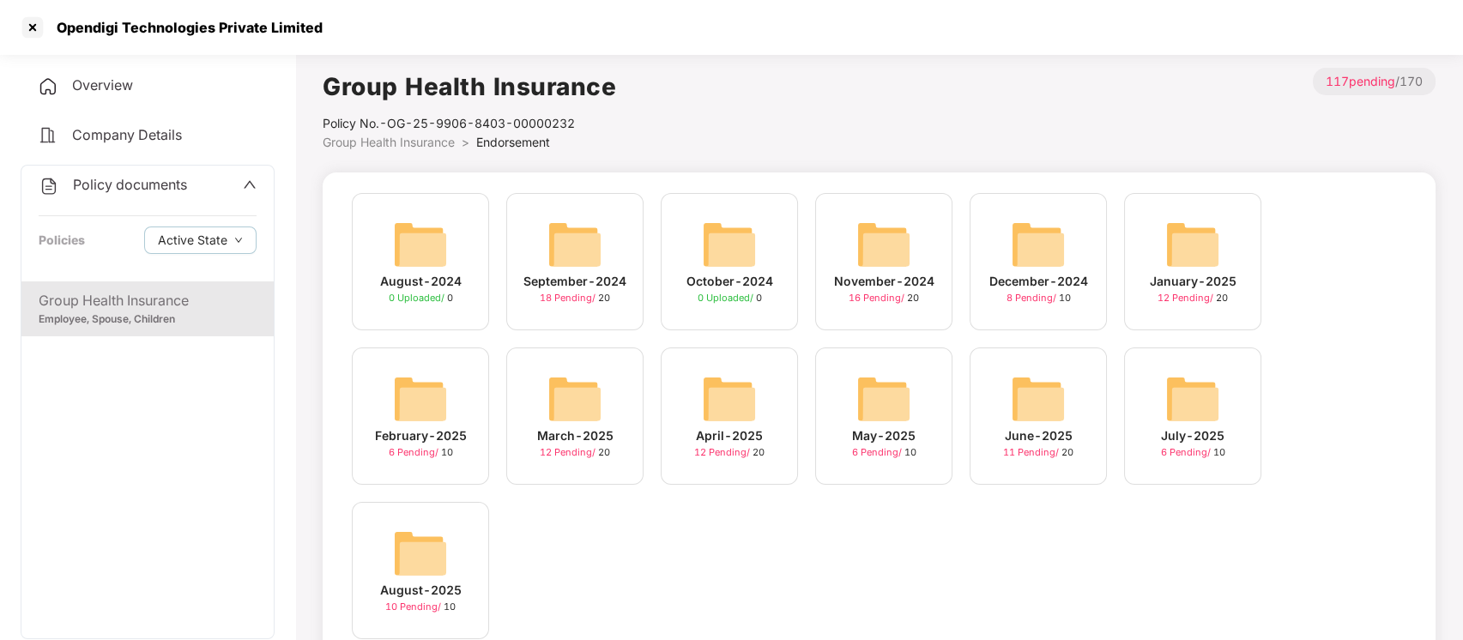
scroll to position [57, 0]
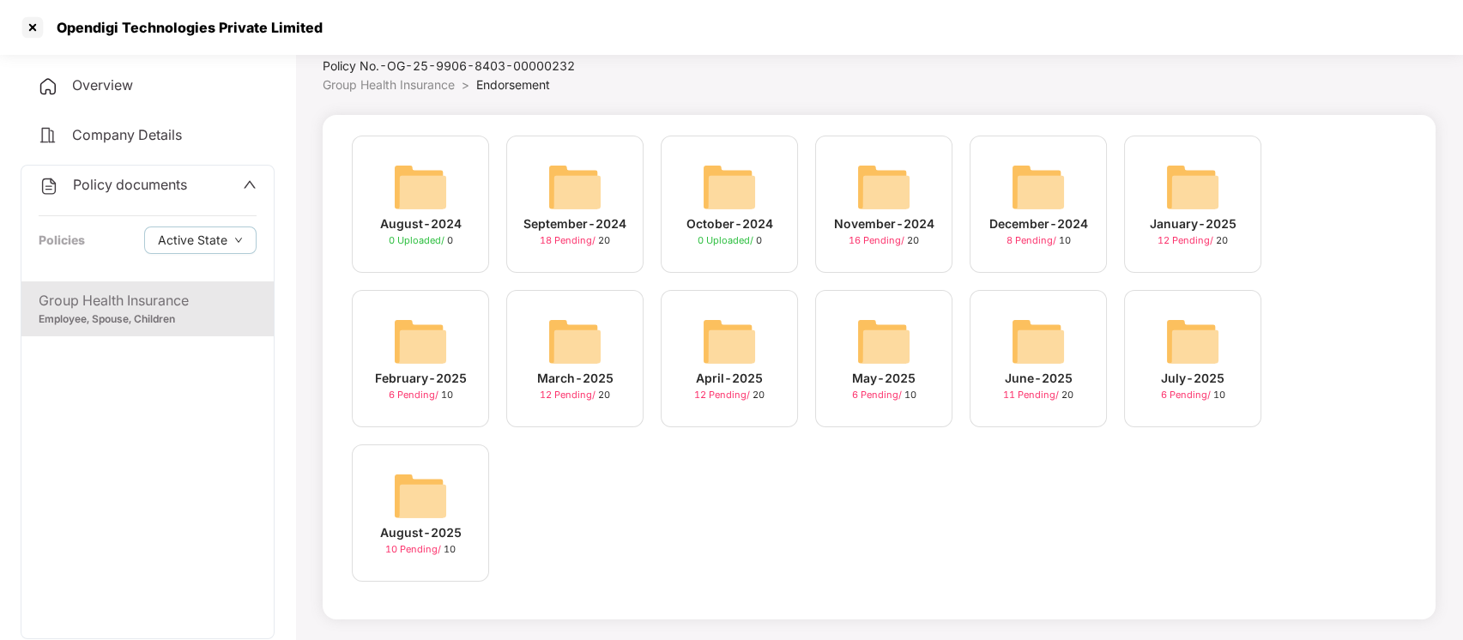
click at [398, 505] on img at bounding box center [420, 496] width 55 height 55
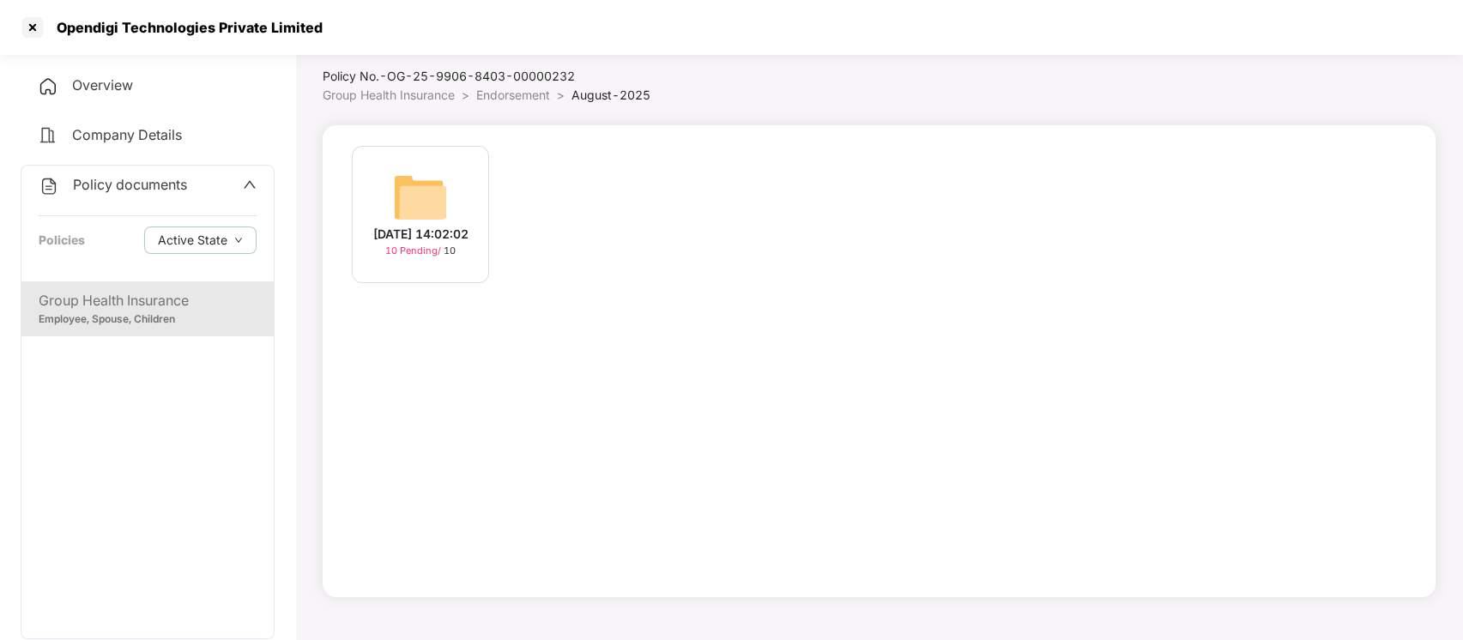
click at [456, 211] on div "[DATE] 14:02:02 10 Pending / 10" at bounding box center [420, 214] width 137 height 137
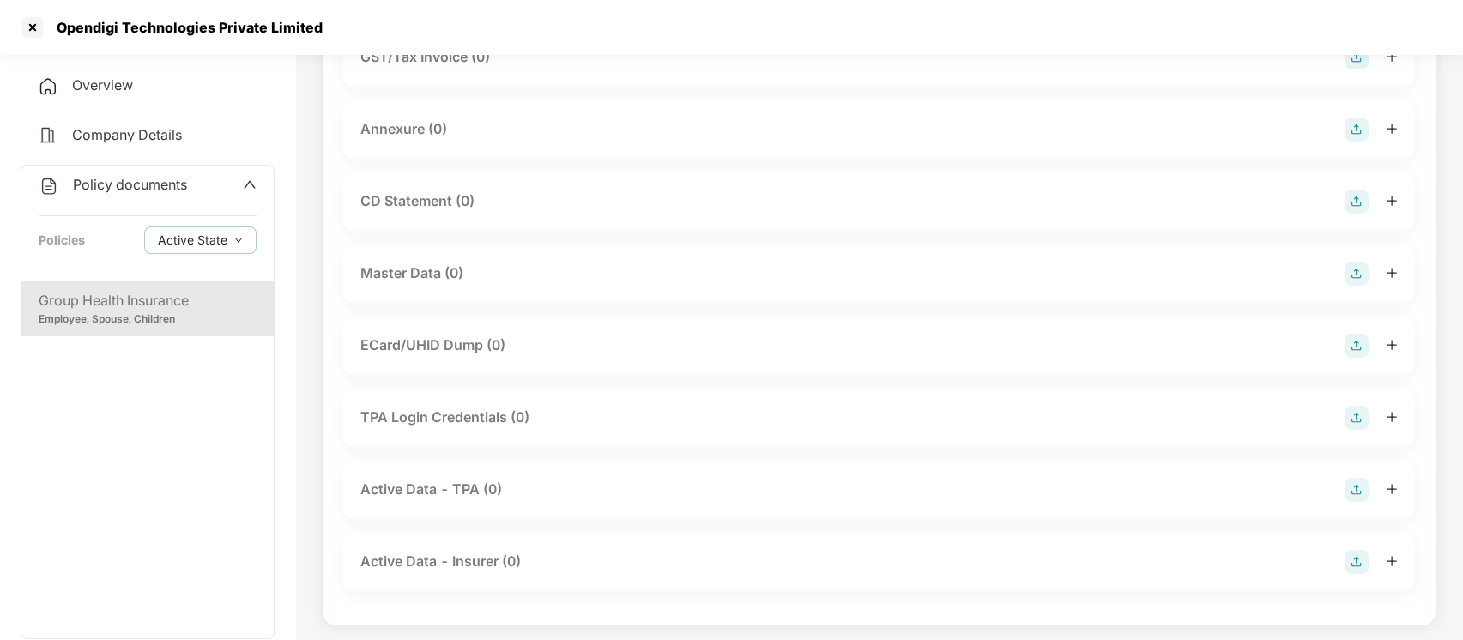
click at [201, 285] on div "Group Health Insurance Employee, Spouse, Children" at bounding box center [147, 308] width 252 height 55
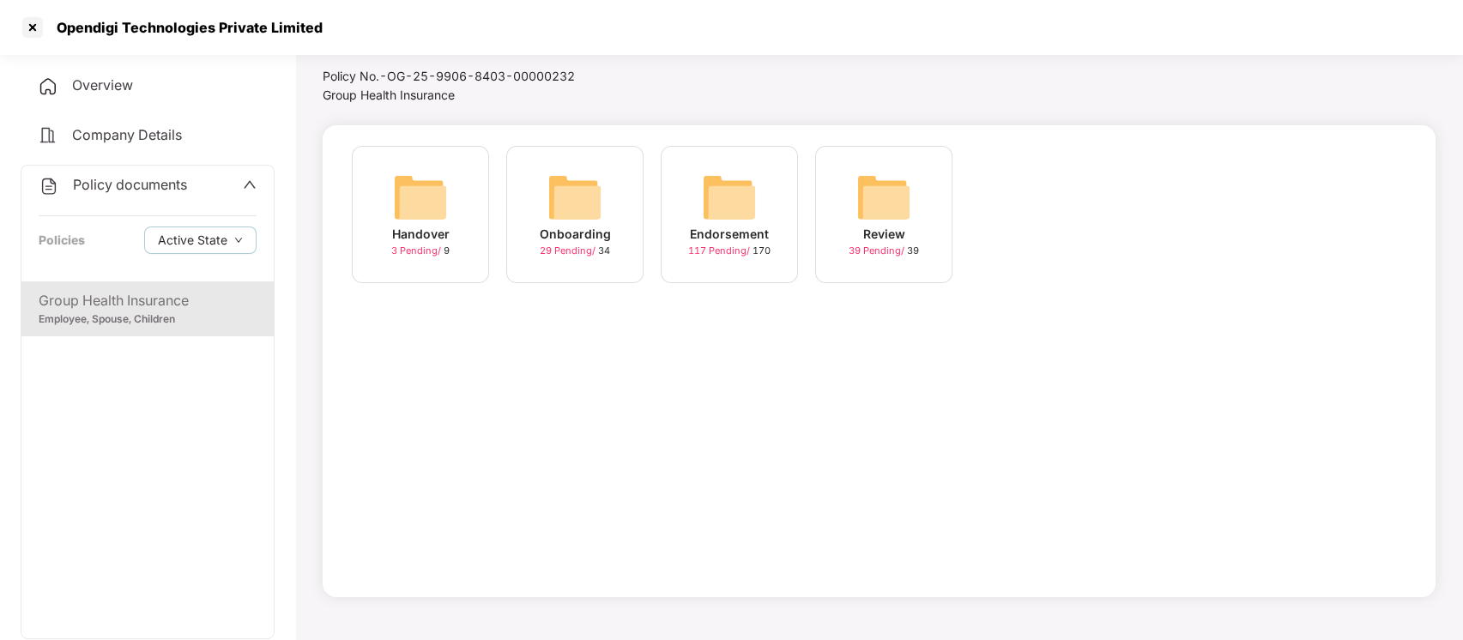
click at [780, 200] on div "Endorsement 117 Pending / 170" at bounding box center [729, 214] width 137 height 137
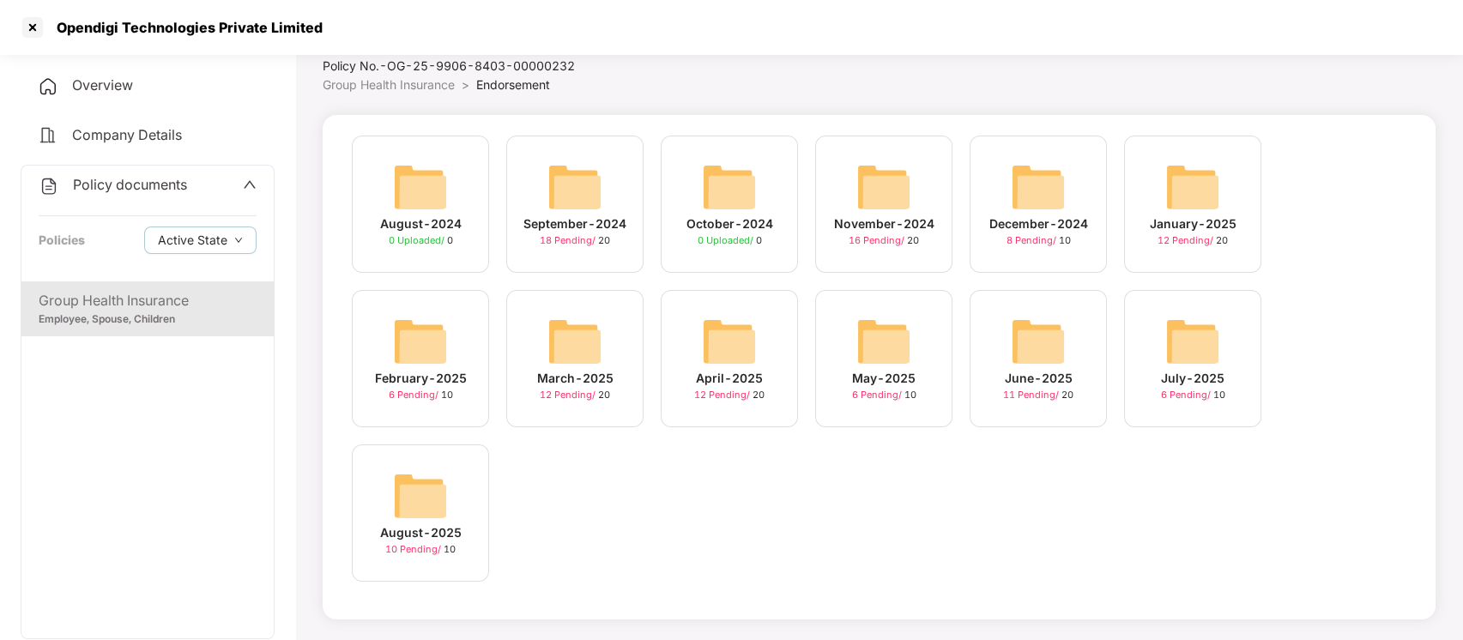
click at [1139, 310] on div "July-2025 6 Pending / 10" at bounding box center [1192, 358] width 137 height 137
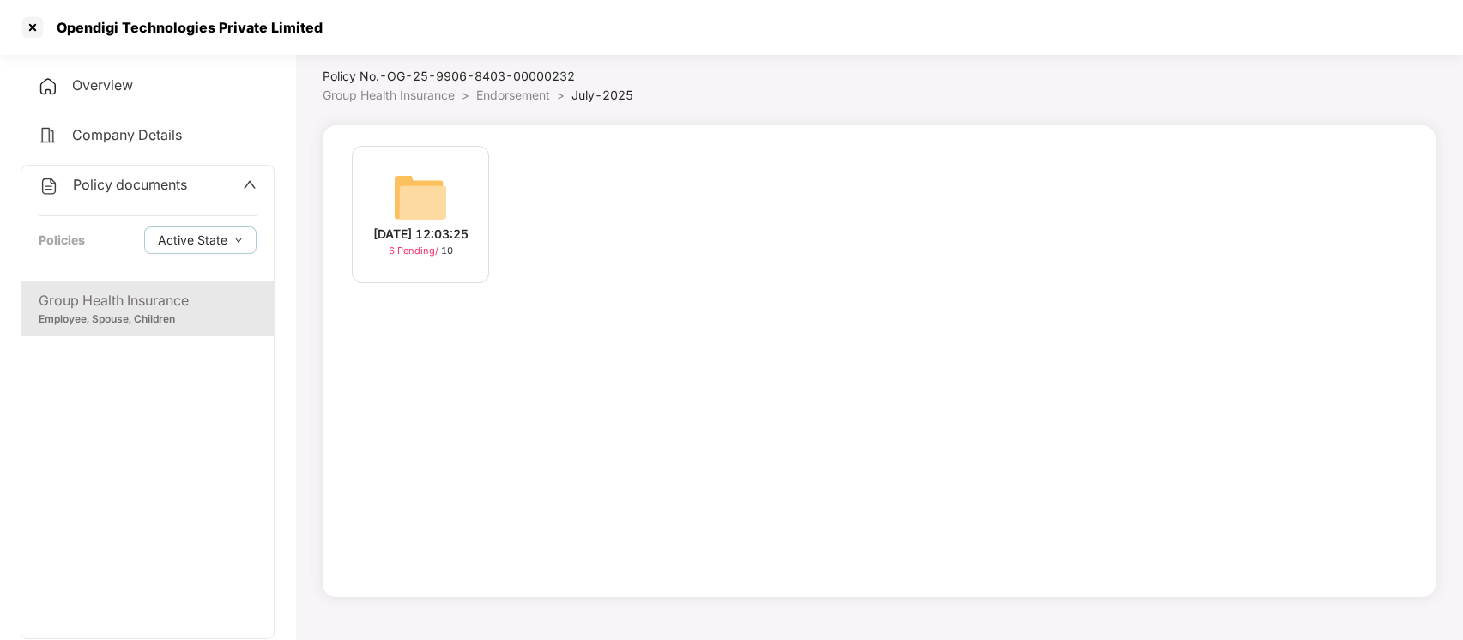
click at [438, 214] on img at bounding box center [420, 197] width 55 height 55
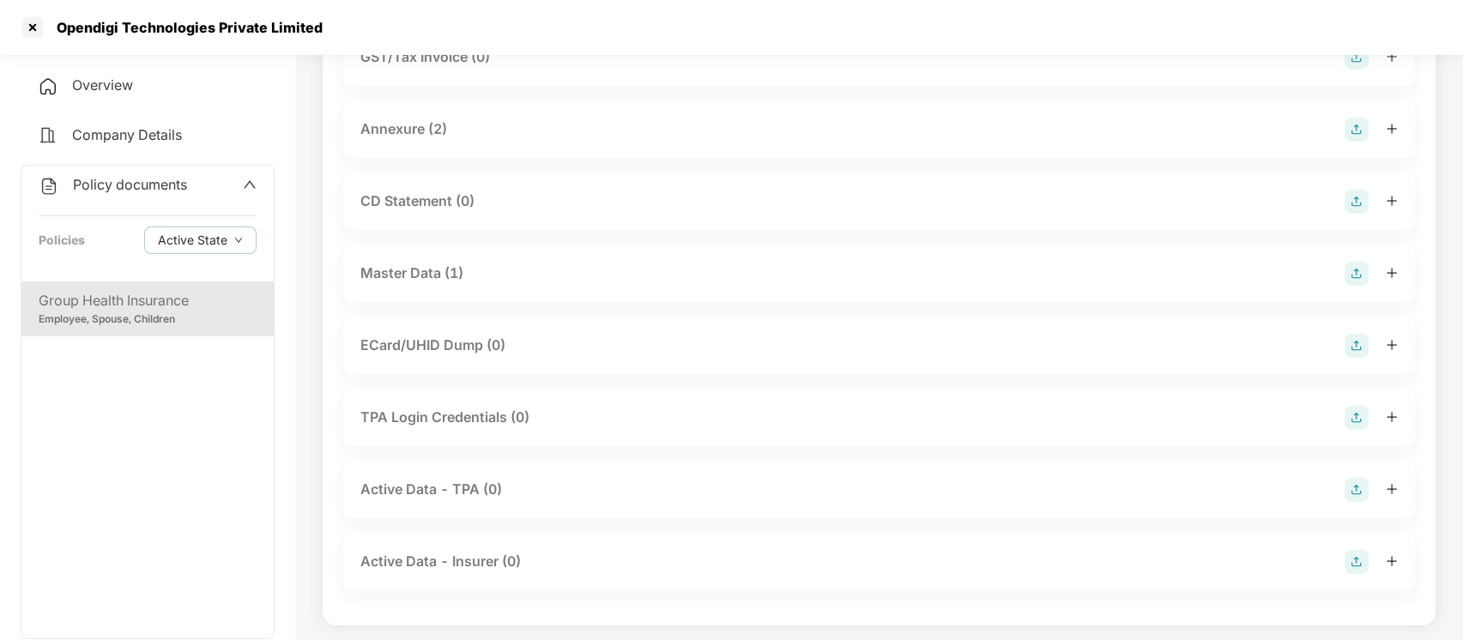
scroll to position [315, 0]
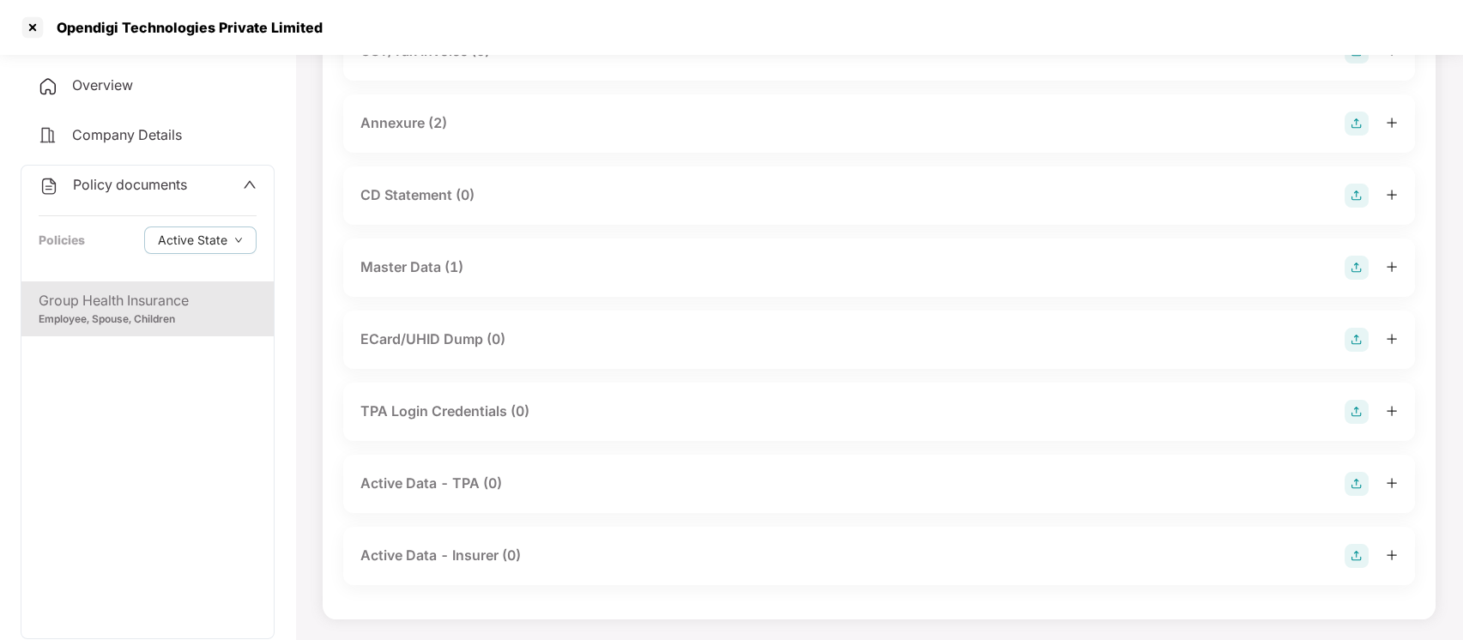
click at [426, 257] on div "Master Data (1)" at bounding box center [411, 267] width 103 height 21
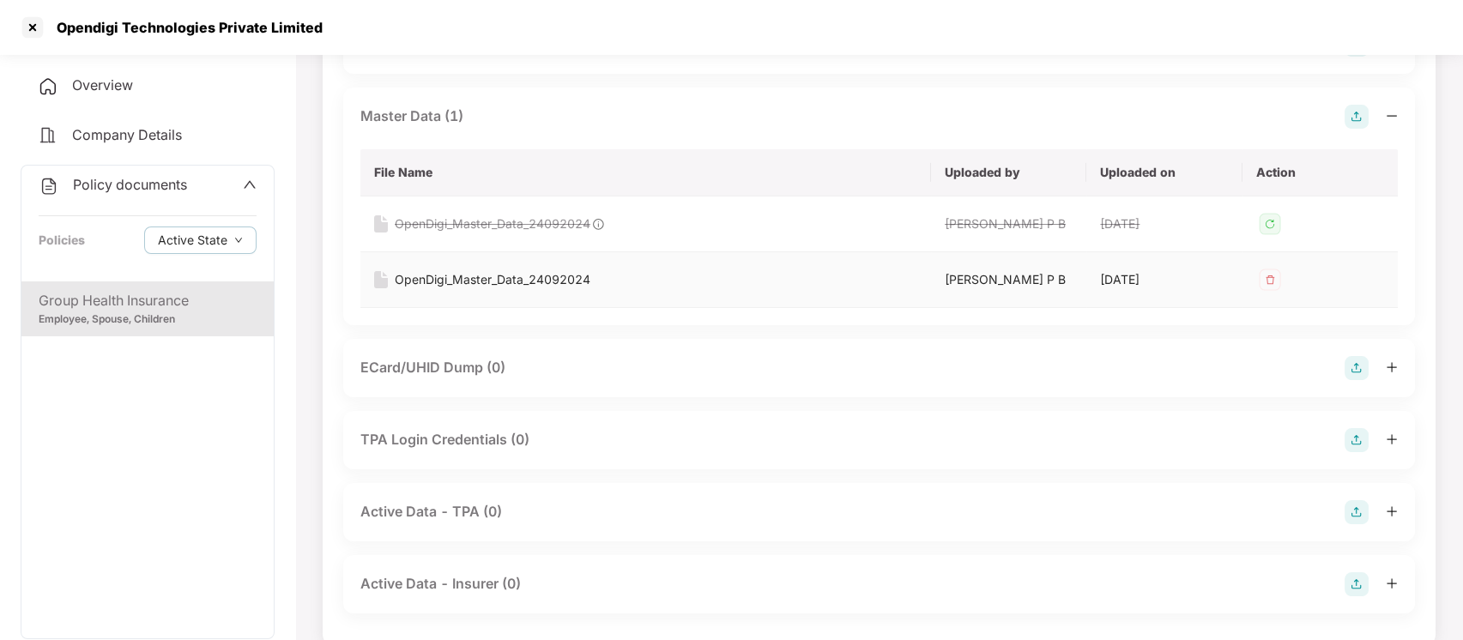
scroll to position [467, 0]
click at [469, 275] on div "OpenDigi_Master_Data_24092024" at bounding box center [493, 278] width 196 height 19
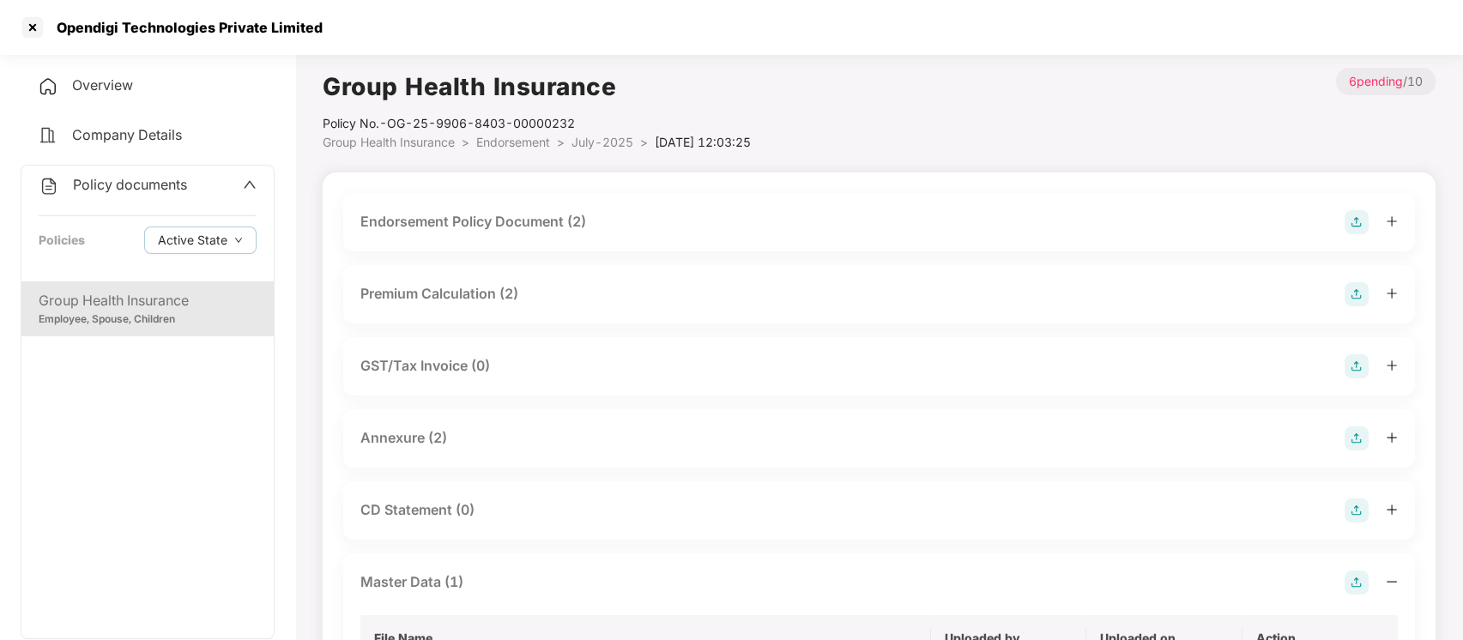
scroll to position [0, 0]
click at [36, 28] on div at bounding box center [32, 27] width 27 height 27
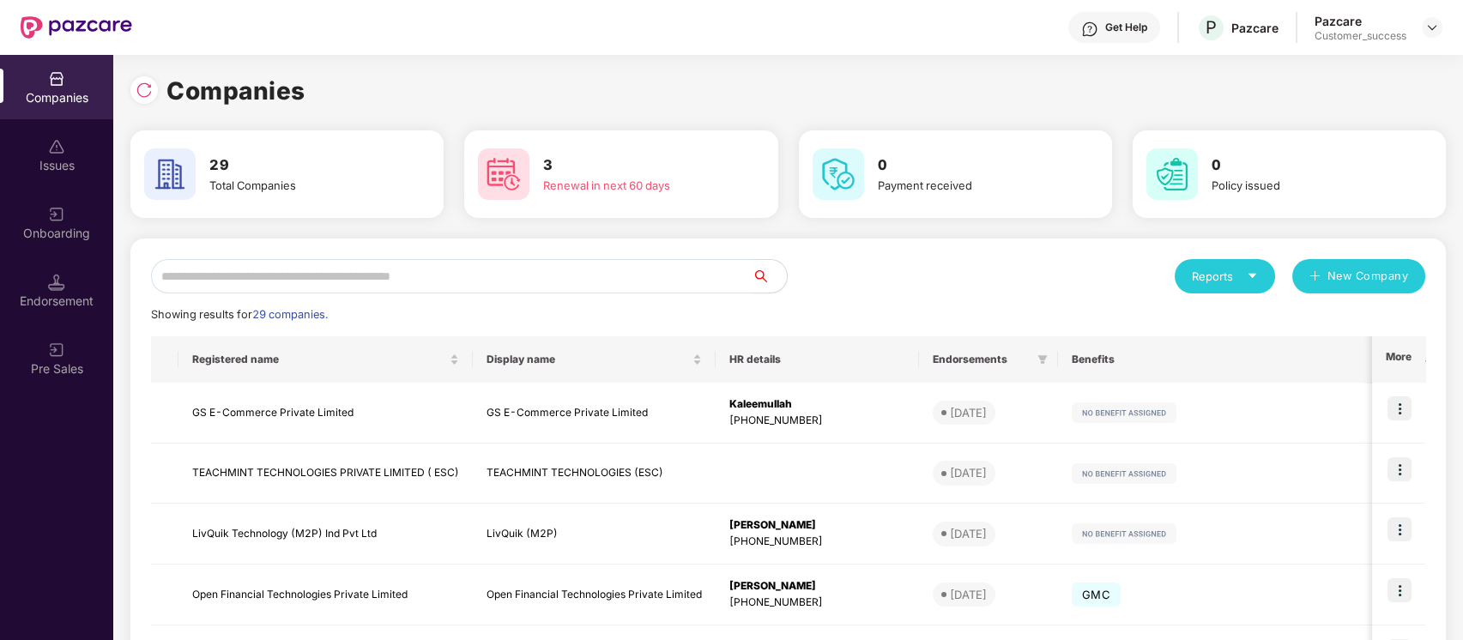
click at [556, 285] on input "text" at bounding box center [452, 276] width 602 height 34
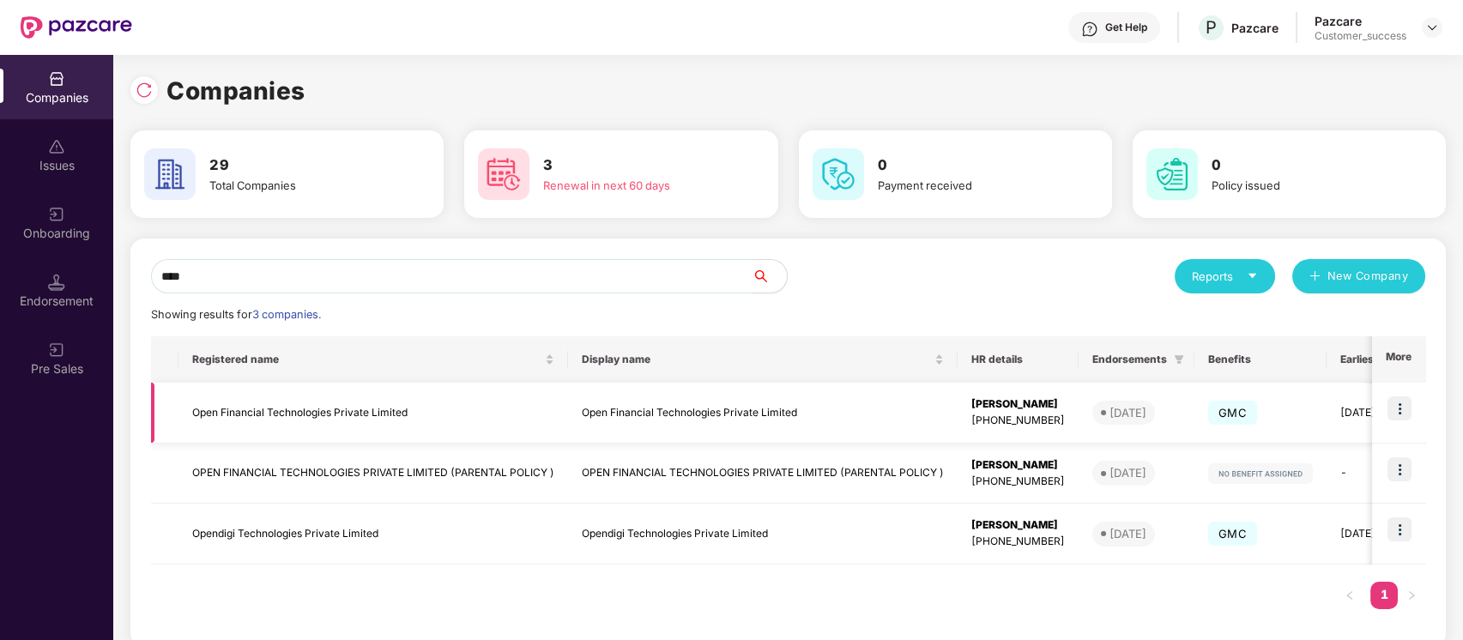
type input "****"
click at [1405, 408] on img at bounding box center [1400, 408] width 24 height 24
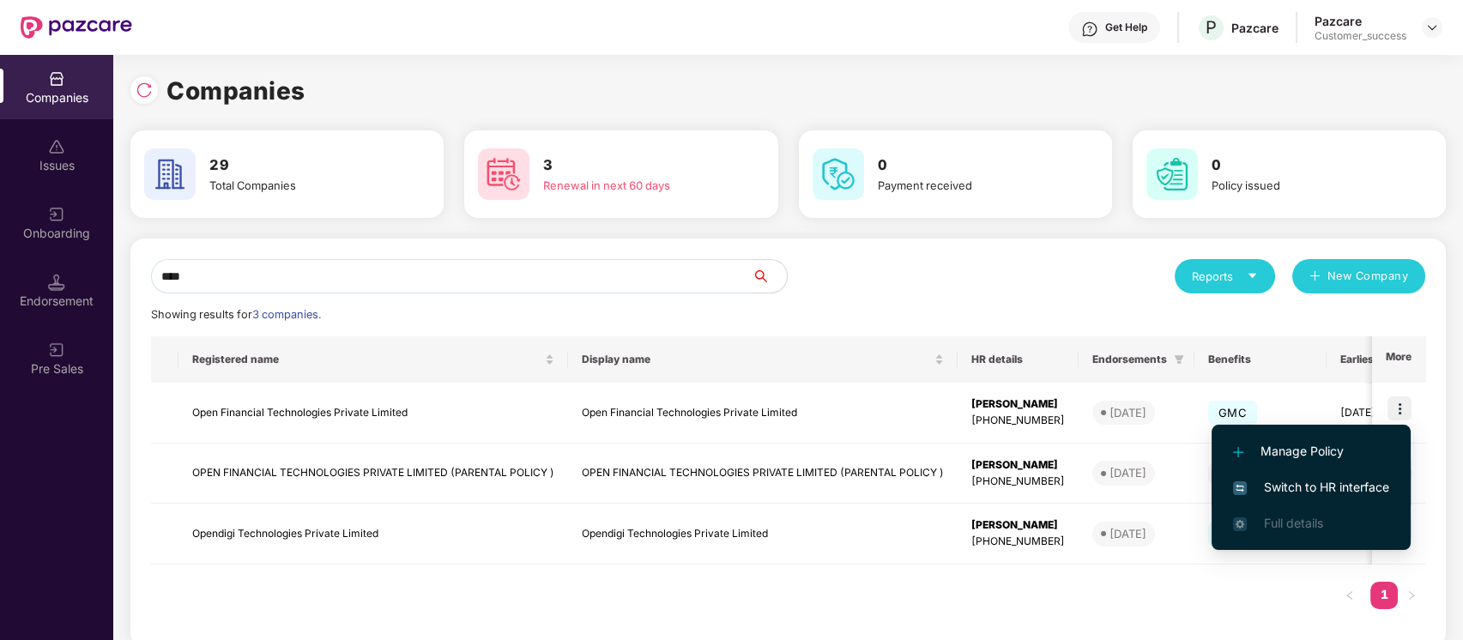
click at [1346, 487] on span "Switch to HR interface" at bounding box center [1311, 487] width 156 height 19
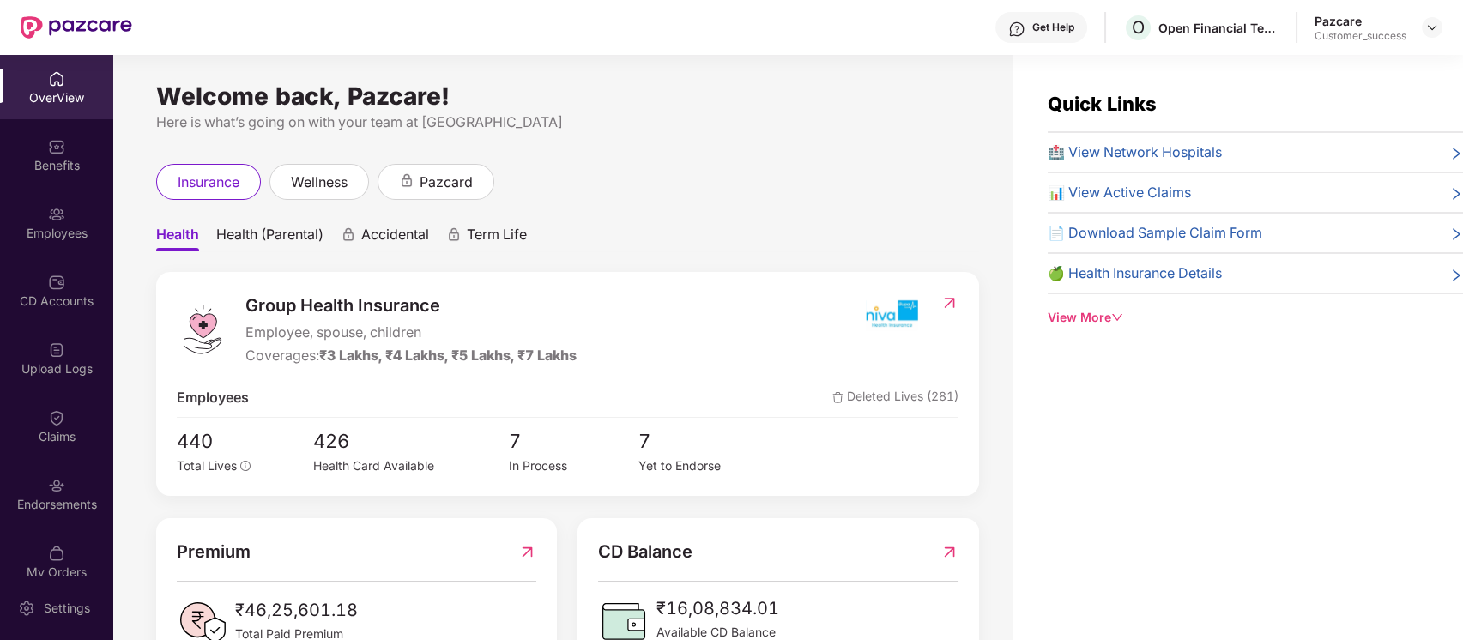
click at [61, 237] on div "Employees" at bounding box center [56, 233] width 113 height 17
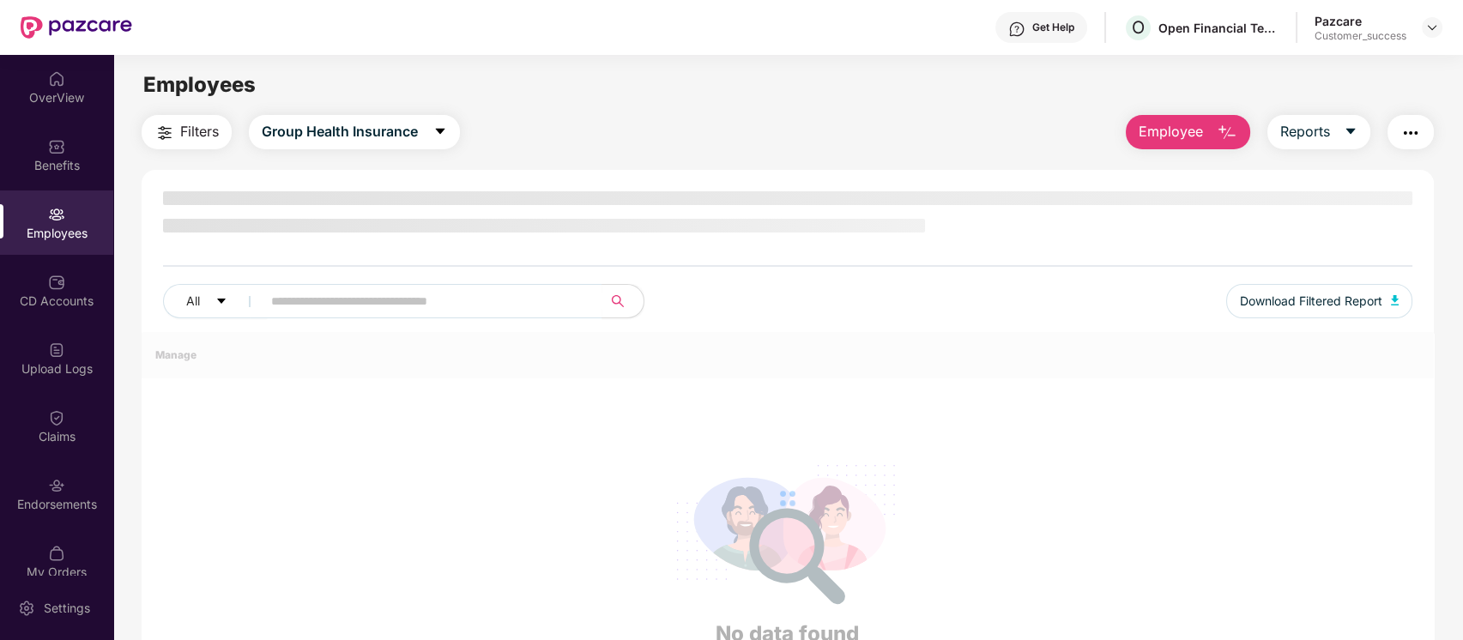
click at [61, 237] on div "Employees" at bounding box center [56, 233] width 113 height 17
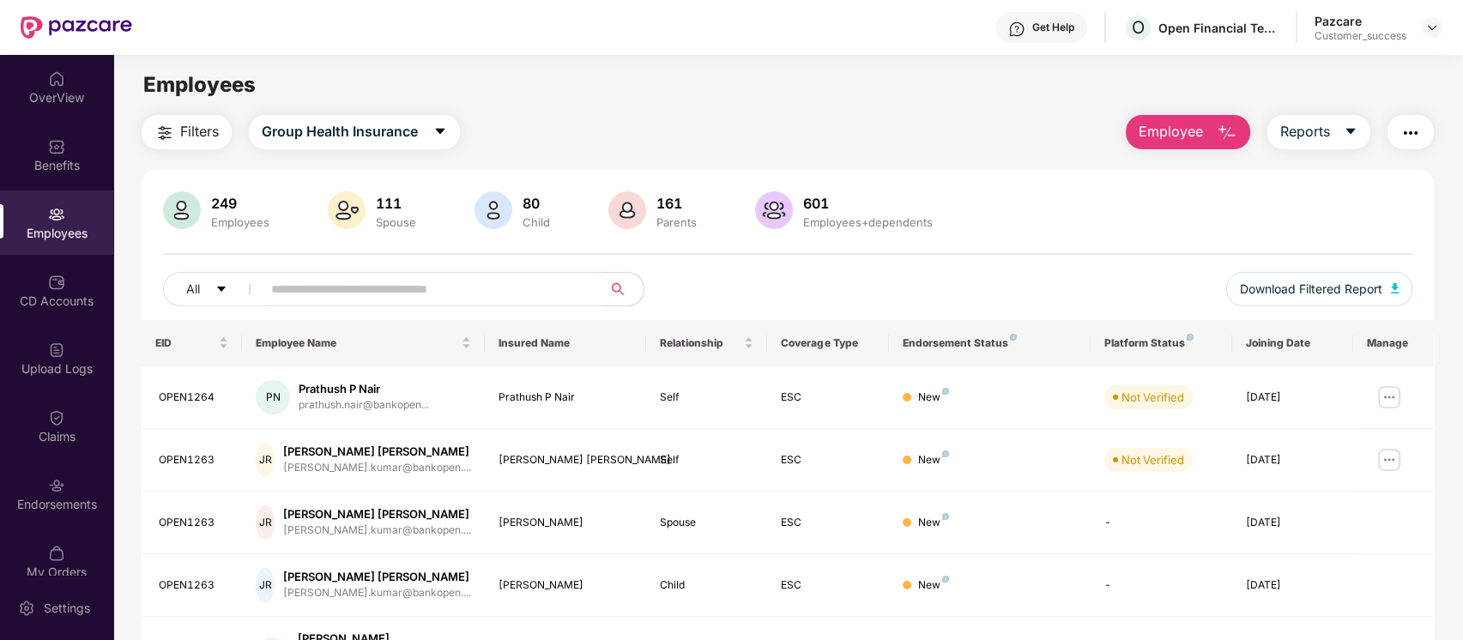
click at [550, 287] on input "text" at bounding box center [425, 289] width 308 height 26
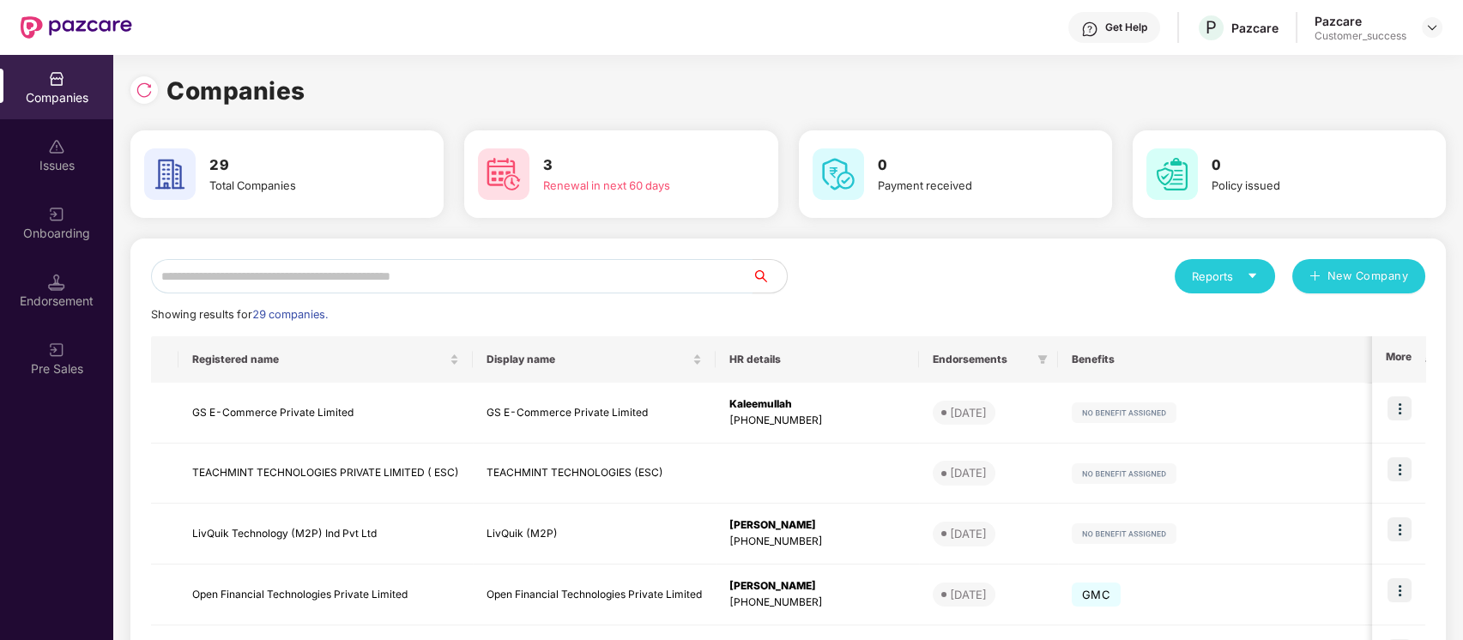
click at [578, 275] on input "text" at bounding box center [452, 276] width 602 height 34
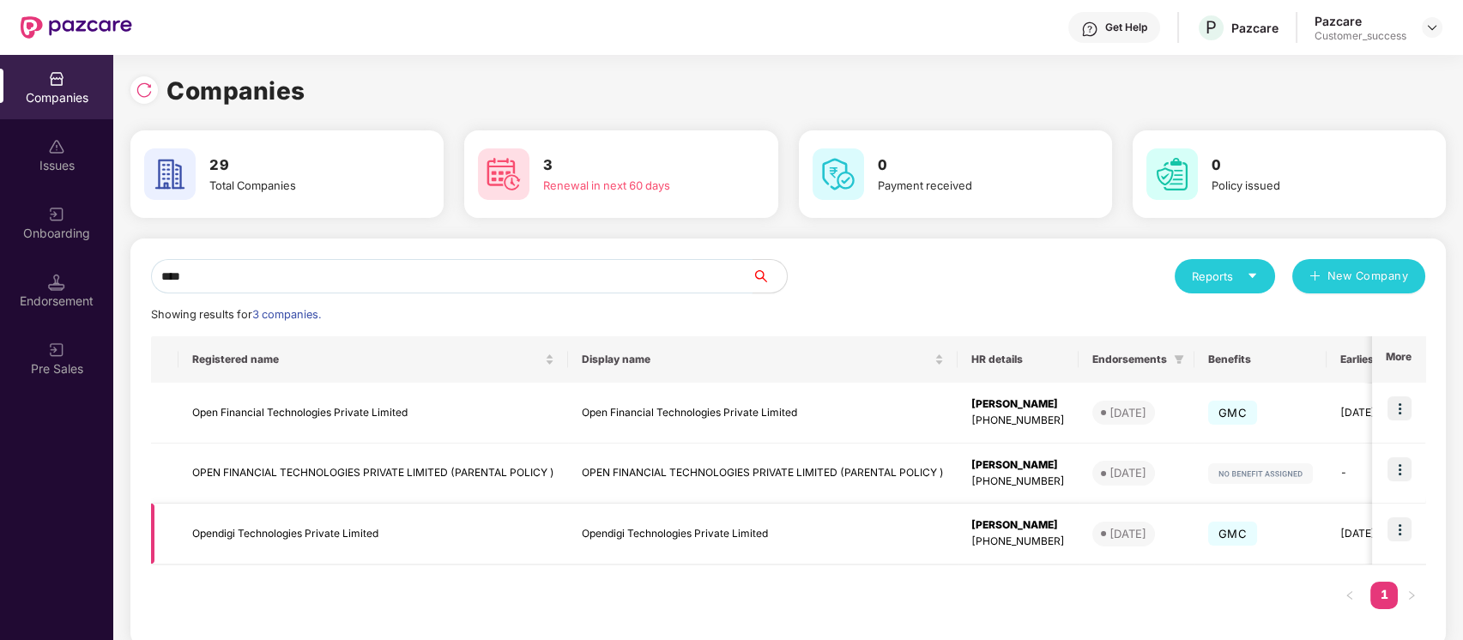
type input "****"
click at [1397, 525] on img at bounding box center [1400, 529] width 24 height 24
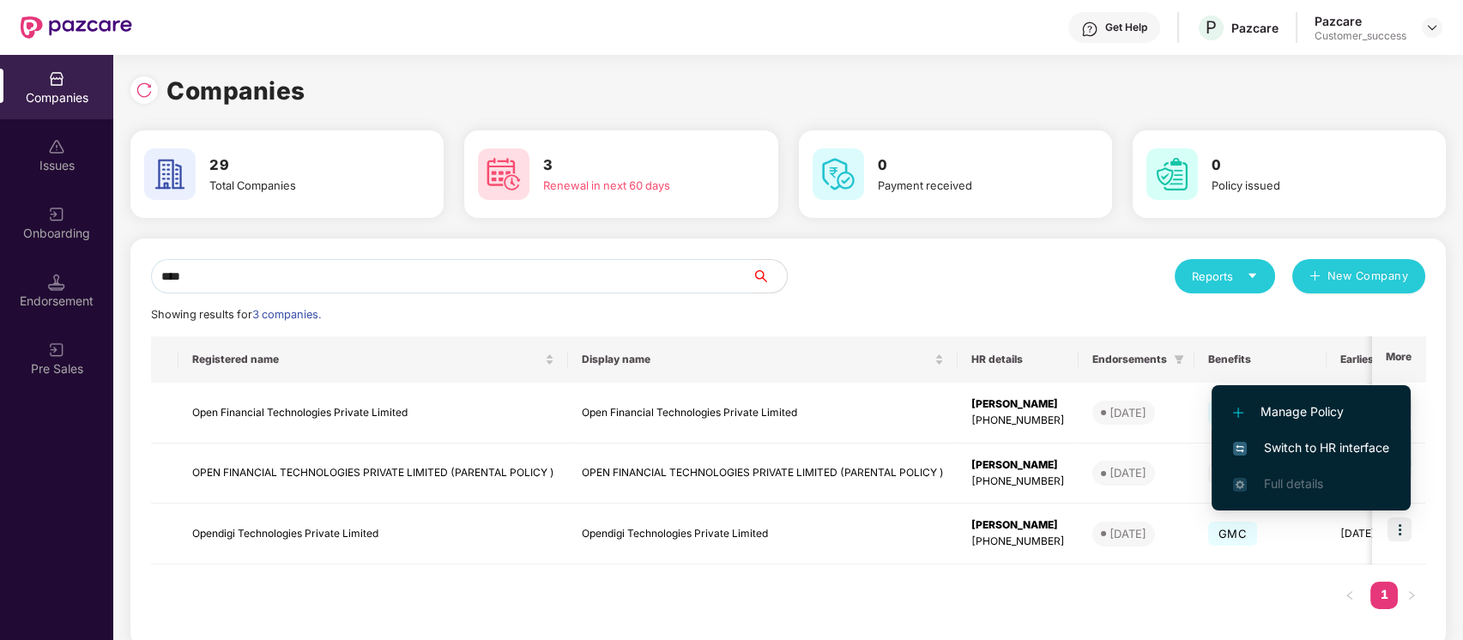
click at [1282, 452] on span "Switch to HR interface" at bounding box center [1311, 447] width 156 height 19
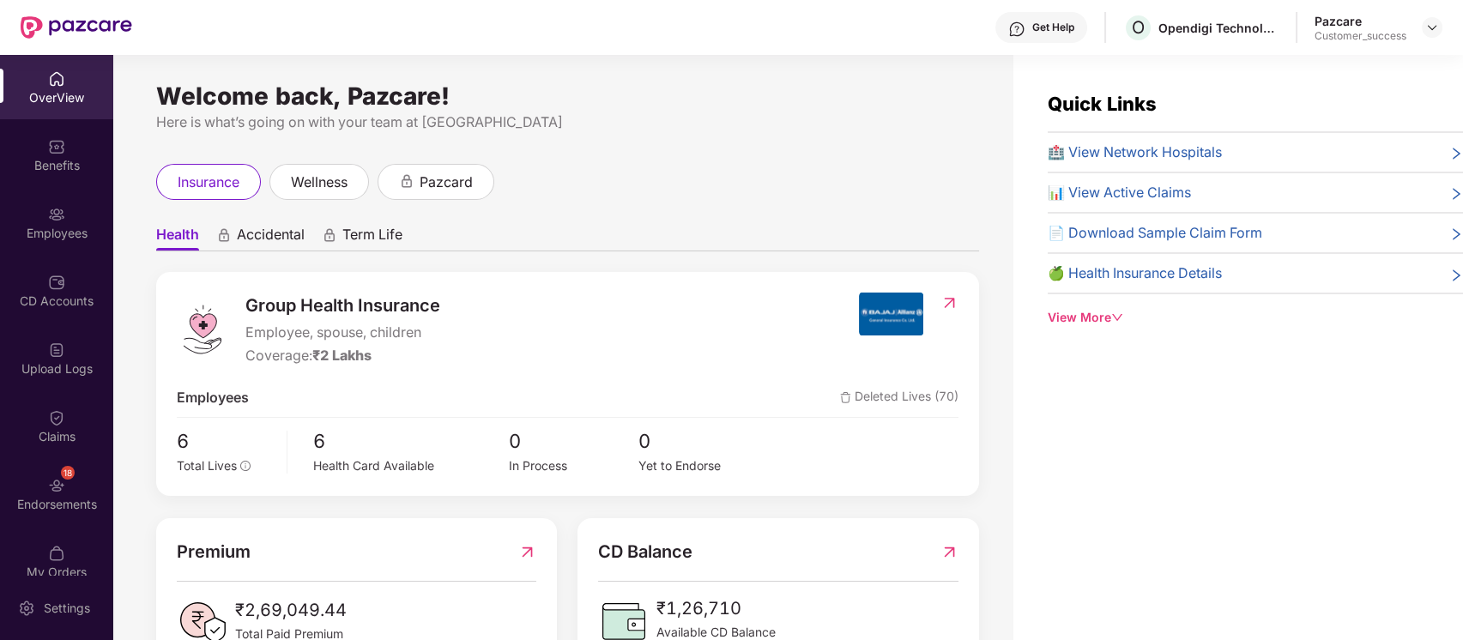
click at [69, 221] on div "Employees" at bounding box center [56, 223] width 113 height 64
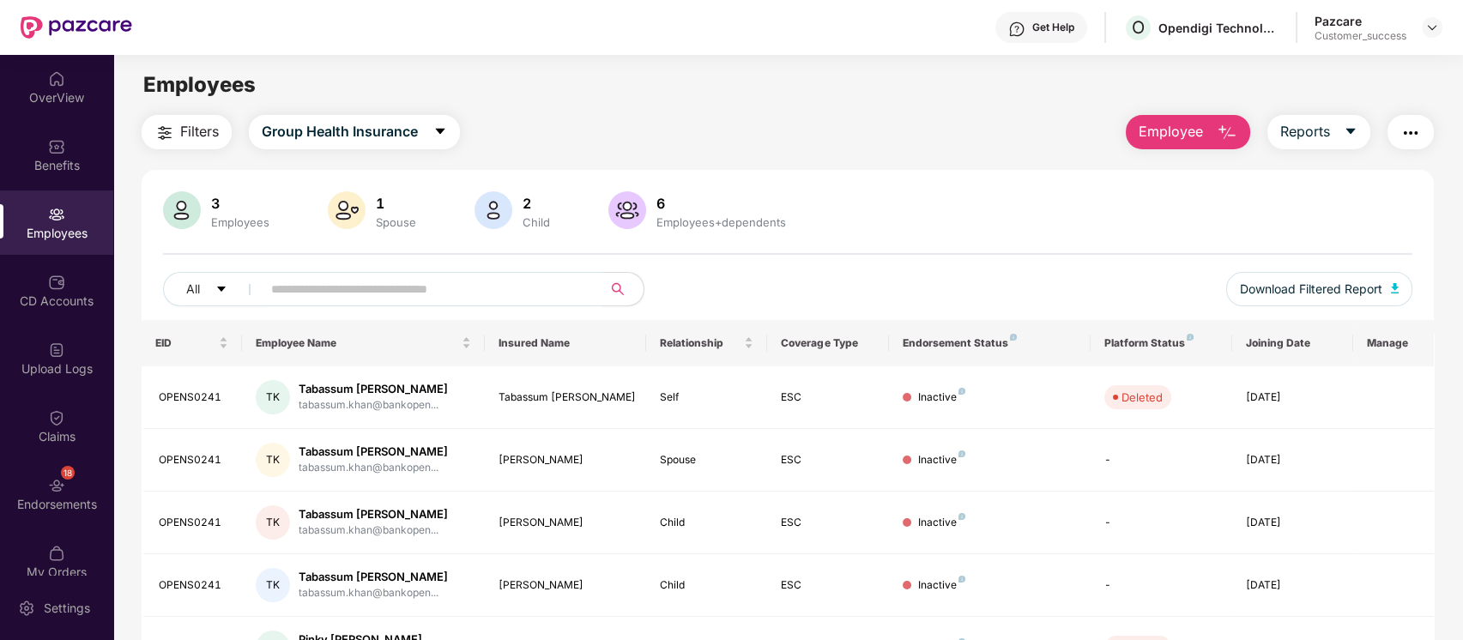
click at [478, 280] on input "text" at bounding box center [425, 289] width 308 height 26
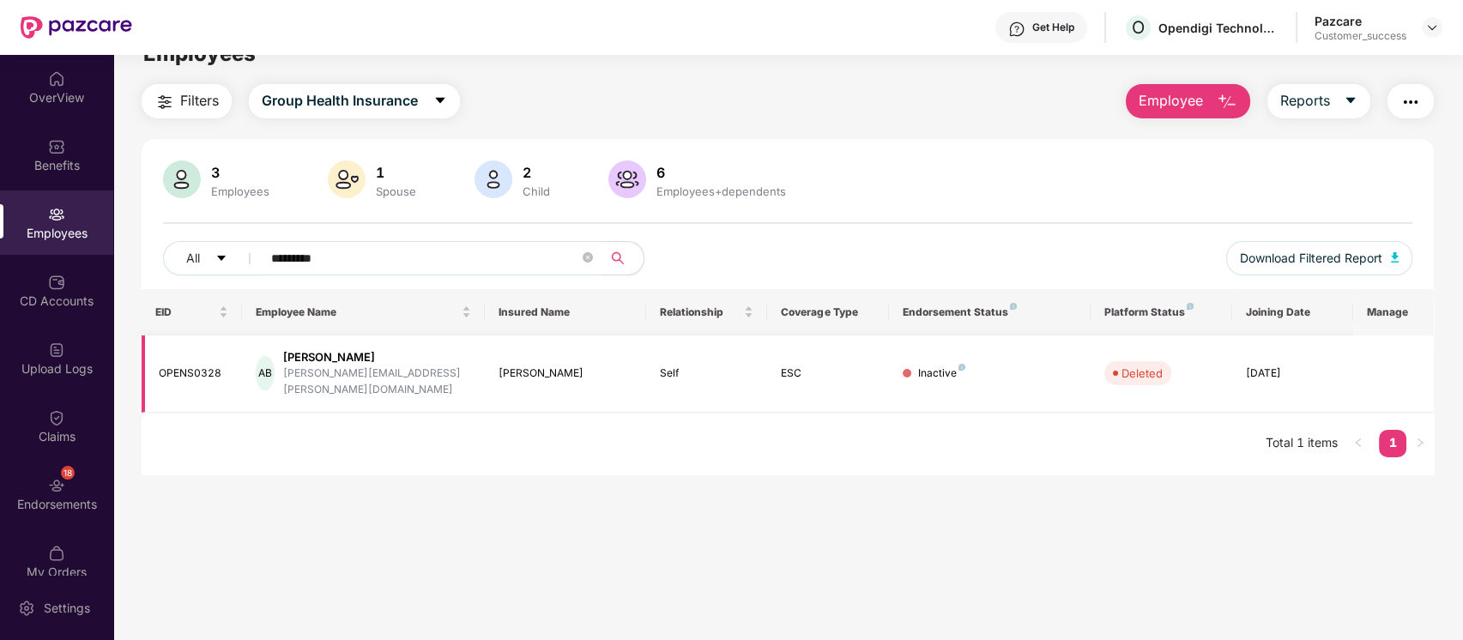
scroll to position [32, 0]
type input "*********"
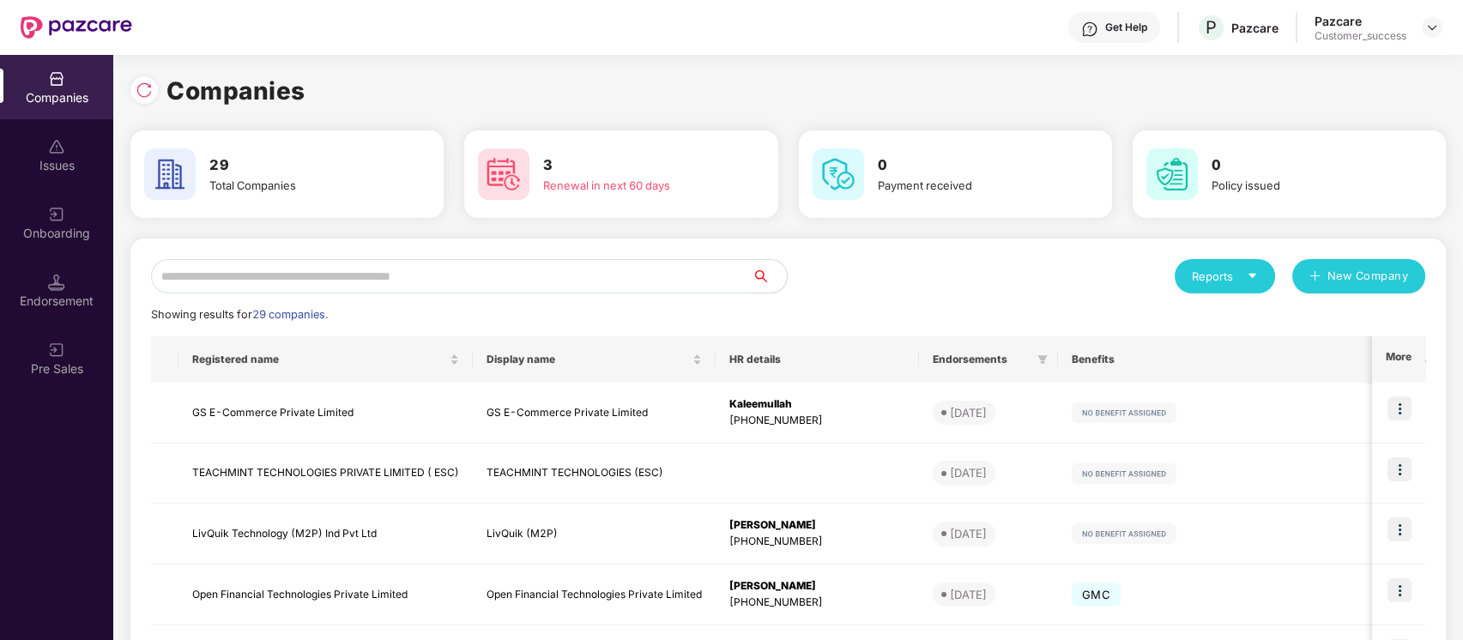
click at [597, 266] on input "text" at bounding box center [452, 276] width 602 height 34
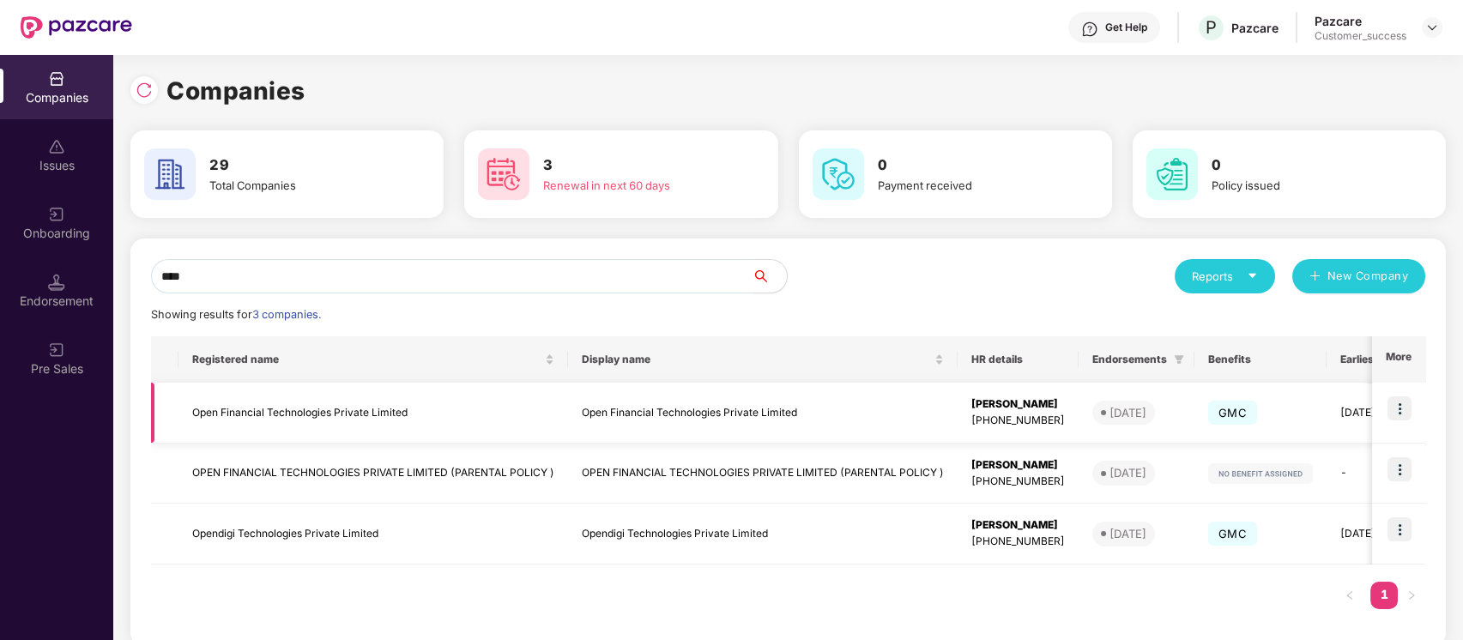
type input "****"
click at [1406, 414] on img at bounding box center [1400, 408] width 24 height 24
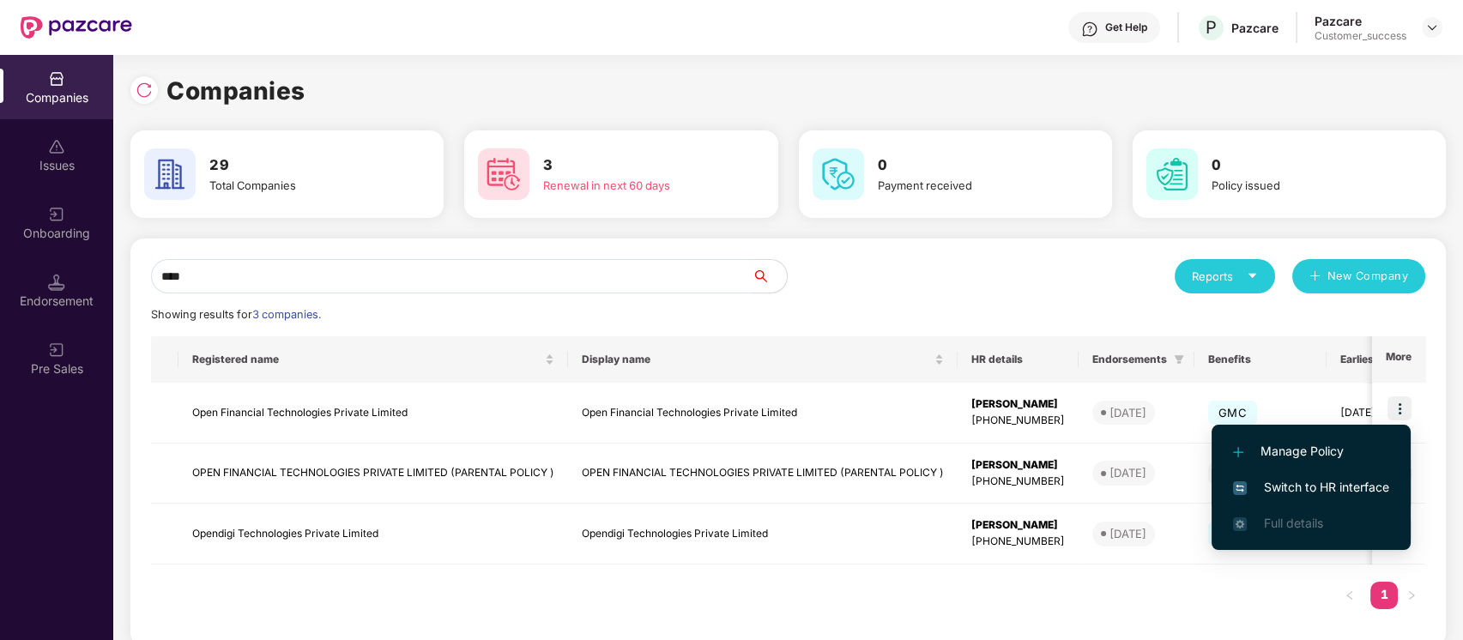
click at [1359, 487] on span "Switch to HR interface" at bounding box center [1311, 487] width 156 height 19
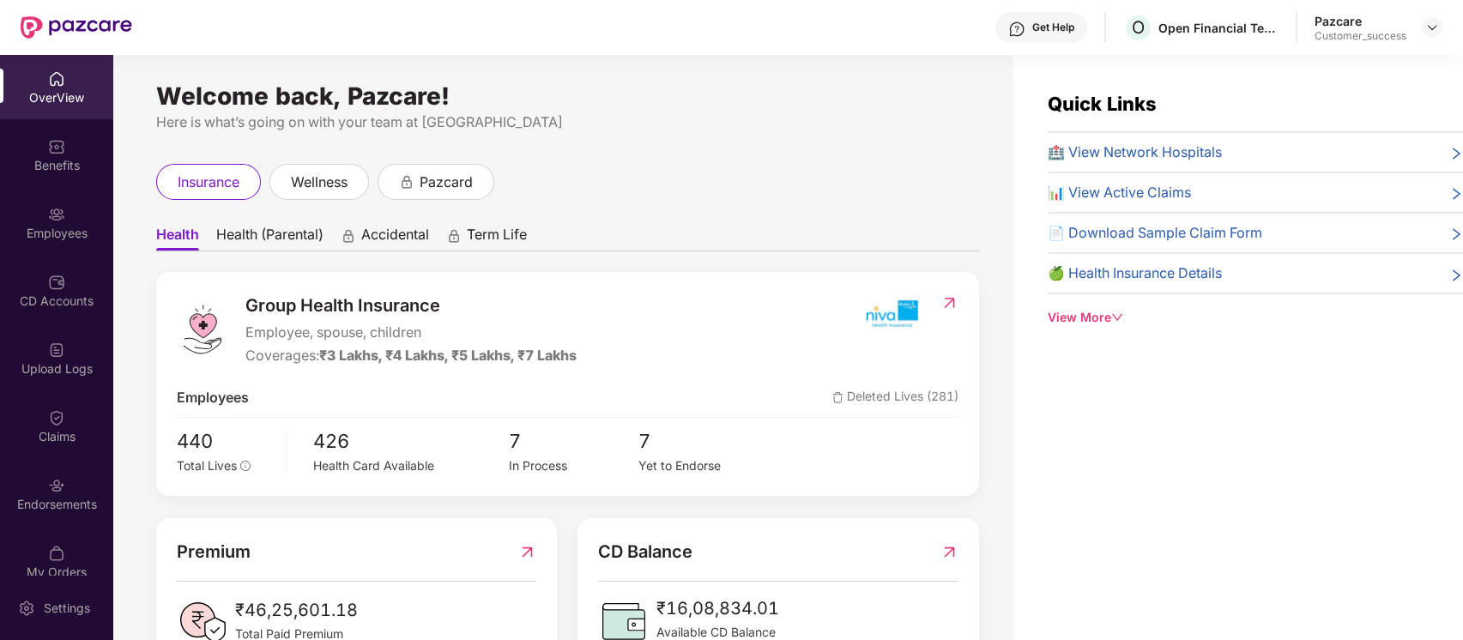
click at [97, 207] on div "Employees" at bounding box center [56, 223] width 113 height 64
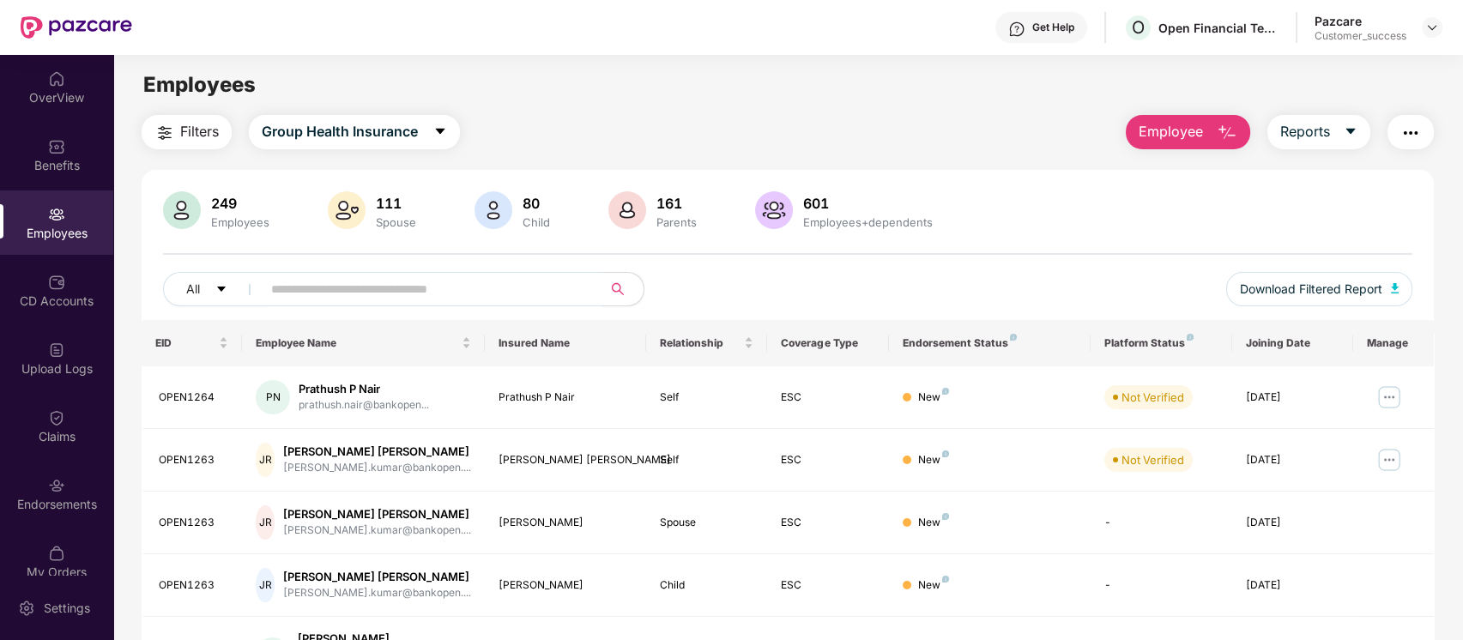
click at [412, 283] on input "text" at bounding box center [425, 289] width 308 height 26
paste input "*********"
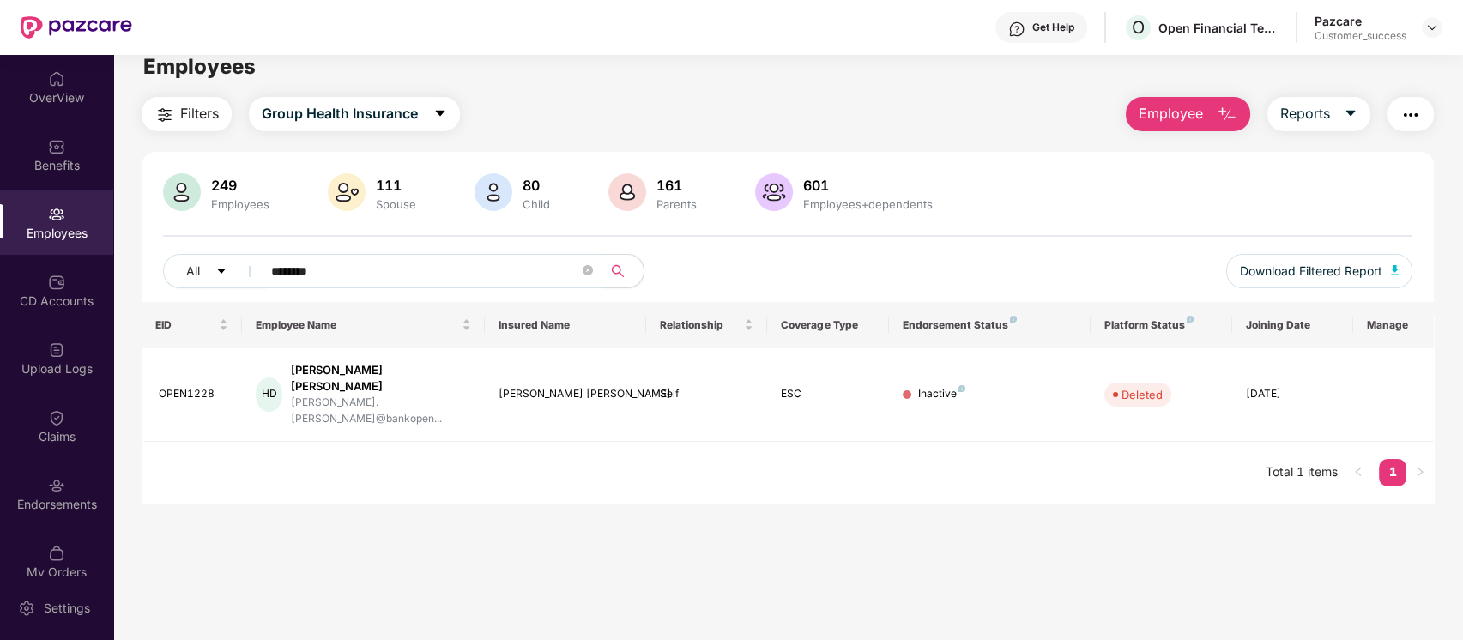
scroll to position [0, 0]
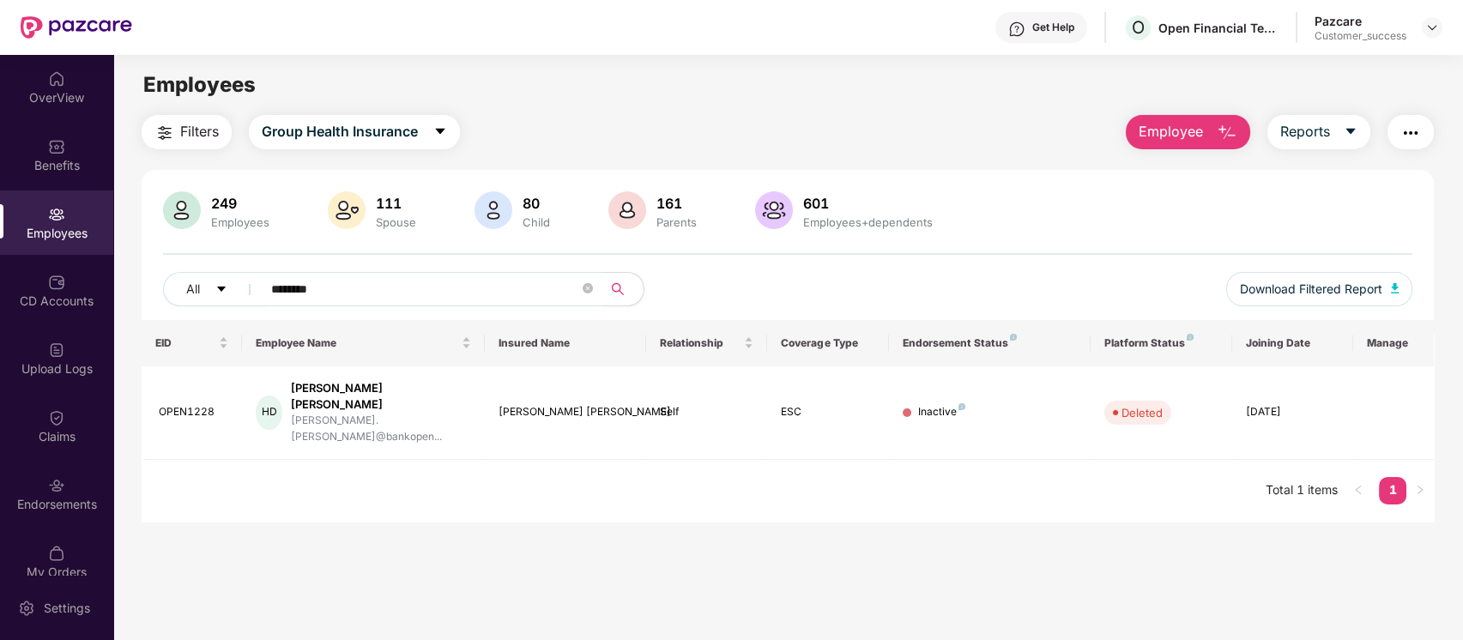
type input "********"
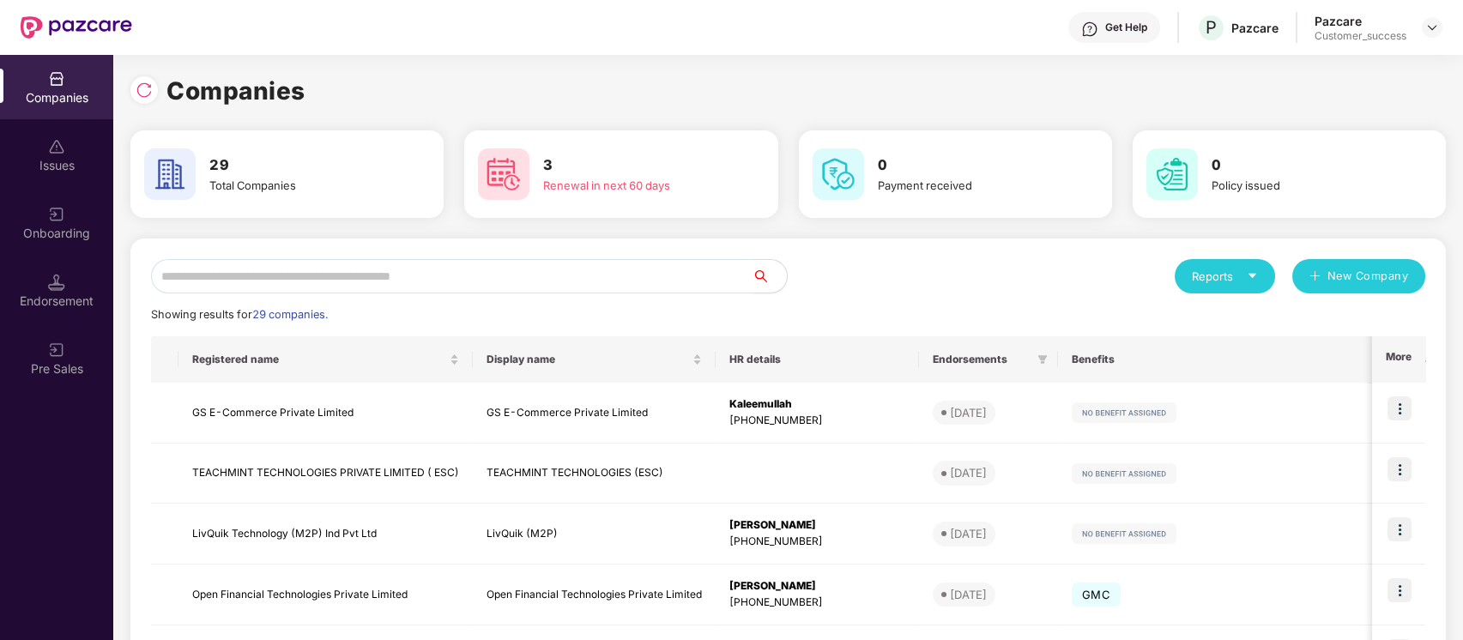
click at [569, 286] on input "text" at bounding box center [452, 276] width 602 height 34
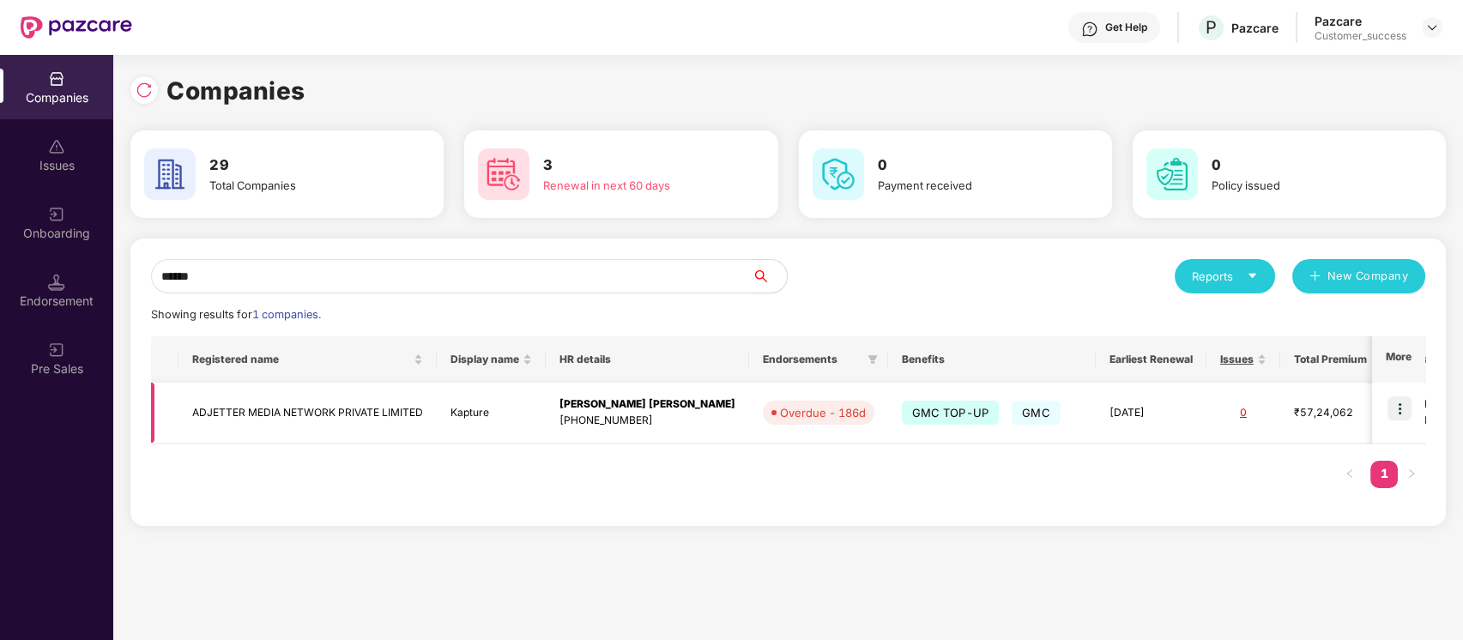
type input "******"
click at [285, 431] on td "ADJETTER MEDIA NETWORK PRIVATE LIMITED" at bounding box center [307, 413] width 258 height 61
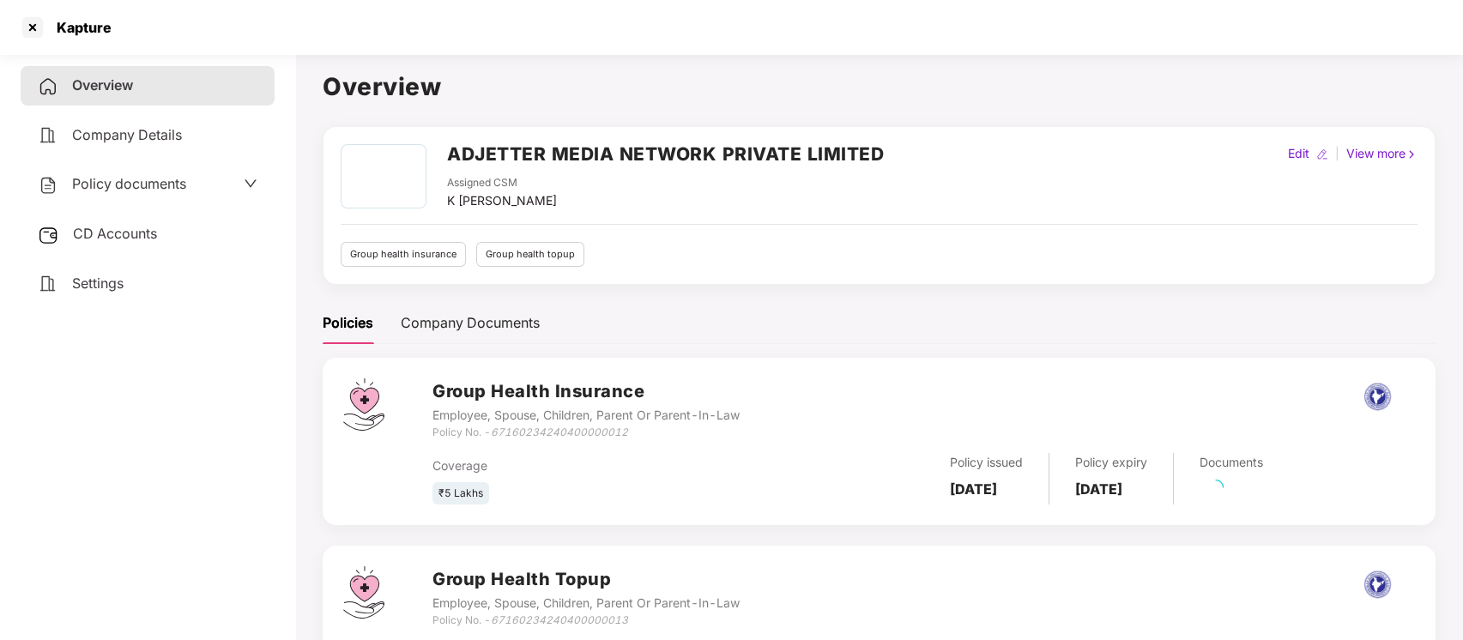
click at [179, 187] on span "Policy documents" at bounding box center [129, 183] width 114 height 17
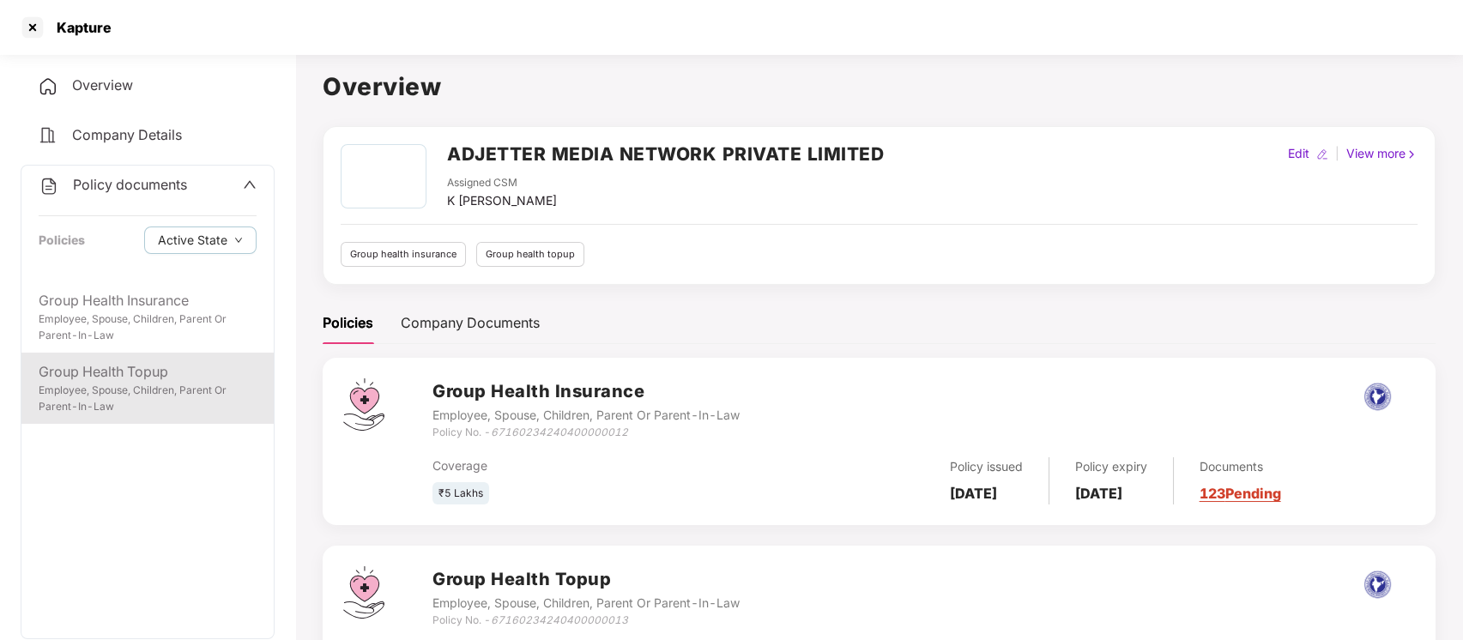
click at [145, 370] on div "Group Health Topup" at bounding box center [148, 371] width 218 height 21
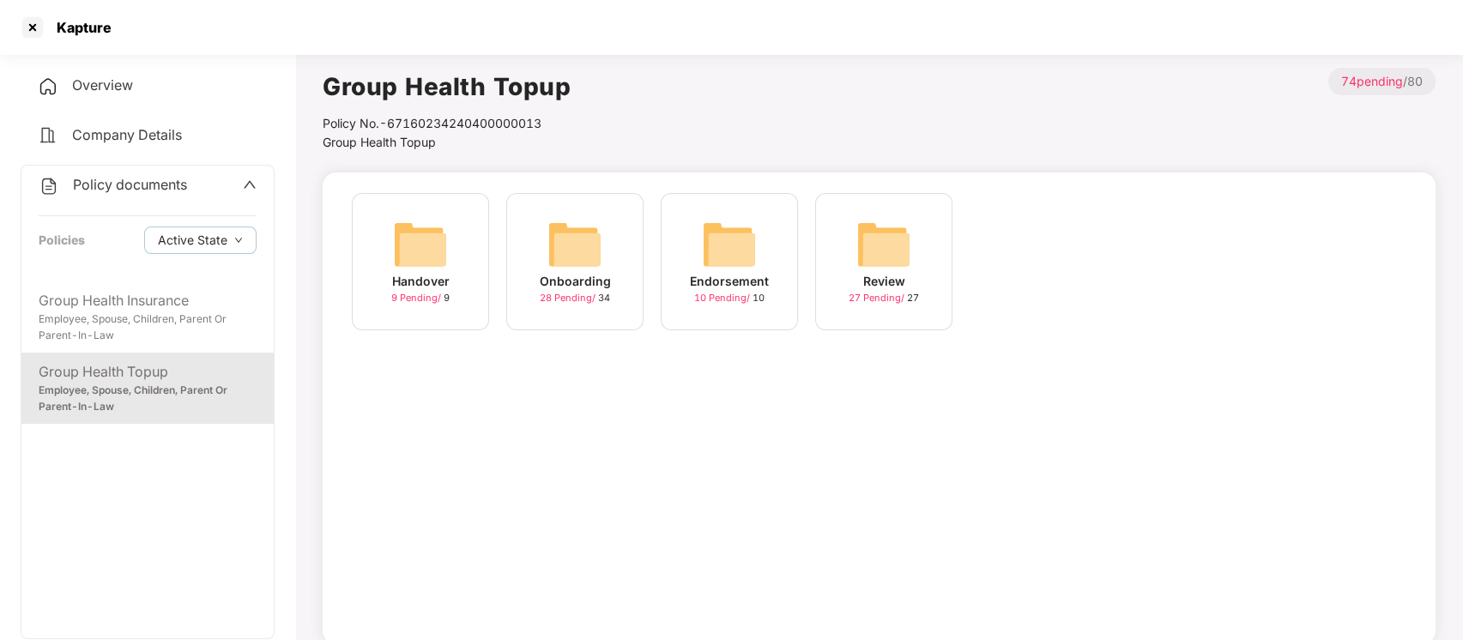
click at [531, 237] on div "Onboarding 28 Pending / 34" at bounding box center [574, 261] width 137 height 137
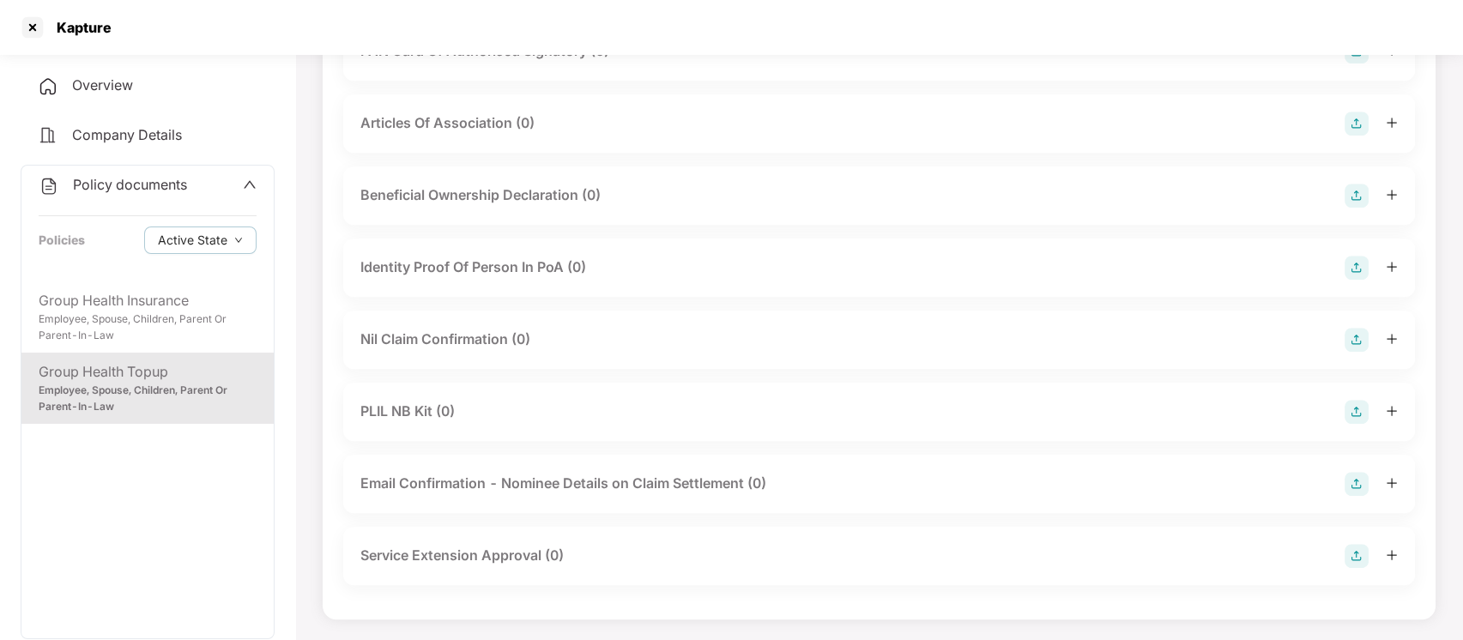
scroll to position [694, 0]
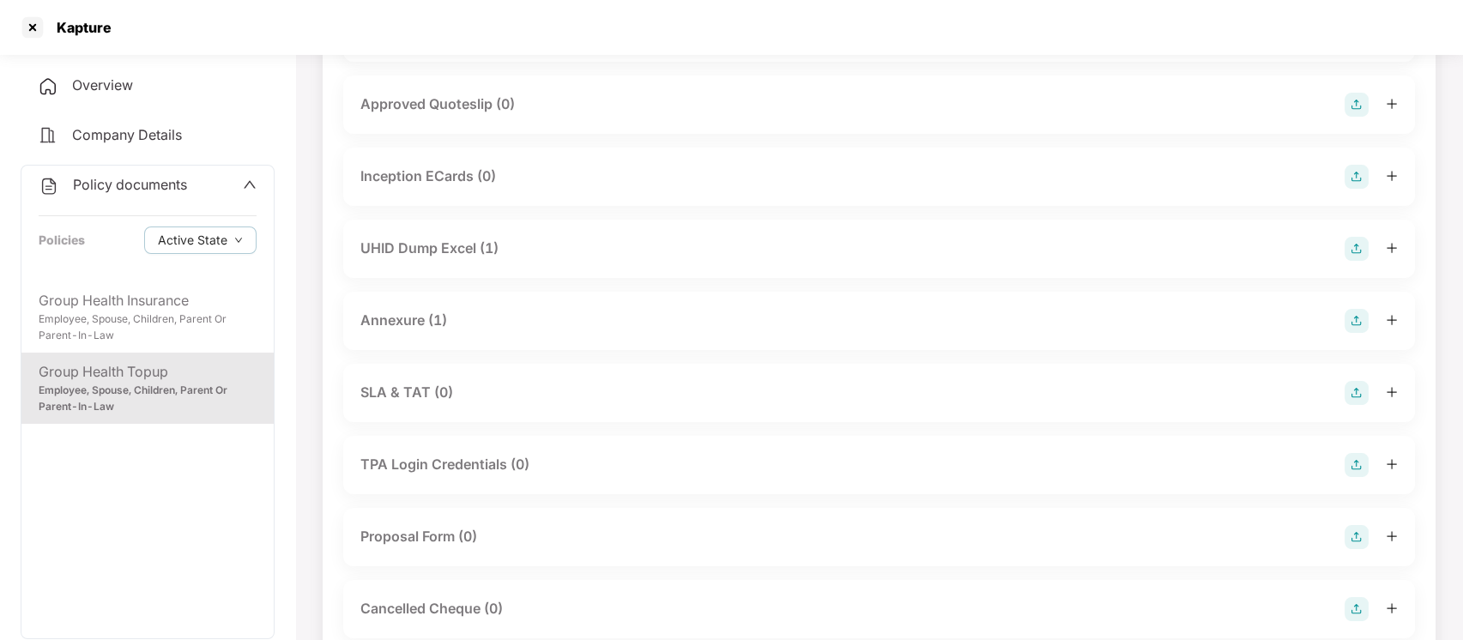
click at [420, 318] on div "Annexure (1)" at bounding box center [403, 320] width 87 height 21
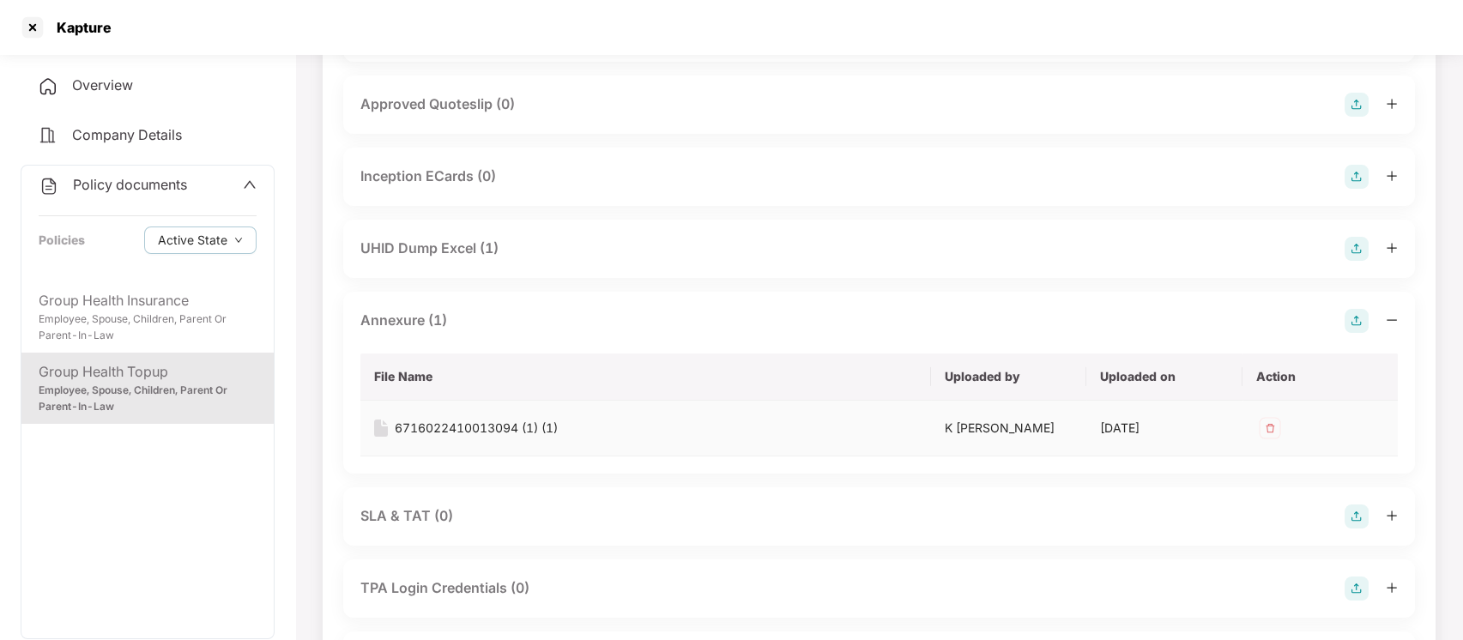
click at [474, 422] on div "6716022410013094 (1) (1)" at bounding box center [476, 428] width 163 height 19
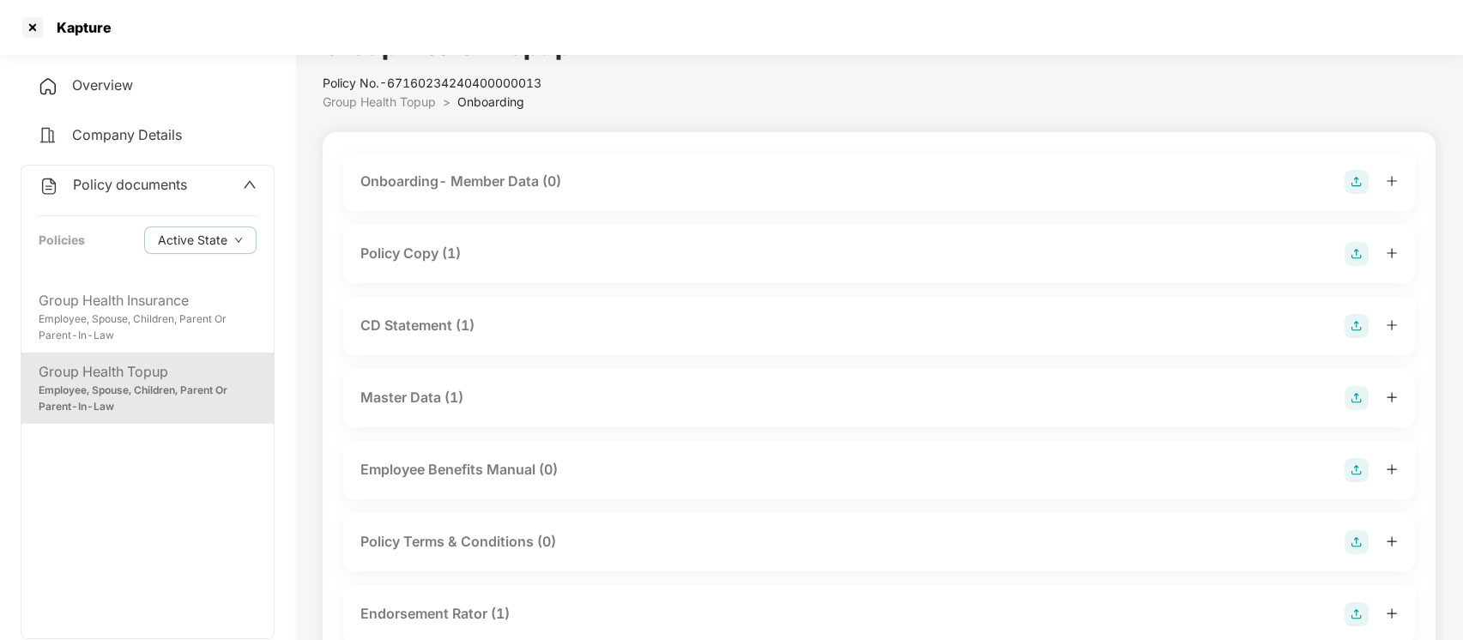
scroll to position [0, 0]
